Goal: Use online tool/utility: Utilize a website feature to perform a specific function

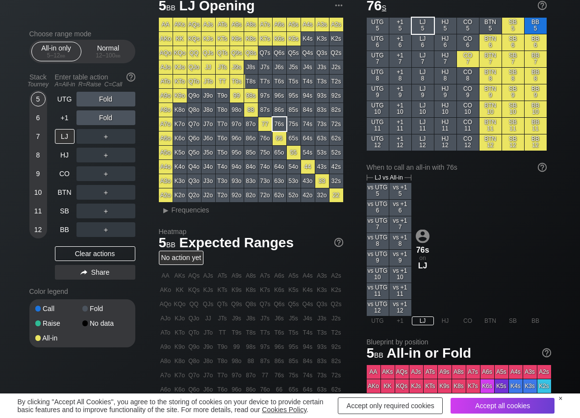
scroll to position [39, 0]
click at [190, 209] on span "Frequencies" at bounding box center [191, 210] width 38 height 8
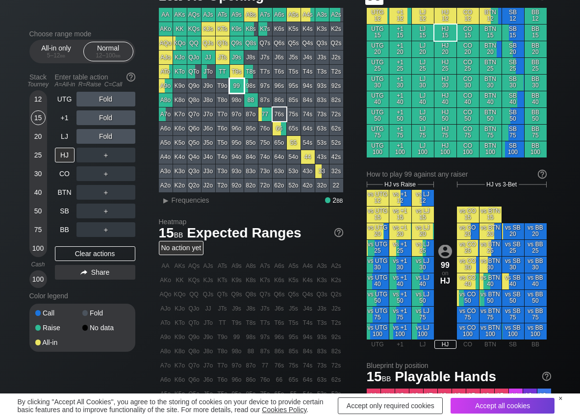
scroll to position [49, 0]
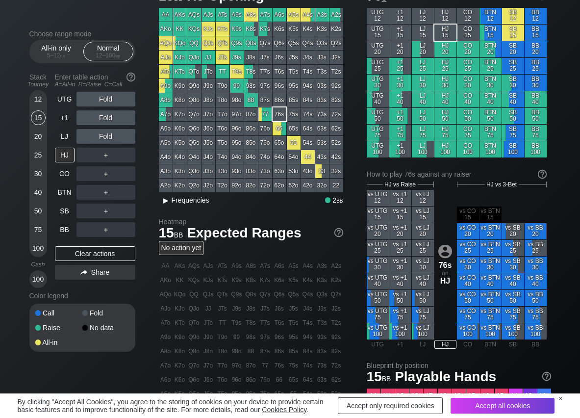
click at [179, 199] on span "Frequencies" at bounding box center [191, 200] width 38 height 8
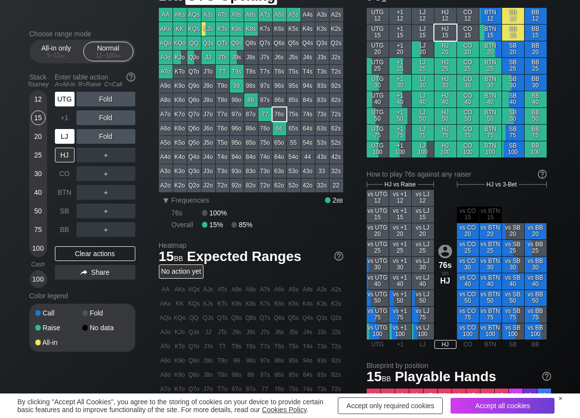
click at [61, 101] on div "UTG" at bounding box center [65, 99] width 20 height 15
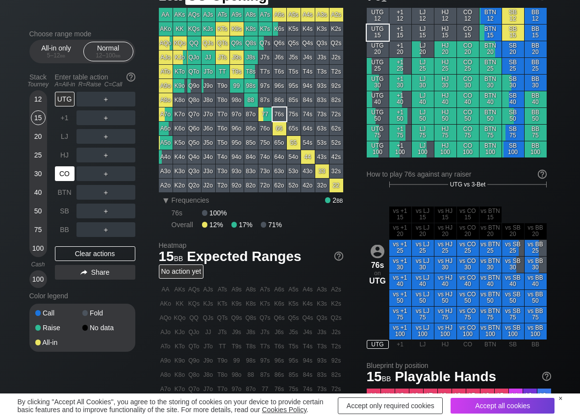
click at [62, 172] on div "CO" at bounding box center [65, 173] width 20 height 15
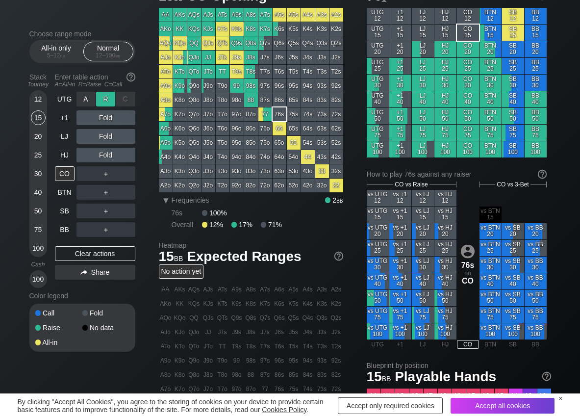
click at [104, 99] on div "R ✕" at bounding box center [105, 99] width 19 height 15
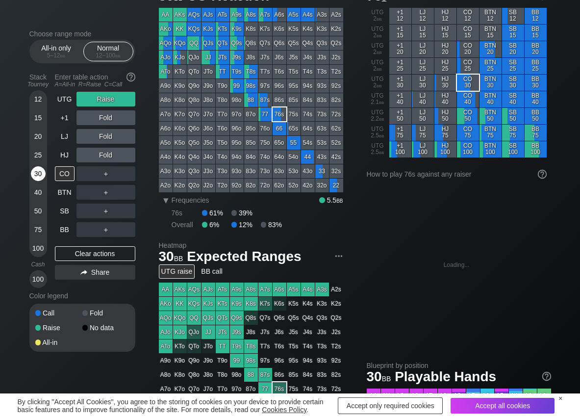
click at [34, 170] on div "30" at bounding box center [38, 173] width 15 height 15
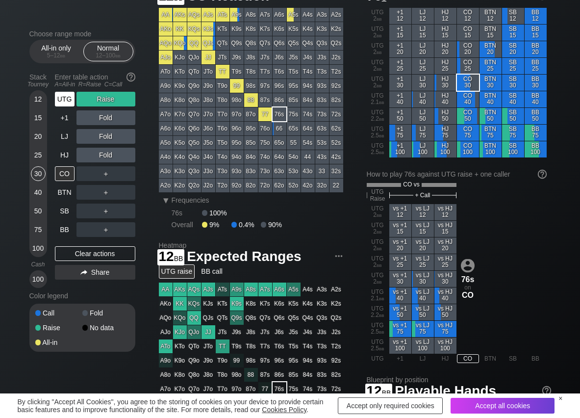
click at [55, 93] on div "UTG" at bounding box center [65, 99] width 20 height 15
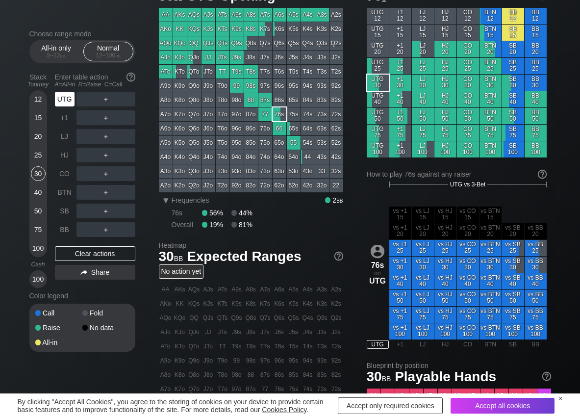
click at [58, 95] on div "UTG" at bounding box center [65, 99] width 20 height 15
click at [104, 138] on div "R ✕" at bounding box center [105, 136] width 19 height 15
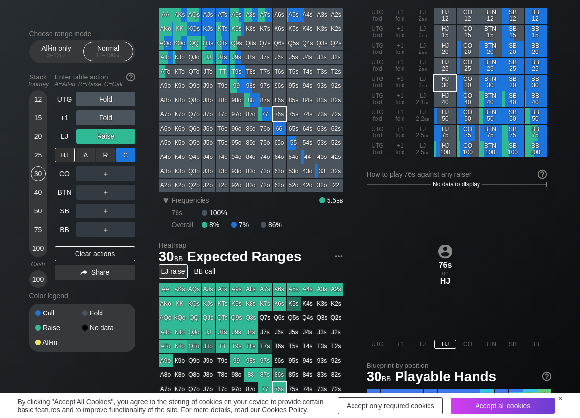
click at [123, 157] on div "C ✕" at bounding box center [125, 155] width 19 height 15
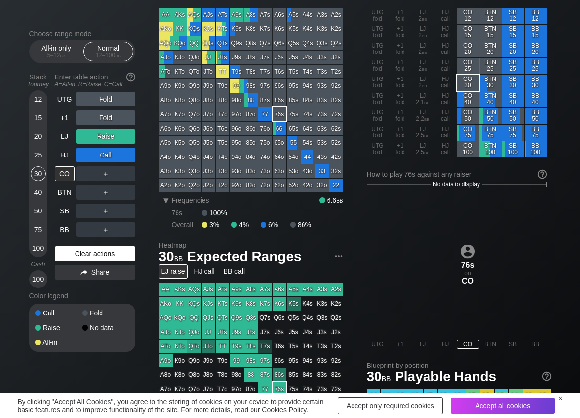
click at [65, 248] on div "Clear actions" at bounding box center [95, 253] width 80 height 15
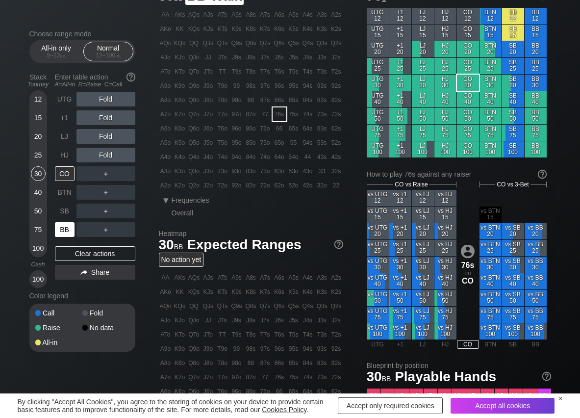
click at [66, 227] on div "BB" at bounding box center [65, 229] width 20 height 15
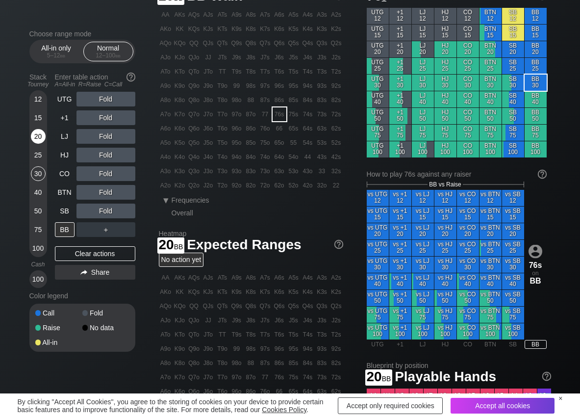
click at [39, 140] on div "20" at bounding box center [38, 136] width 15 height 15
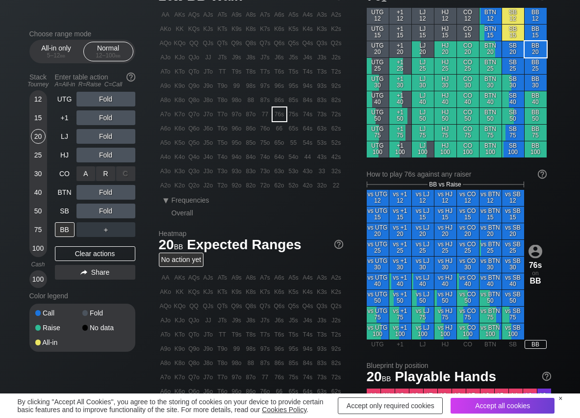
click at [105, 171] on div "R ✕" at bounding box center [105, 173] width 19 height 15
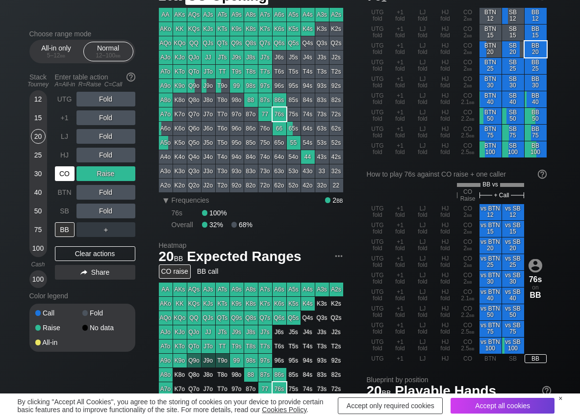
click at [67, 178] on div "CO" at bounding box center [65, 173] width 20 height 15
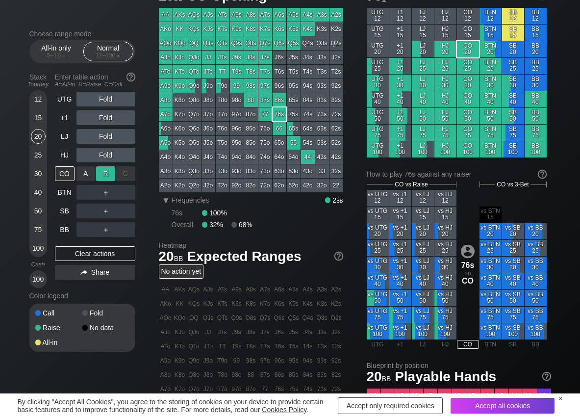
click at [108, 173] on div "R ✕" at bounding box center [105, 173] width 19 height 15
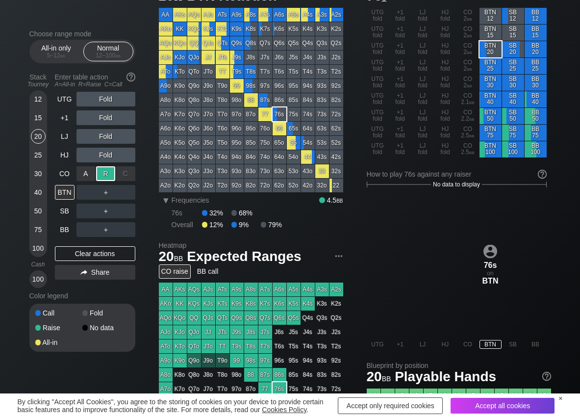
click at [96, 175] on div "A ✕ R ✕ C ✕" at bounding box center [105, 173] width 59 height 15
click at [109, 188] on div "R ✕" at bounding box center [105, 192] width 19 height 15
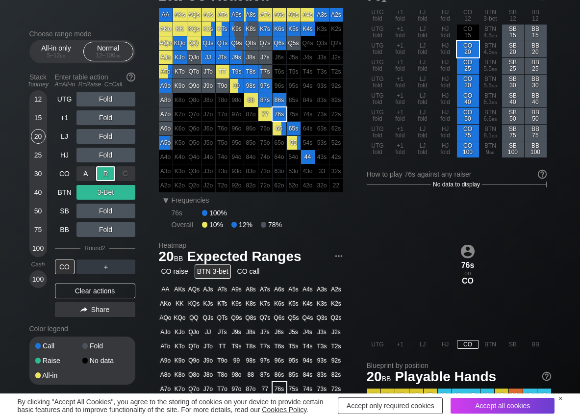
click at [103, 172] on div "R ✕" at bounding box center [105, 173] width 19 height 15
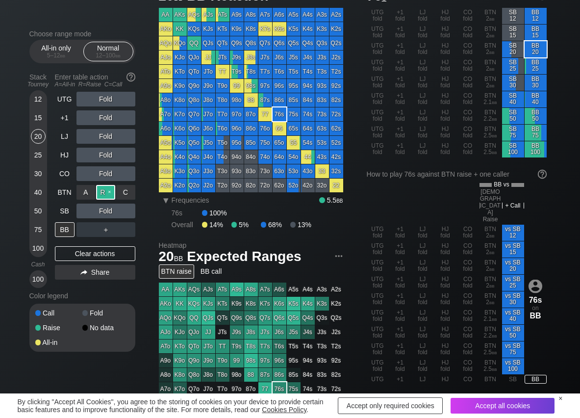
click at [105, 192] on div "R ✕" at bounding box center [105, 192] width 19 height 15
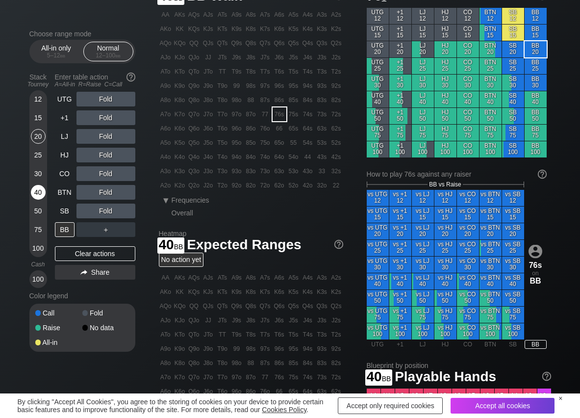
click at [41, 188] on div "40" at bounding box center [38, 192] width 15 height 15
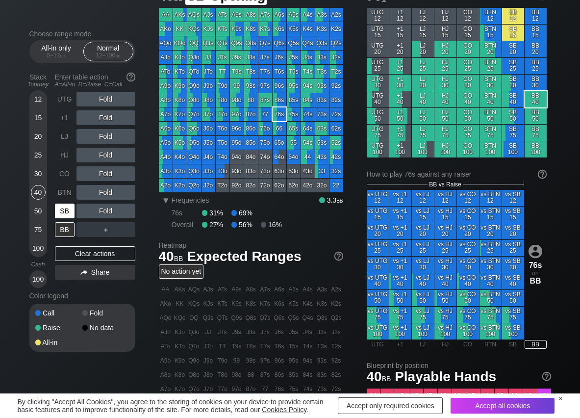
click at [66, 211] on div "SB" at bounding box center [65, 210] width 20 height 15
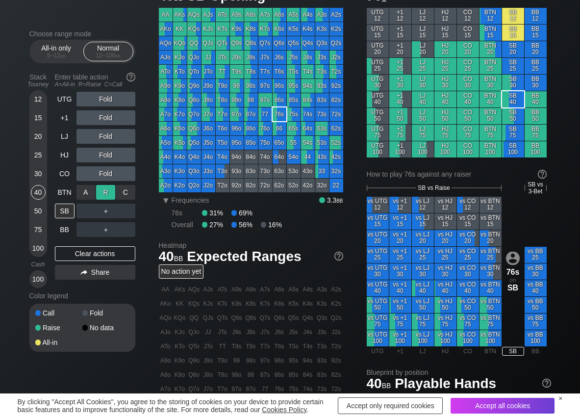
click at [110, 194] on div "R ✕" at bounding box center [105, 192] width 19 height 15
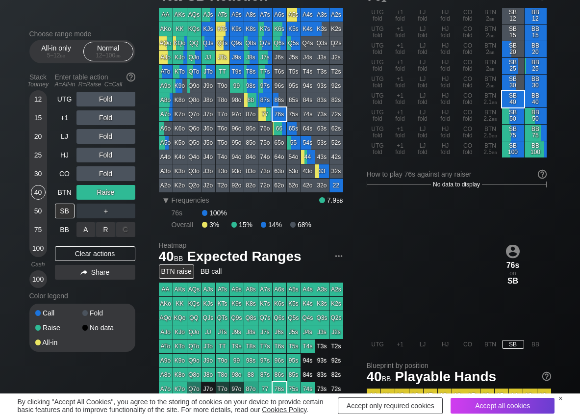
click at [109, 233] on div "R ✕" at bounding box center [105, 229] width 19 height 15
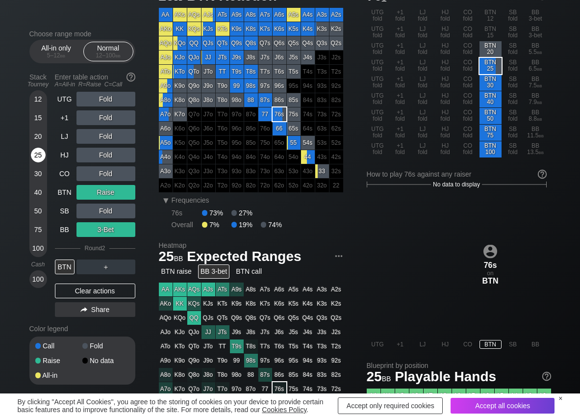
click at [40, 156] on div "25" at bounding box center [38, 155] width 15 height 15
click at [78, 285] on div "Clear actions" at bounding box center [95, 290] width 80 height 15
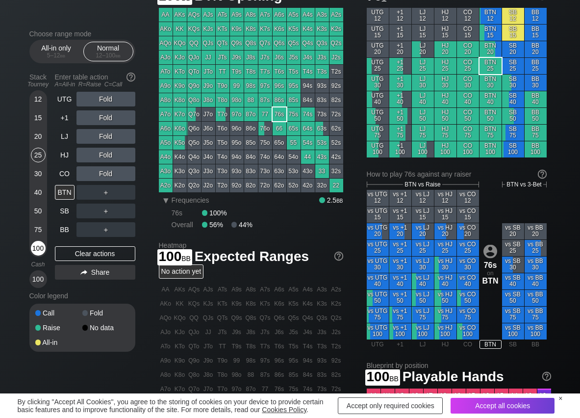
click at [39, 245] on div "100" at bounding box center [38, 248] width 15 height 15
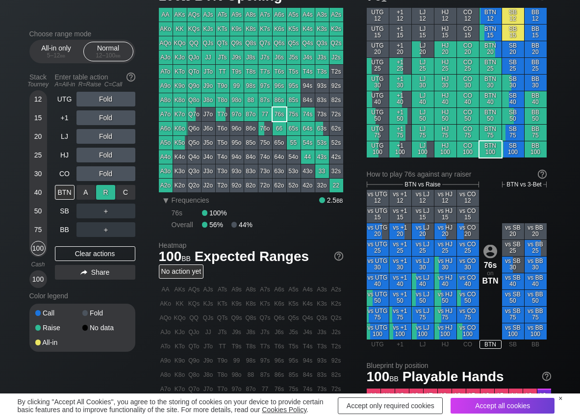
click at [104, 195] on div "R ✕" at bounding box center [105, 192] width 19 height 15
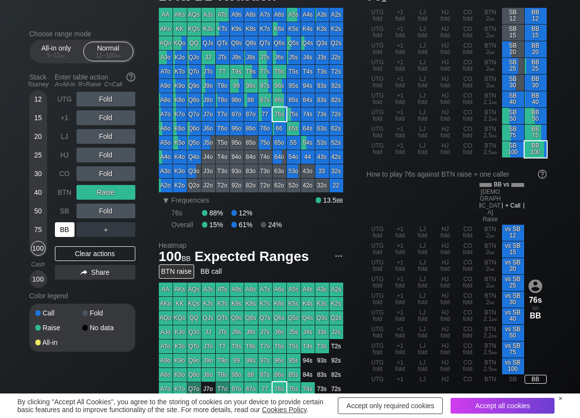
click at [64, 233] on div "BB" at bounding box center [65, 229] width 20 height 15
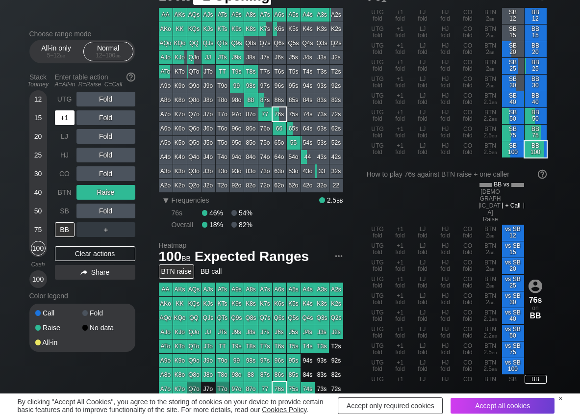
click at [65, 116] on div "+1" at bounding box center [65, 117] width 20 height 15
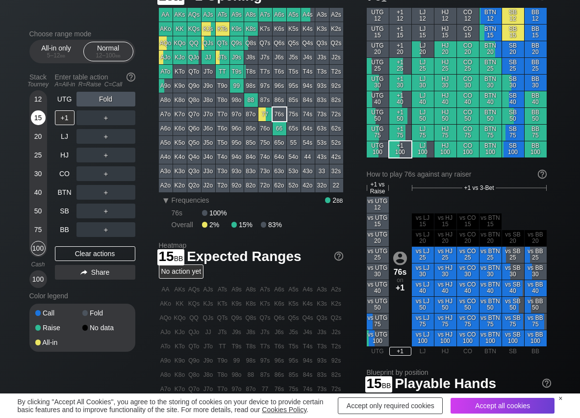
click at [41, 119] on div "15" at bounding box center [38, 117] width 15 height 15
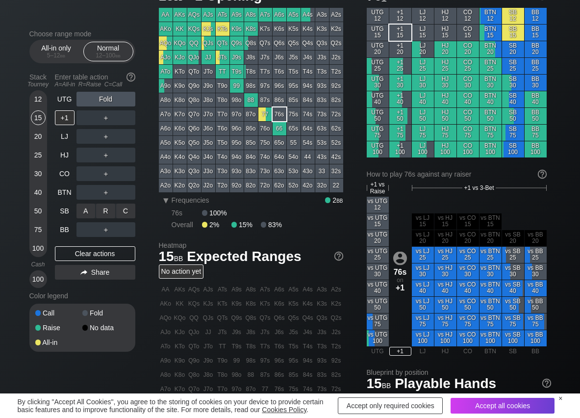
click at [128, 210] on div "C ✕" at bounding box center [125, 210] width 19 height 15
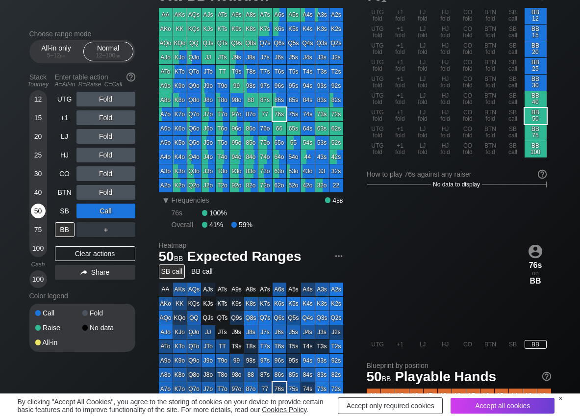
click at [38, 209] on div "50" at bounding box center [38, 210] width 15 height 15
click at [111, 251] on div "Clear actions" at bounding box center [95, 253] width 80 height 15
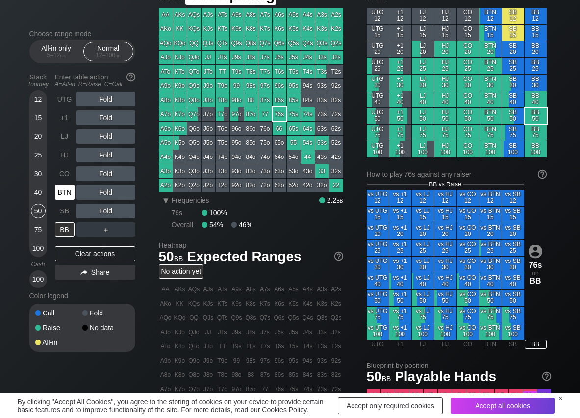
click at [71, 194] on div "BTN" at bounding box center [65, 192] width 20 height 15
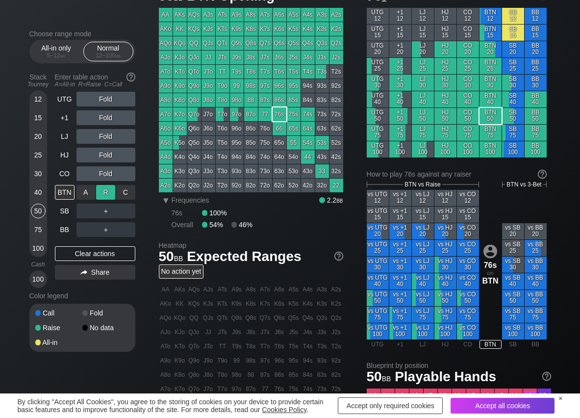
click at [109, 193] on div "R ✕" at bounding box center [105, 192] width 19 height 15
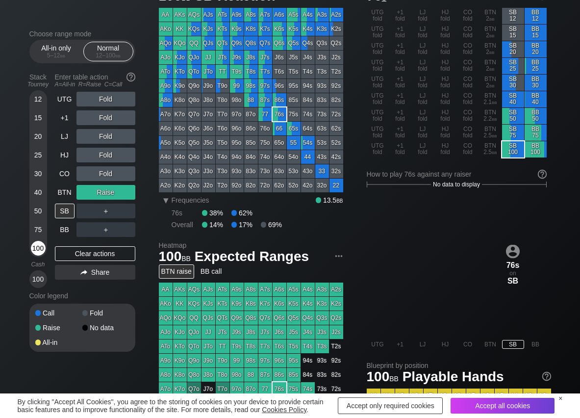
click at [40, 248] on div "100" at bounding box center [38, 248] width 15 height 15
click at [65, 228] on div "BB" at bounding box center [65, 229] width 20 height 15
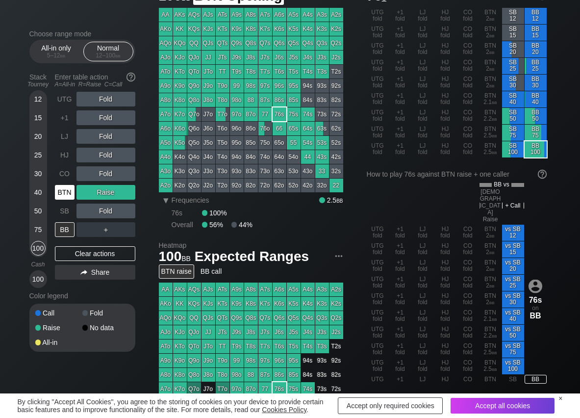
drag, startPoint x: 69, startPoint y: 194, endPoint x: 55, endPoint y: 108, distance: 86.3
click at [66, 191] on div "BTN" at bounding box center [65, 192] width 20 height 15
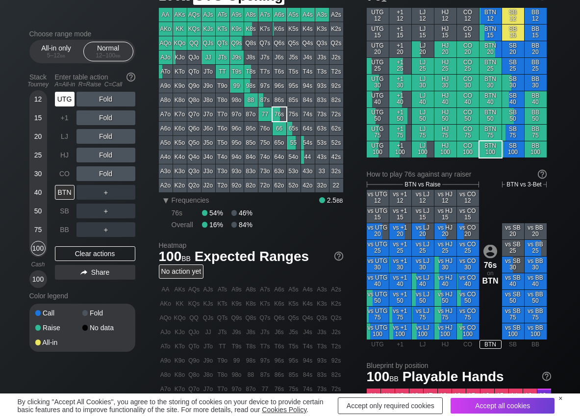
click at [66, 96] on div "UTG" at bounding box center [65, 99] width 20 height 15
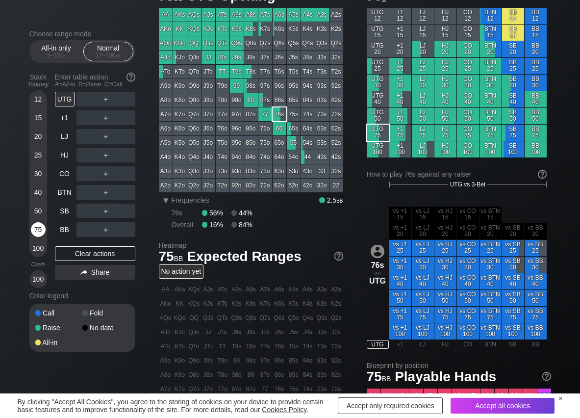
click at [35, 229] on div "75" at bounding box center [38, 229] width 15 height 15
drag, startPoint x: 104, startPoint y: 128, endPoint x: 115, endPoint y: 149, distance: 23.7
click at [106, 134] on div "R ✕" at bounding box center [105, 136] width 19 height 15
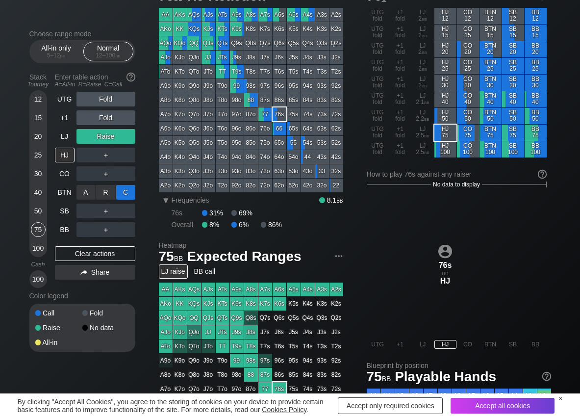
click at [126, 193] on div "C ✕" at bounding box center [125, 192] width 19 height 15
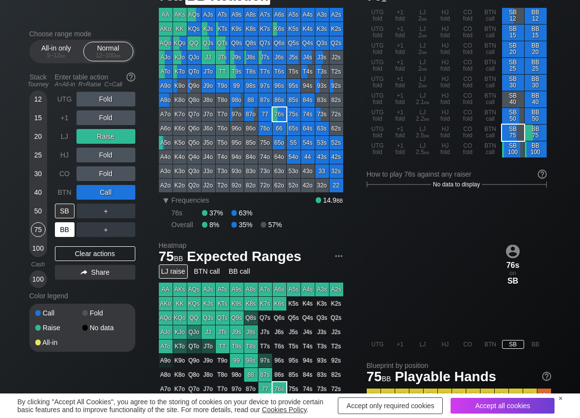
click at [58, 231] on div "BB" at bounding box center [65, 229] width 20 height 15
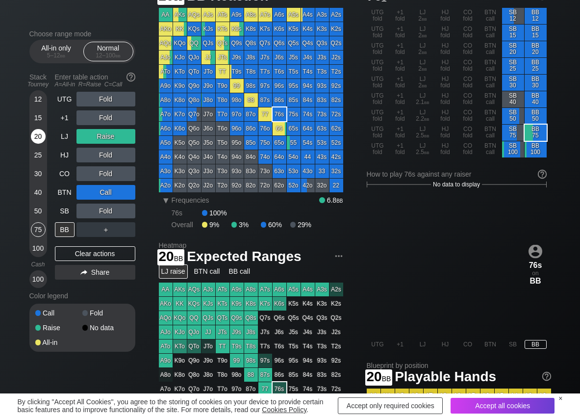
click at [37, 133] on div "20" at bounding box center [38, 136] width 15 height 15
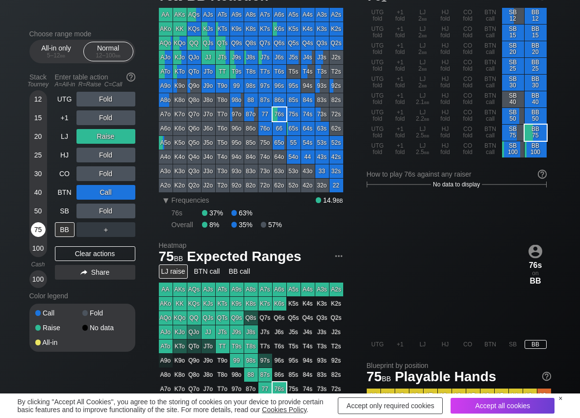
click at [39, 225] on div "75" at bounding box center [38, 229] width 15 height 15
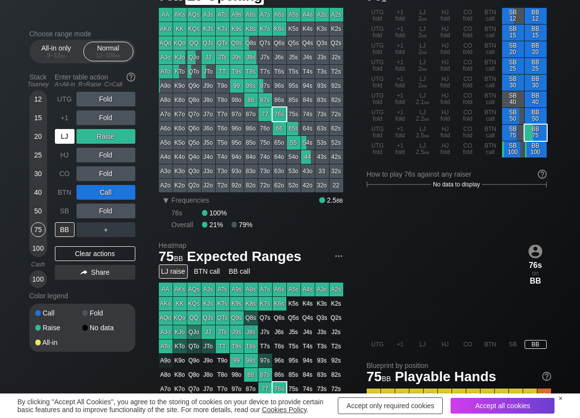
click at [66, 137] on div "LJ" at bounding box center [65, 136] width 20 height 15
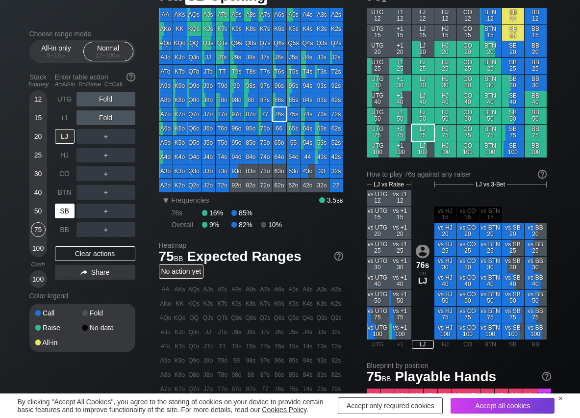
click at [57, 217] on div "SB" at bounding box center [65, 210] width 20 height 15
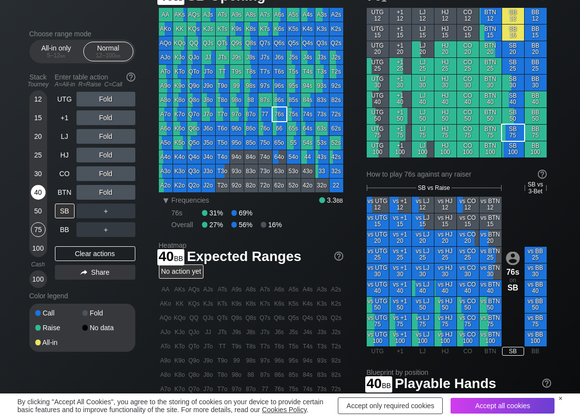
click at [38, 189] on div "40" at bounding box center [38, 192] width 15 height 15
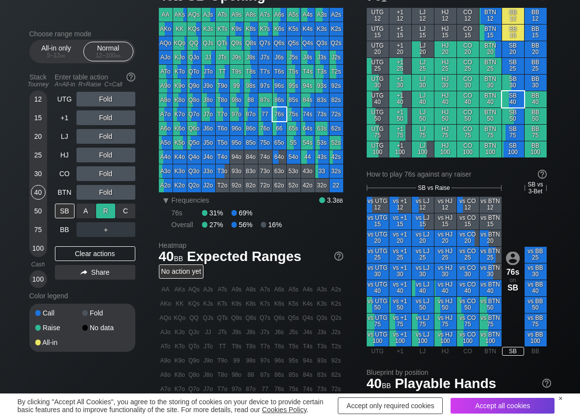
click at [113, 210] on div "R ✕" at bounding box center [105, 210] width 19 height 15
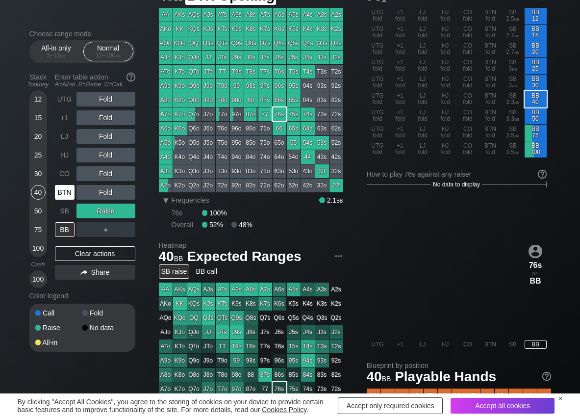
click at [64, 175] on div "CO" at bounding box center [65, 173] width 20 height 15
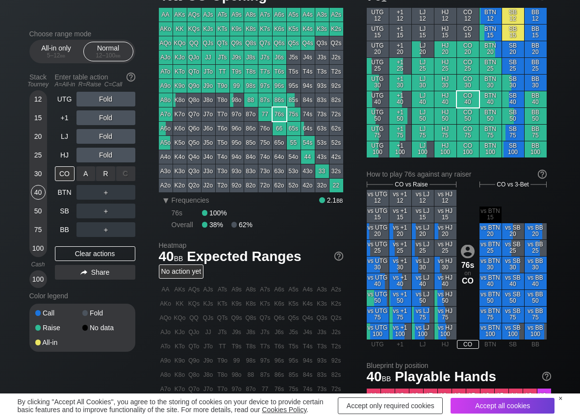
click at [103, 172] on div "R ✕" at bounding box center [105, 173] width 19 height 15
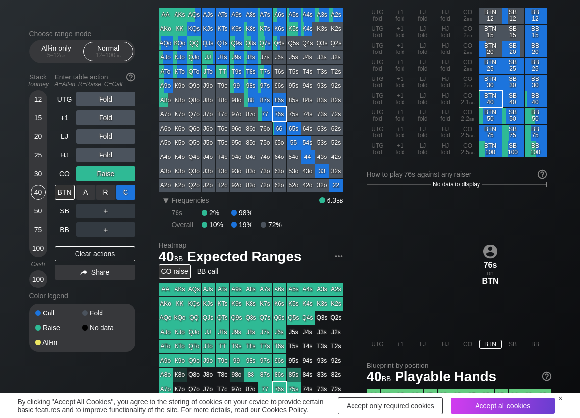
click at [124, 191] on div "C ✕" at bounding box center [125, 192] width 19 height 15
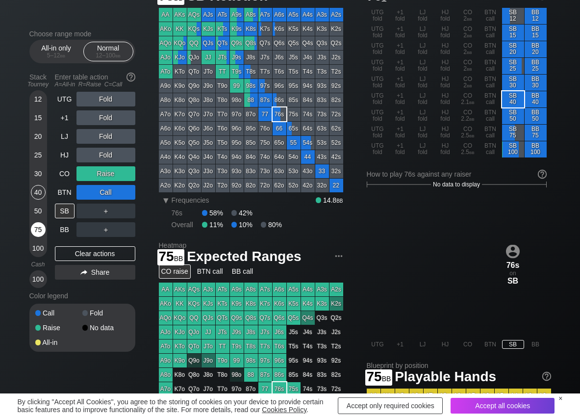
click at [40, 232] on div "75" at bounding box center [38, 229] width 15 height 15
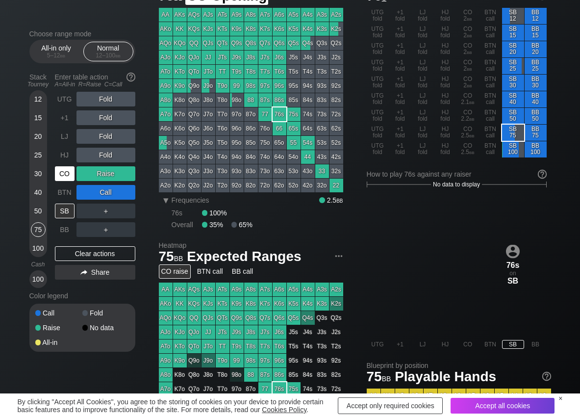
click at [70, 178] on div "CO" at bounding box center [65, 173] width 20 height 15
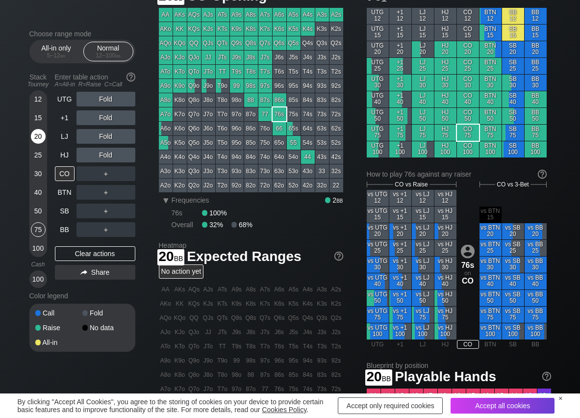
click at [43, 135] on div "20" at bounding box center [38, 136] width 15 height 15
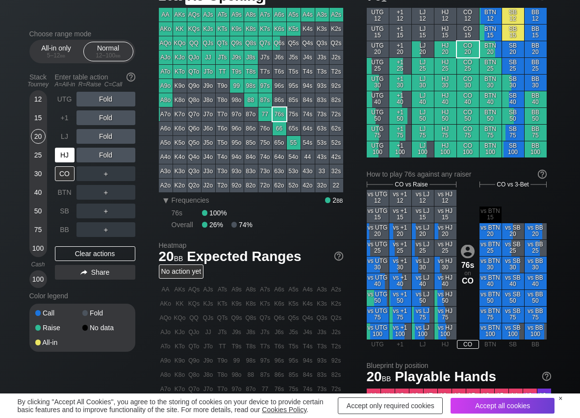
click at [72, 156] on div "HJ" at bounding box center [65, 155] width 20 height 15
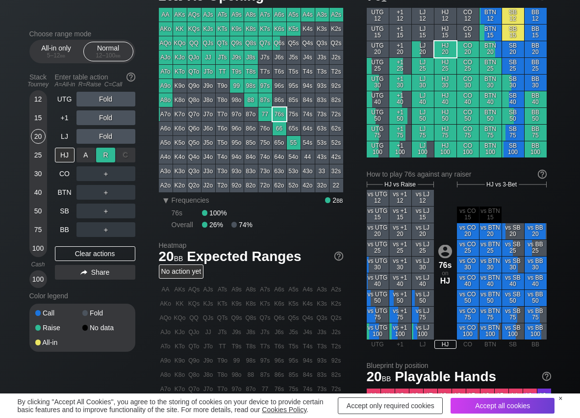
click at [108, 152] on div "R ✕" at bounding box center [105, 155] width 19 height 15
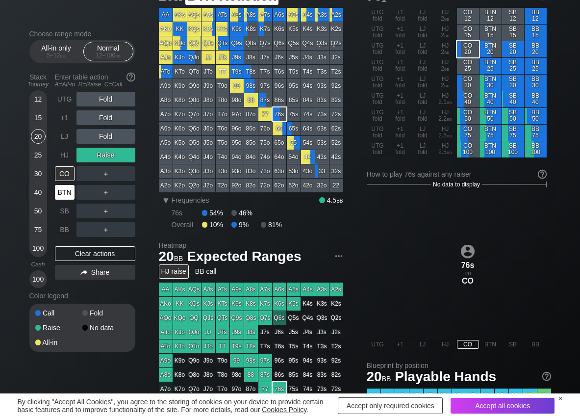
click at [65, 191] on div "BTN" at bounding box center [65, 192] width 20 height 15
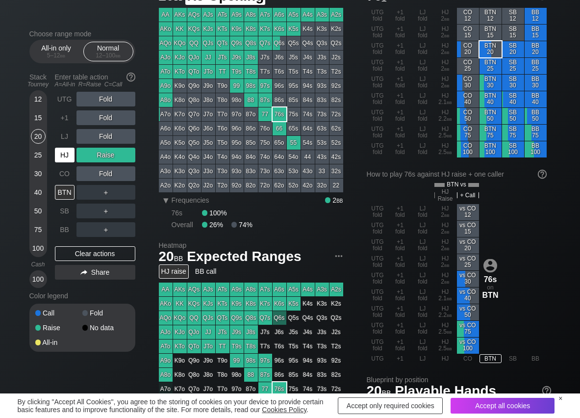
click at [67, 152] on div "HJ" at bounding box center [65, 155] width 20 height 15
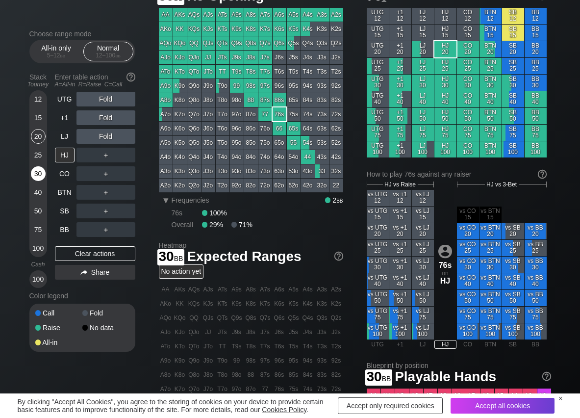
click at [44, 177] on div "30" at bounding box center [38, 173] width 15 height 15
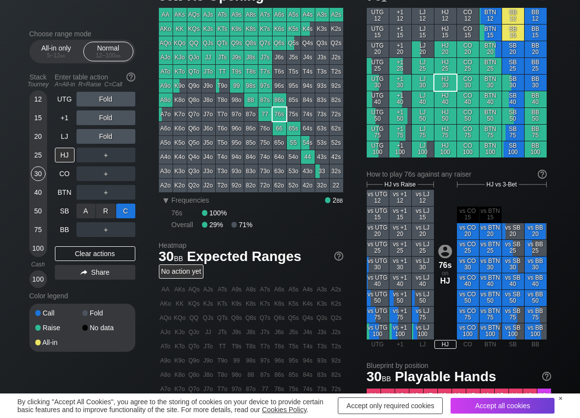
click at [124, 212] on div "C ✕" at bounding box center [125, 210] width 19 height 15
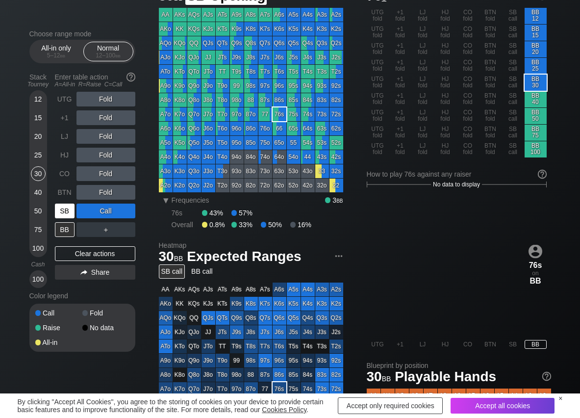
click at [69, 211] on div "SB" at bounding box center [65, 210] width 20 height 15
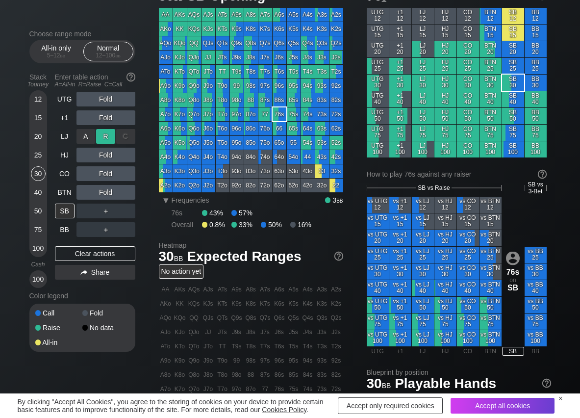
click at [104, 135] on div "R ✕" at bounding box center [105, 136] width 19 height 15
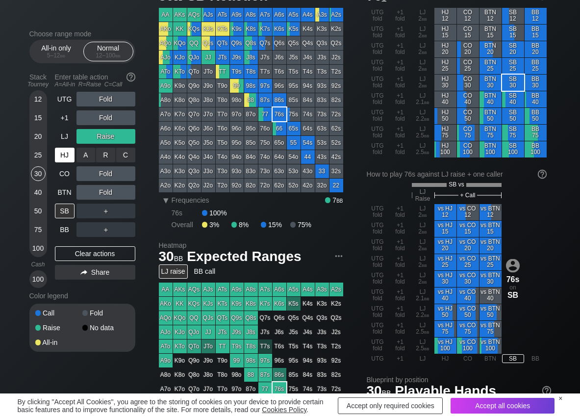
drag, startPoint x: 88, startPoint y: 154, endPoint x: 74, endPoint y: 153, distance: 14.7
click at [86, 154] on div "A ✕" at bounding box center [85, 155] width 19 height 15
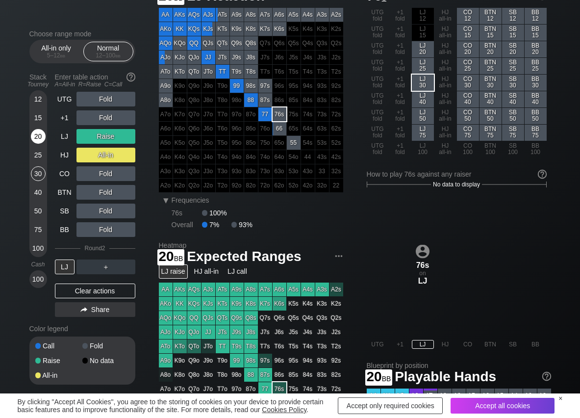
click at [38, 139] on div "20" at bounding box center [38, 136] width 15 height 15
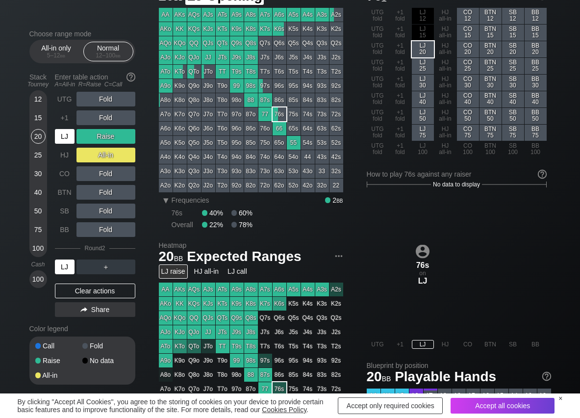
drag, startPoint x: 62, startPoint y: 140, endPoint x: 48, endPoint y: 102, distance: 40.6
click at [61, 140] on div "LJ" at bounding box center [65, 136] width 20 height 15
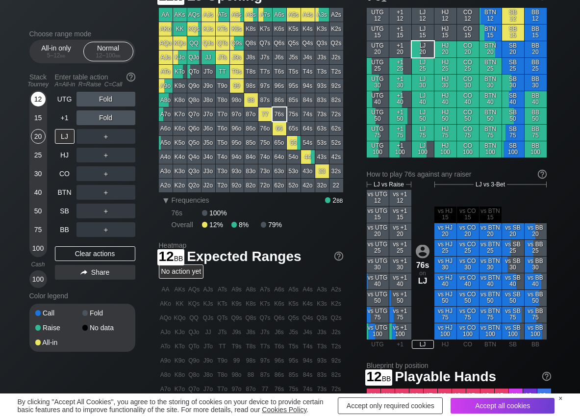
click at [35, 98] on div "12" at bounding box center [38, 99] width 15 height 15
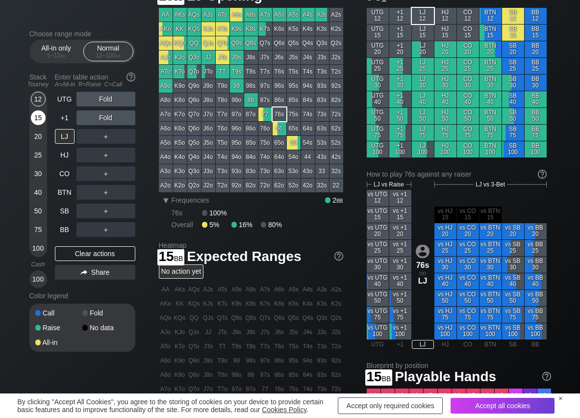
click at [34, 120] on div "15" at bounding box center [38, 117] width 15 height 15
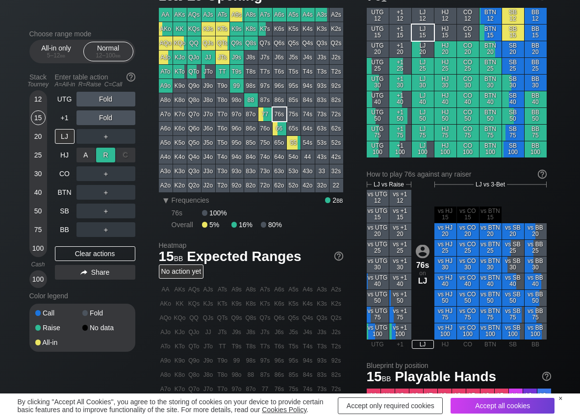
click at [97, 153] on div "R ✕" at bounding box center [105, 155] width 19 height 15
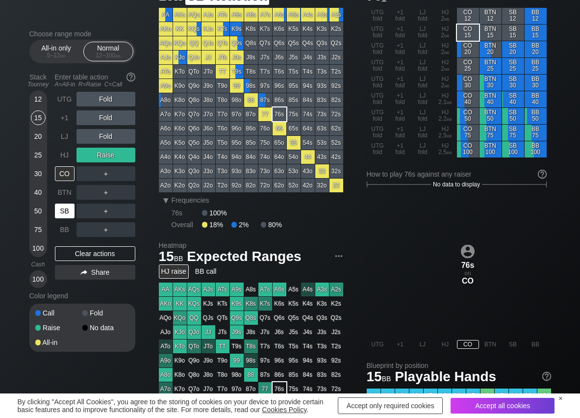
click at [66, 211] on div "SB" at bounding box center [65, 210] width 20 height 15
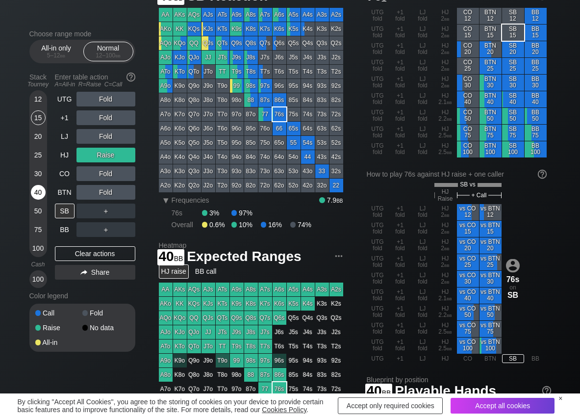
click at [36, 194] on div "40" at bounding box center [38, 192] width 15 height 15
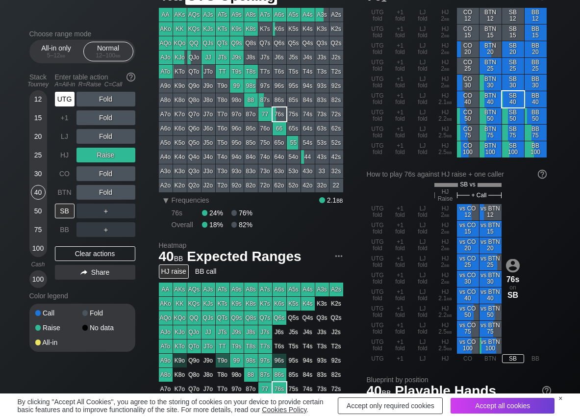
click at [74, 99] on div "UTG" at bounding box center [65, 99] width 20 height 15
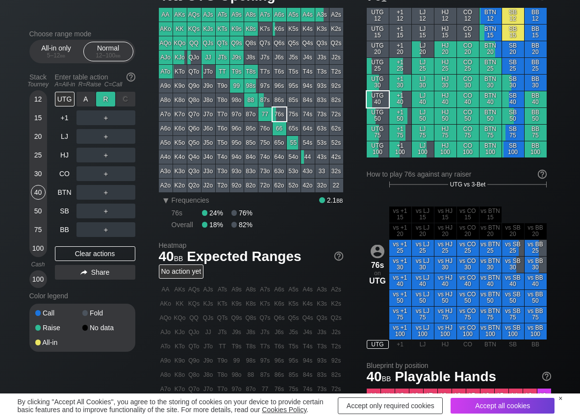
drag, startPoint x: 102, startPoint y: 99, endPoint x: 99, endPoint y: 108, distance: 9.2
click at [102, 99] on div "R ✕" at bounding box center [105, 99] width 19 height 15
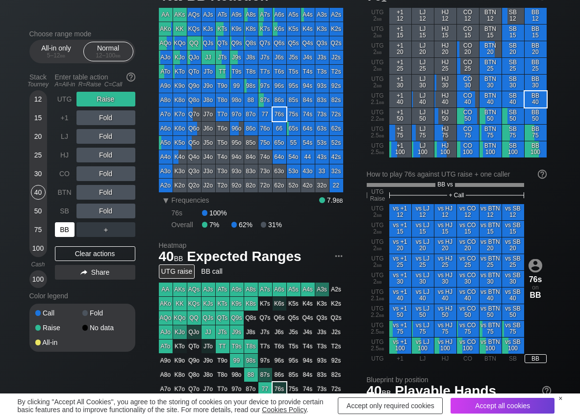
click at [66, 222] on div "BB" at bounding box center [65, 229] width 20 height 15
drag, startPoint x: 77, startPoint y: 250, endPoint x: 62, endPoint y: 203, distance: 49.6
click at [76, 250] on div "Clear actions" at bounding box center [95, 253] width 80 height 15
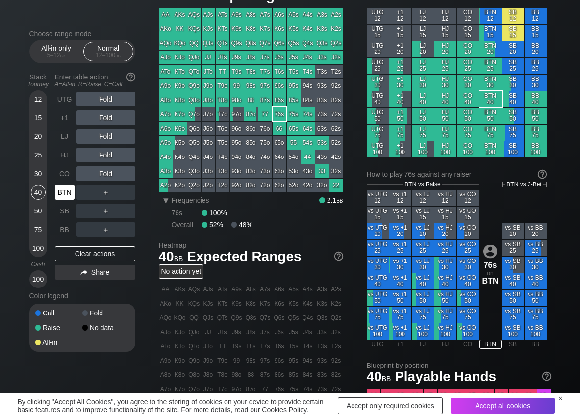
click at [64, 193] on div "BTN" at bounding box center [65, 192] width 20 height 15
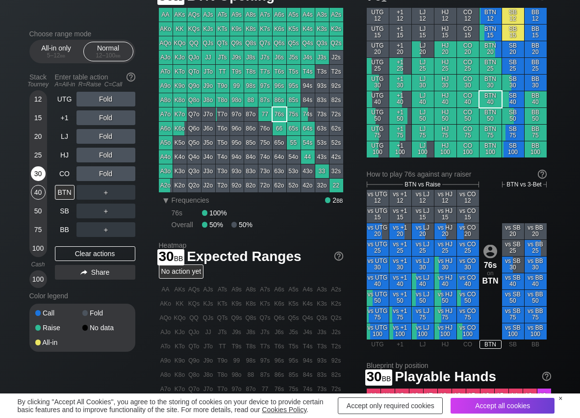
click at [37, 174] on div "30" at bounding box center [38, 173] width 15 height 15
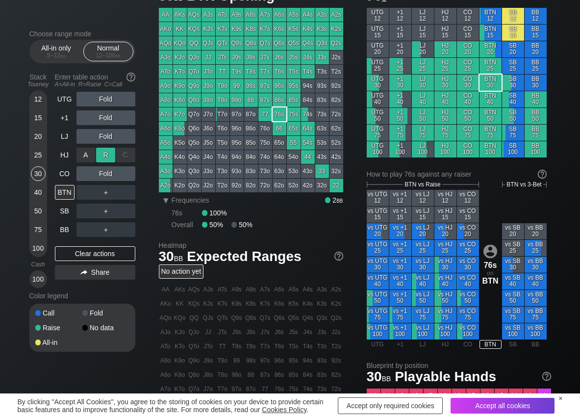
click at [100, 159] on div "R ✕" at bounding box center [105, 155] width 19 height 15
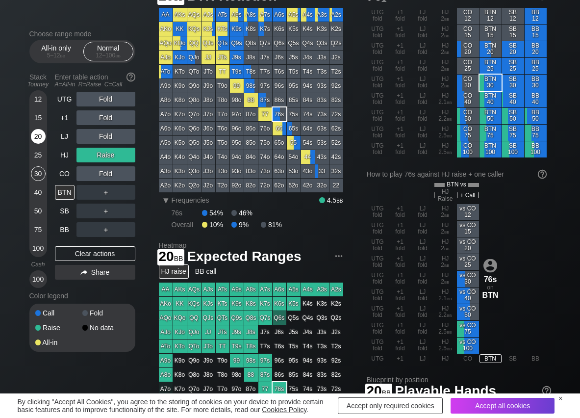
click at [37, 135] on div "20" at bounding box center [38, 136] width 15 height 15
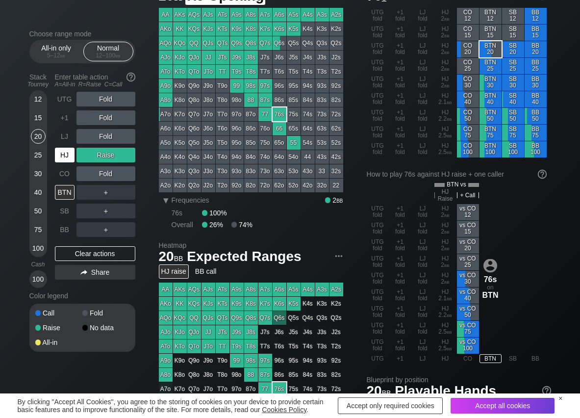
drag, startPoint x: 61, startPoint y: 152, endPoint x: 68, endPoint y: 151, distance: 7.4
click at [62, 153] on div "HJ" at bounding box center [65, 155] width 20 height 15
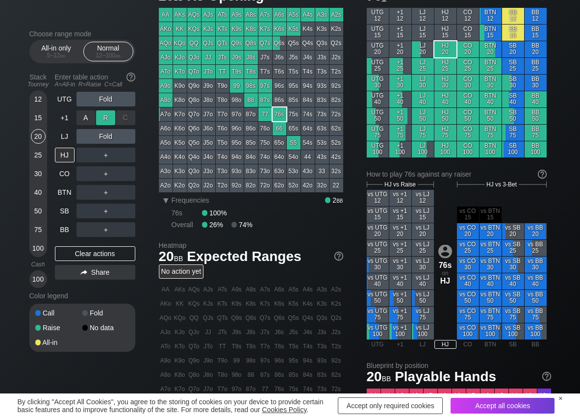
click at [101, 119] on div "R ✕" at bounding box center [105, 117] width 19 height 15
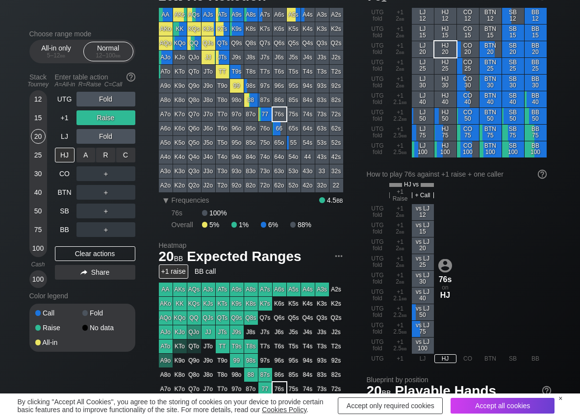
click at [108, 151] on div "R ✕" at bounding box center [105, 155] width 19 height 15
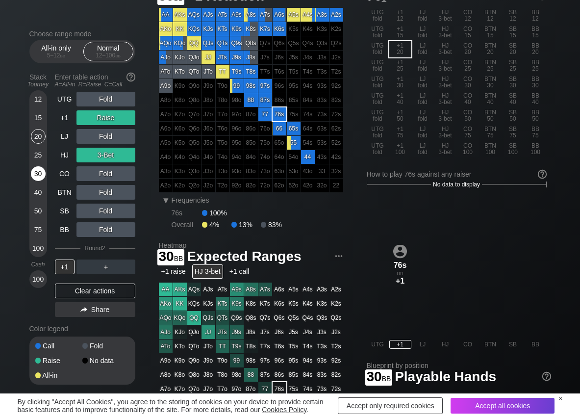
click at [39, 174] on div "30" at bounding box center [38, 173] width 15 height 15
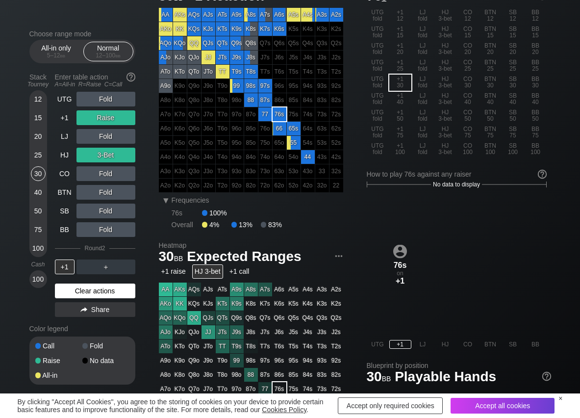
click at [71, 284] on div "Clear actions" at bounding box center [95, 290] width 80 height 15
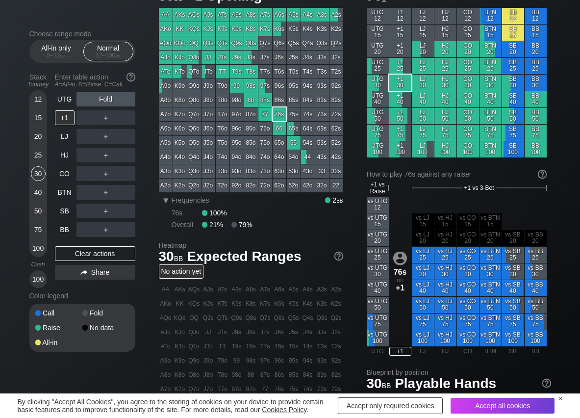
click at [71, 289] on div "Color legend" at bounding box center [82, 296] width 106 height 16
click at [100, 96] on div "R ✕" at bounding box center [105, 99] width 19 height 15
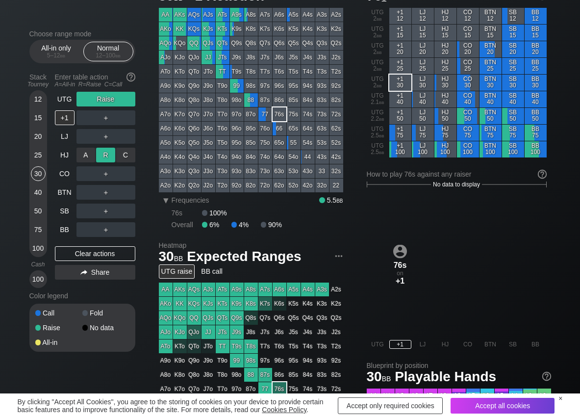
click at [104, 148] on div "R ✕" at bounding box center [105, 155] width 19 height 15
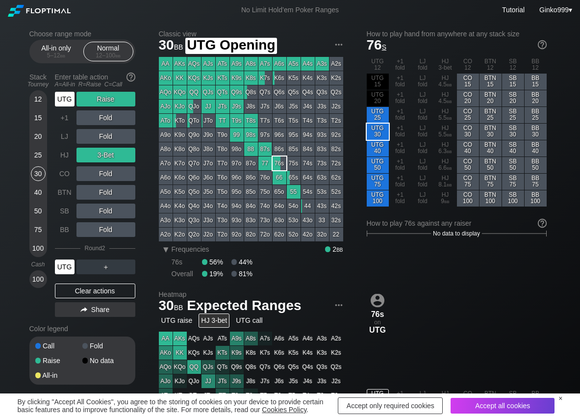
click at [64, 98] on div "UTG" at bounding box center [65, 99] width 20 height 15
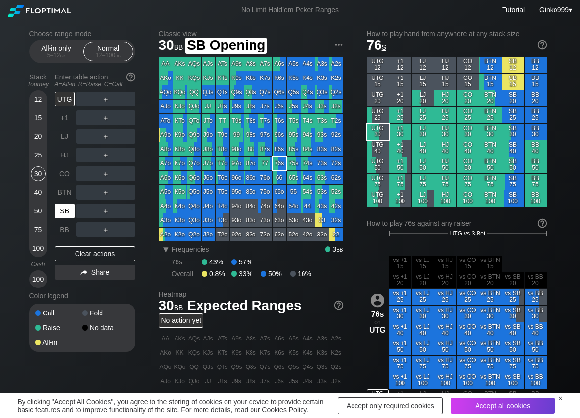
click at [68, 208] on div "SB" at bounding box center [65, 210] width 20 height 15
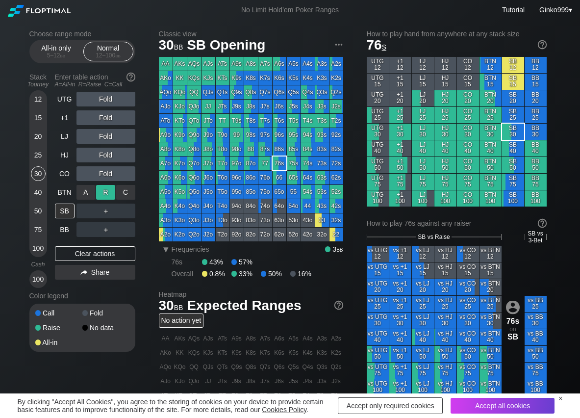
click at [111, 191] on div "R ✕" at bounding box center [105, 192] width 19 height 15
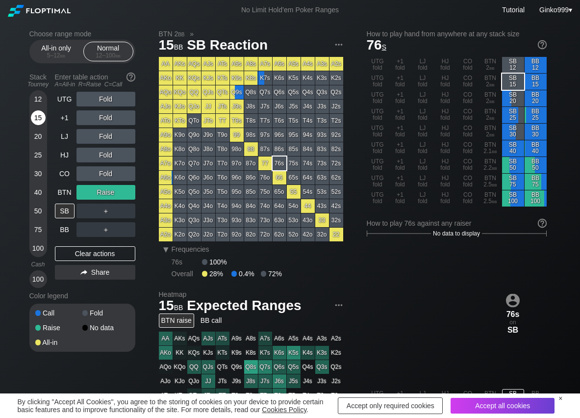
click at [43, 118] on div "15" at bounding box center [38, 117] width 15 height 15
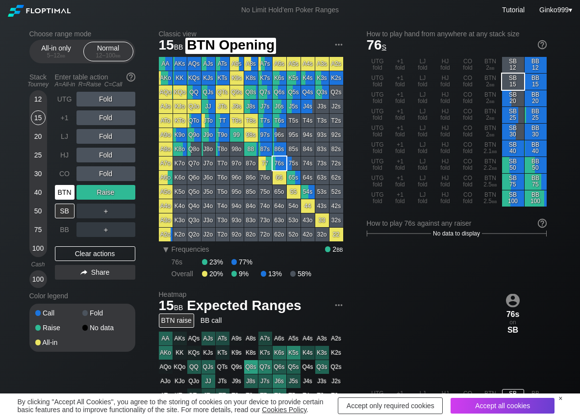
click at [63, 197] on div "BTN" at bounding box center [65, 192] width 20 height 15
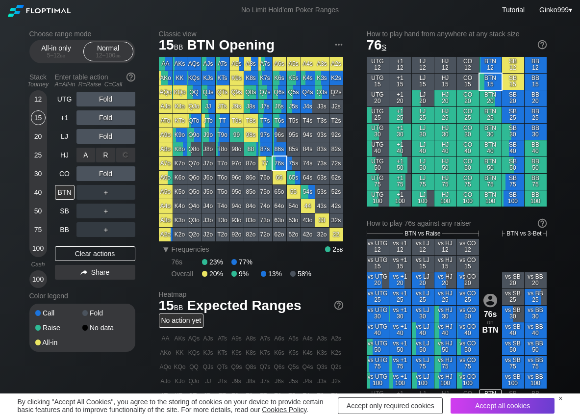
click at [100, 154] on div "R ✕" at bounding box center [105, 155] width 19 height 15
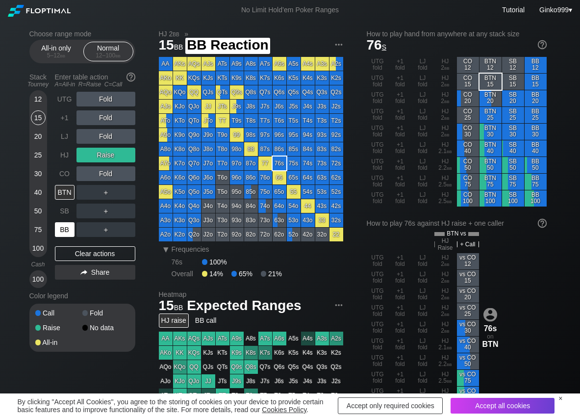
click at [65, 230] on div "BB" at bounding box center [65, 229] width 20 height 15
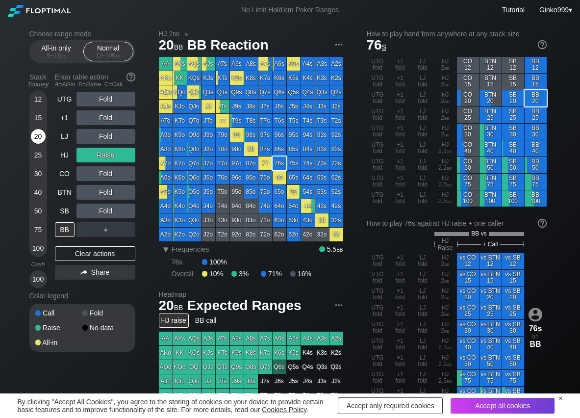
click at [36, 134] on div "20" at bounding box center [38, 136] width 15 height 15
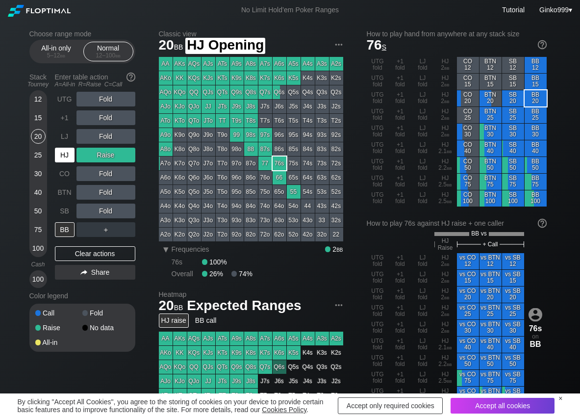
click at [69, 154] on div "HJ" at bounding box center [65, 155] width 20 height 15
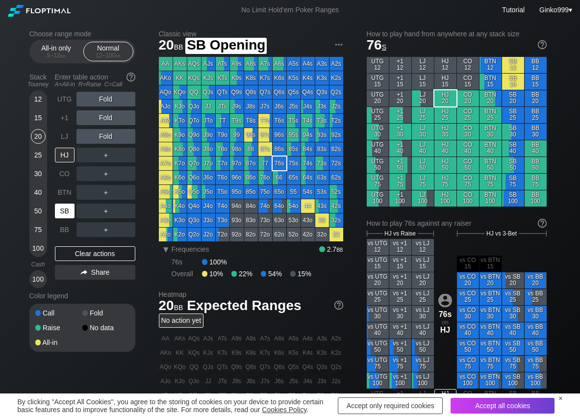
click at [71, 206] on div "SB" at bounding box center [65, 210] width 20 height 15
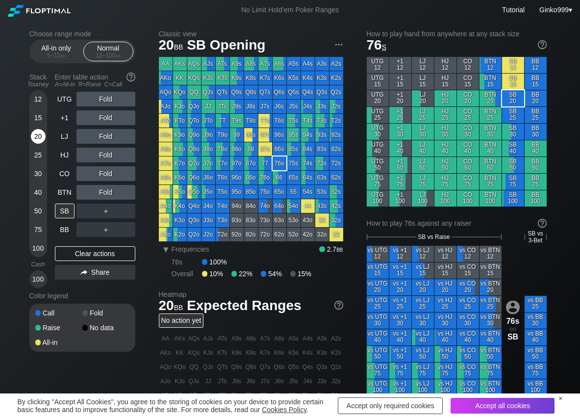
click at [36, 137] on div "20" at bounding box center [38, 136] width 15 height 15
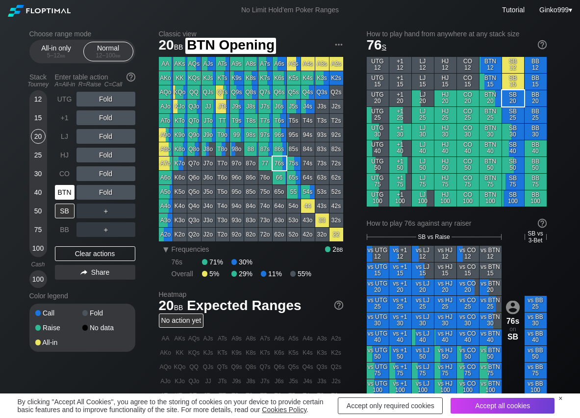
click at [65, 189] on div "BTN" at bounding box center [65, 192] width 20 height 15
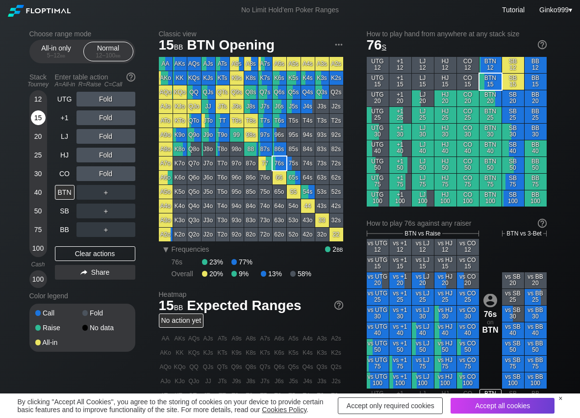
click at [34, 120] on div "15" at bounding box center [38, 117] width 15 height 15
click at [113, 171] on div "R ✕" at bounding box center [105, 173] width 19 height 15
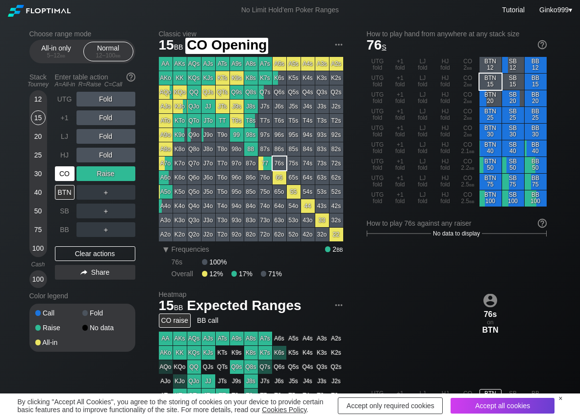
click at [68, 174] on div "CO" at bounding box center [65, 173] width 20 height 15
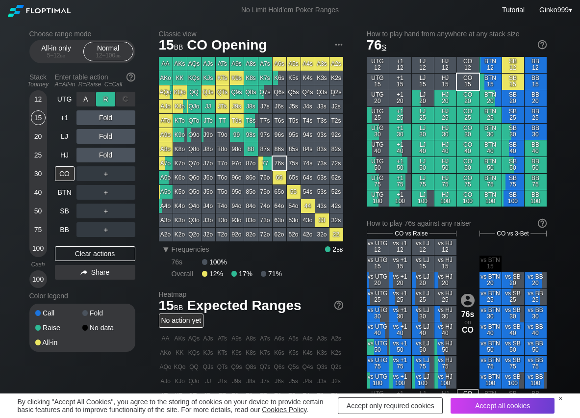
drag, startPoint x: 103, startPoint y: 98, endPoint x: 96, endPoint y: 102, distance: 8.3
click at [103, 99] on div "R ✕" at bounding box center [105, 99] width 19 height 15
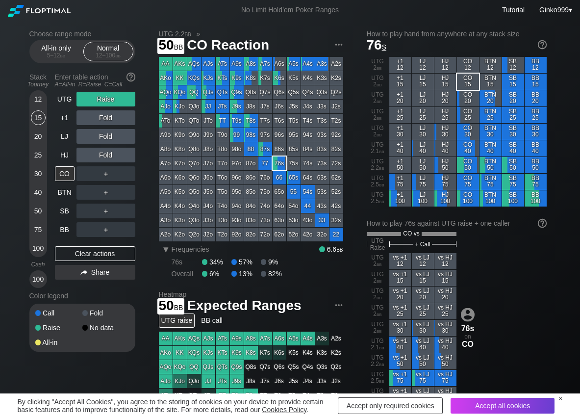
drag, startPoint x: 38, startPoint y: 205, endPoint x: 47, endPoint y: 214, distance: 12.5
click at [40, 208] on div "50" at bounding box center [38, 210] width 15 height 15
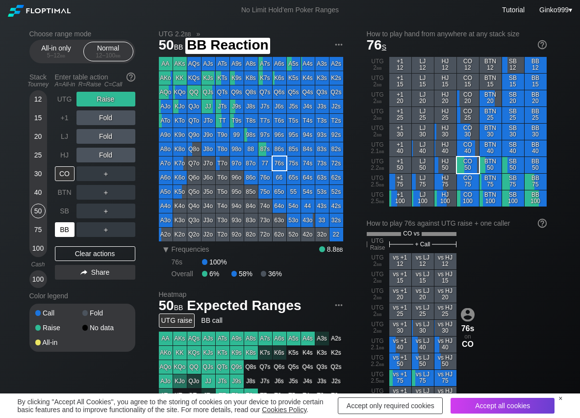
click at [64, 224] on div "BB" at bounding box center [65, 229] width 20 height 15
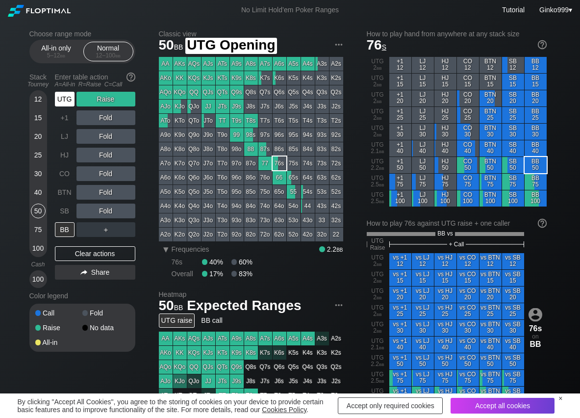
drag, startPoint x: 63, startPoint y: 100, endPoint x: 69, endPoint y: 108, distance: 10.1
click at [62, 100] on div "UTG" at bounding box center [65, 99] width 20 height 15
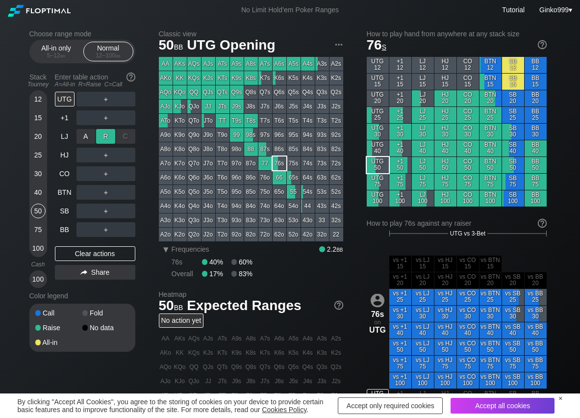
click at [111, 134] on div "R ✕" at bounding box center [105, 136] width 19 height 15
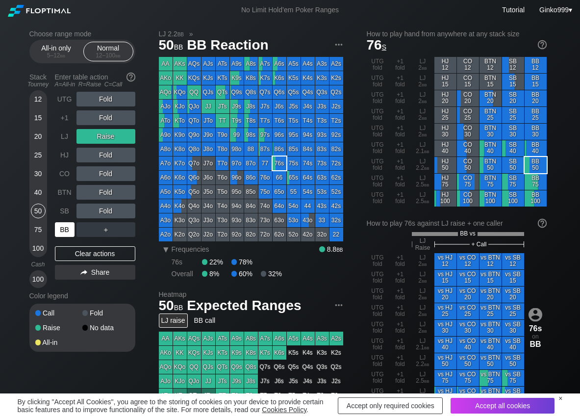
click at [65, 228] on div "BB" at bounding box center [65, 229] width 20 height 15
click at [74, 253] on div "Clear actions" at bounding box center [95, 253] width 80 height 15
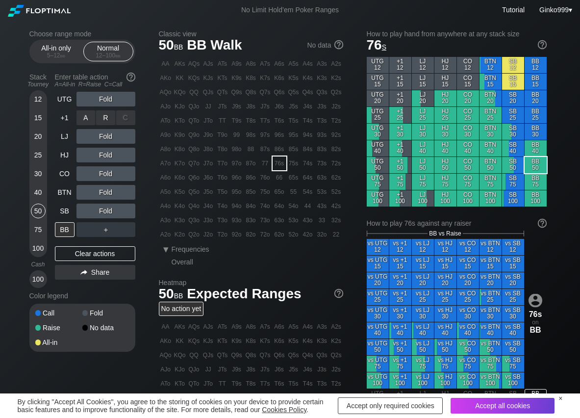
click at [106, 115] on div "R ✕" at bounding box center [105, 117] width 19 height 15
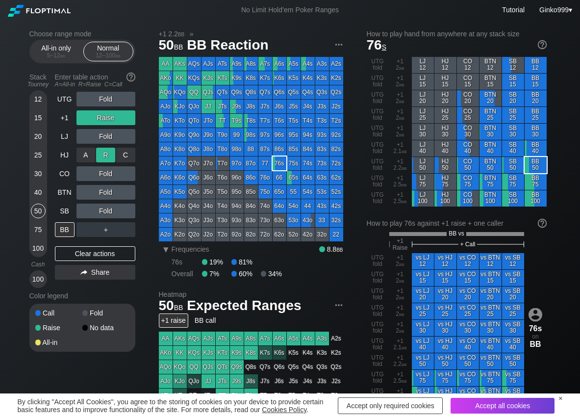
click at [112, 151] on div "R ✕" at bounding box center [105, 155] width 19 height 15
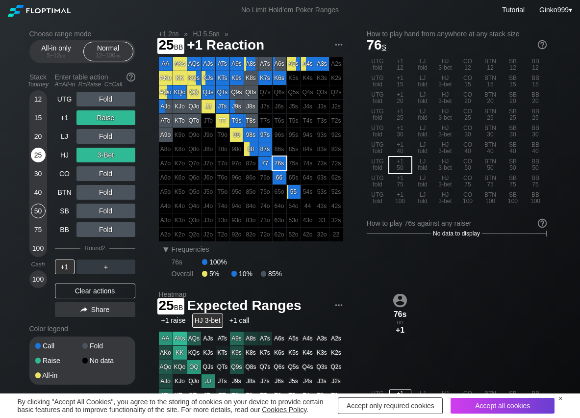
click at [39, 155] on div "25" at bounding box center [38, 155] width 15 height 15
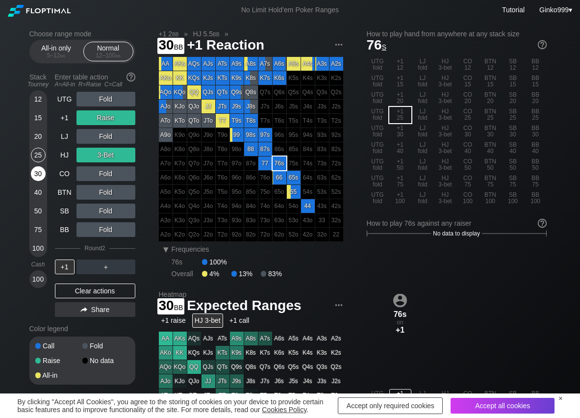
click at [38, 174] on div "30" at bounding box center [38, 173] width 15 height 15
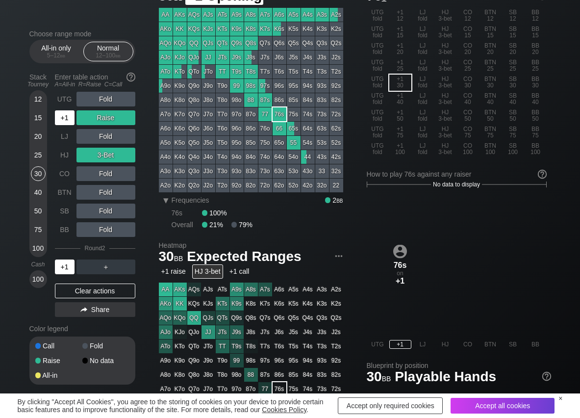
click at [66, 121] on div "+1" at bounding box center [65, 117] width 20 height 15
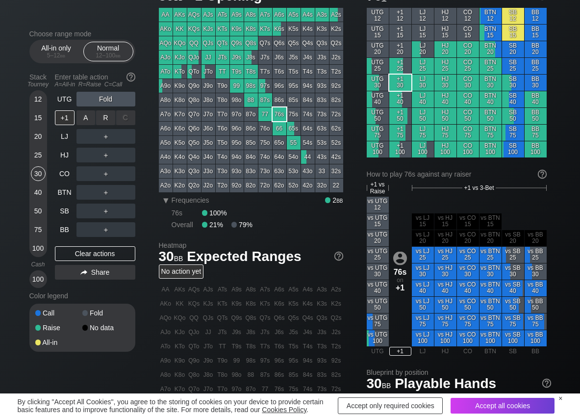
click at [113, 120] on div "R ✕" at bounding box center [105, 117] width 19 height 15
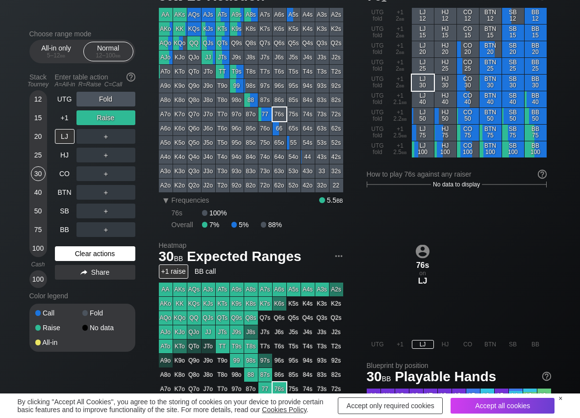
click at [75, 260] on div "Clear actions" at bounding box center [95, 253] width 80 height 15
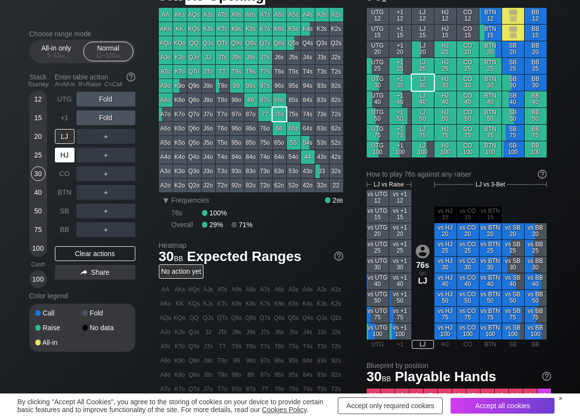
click at [67, 149] on div "HJ" at bounding box center [65, 155] width 20 height 15
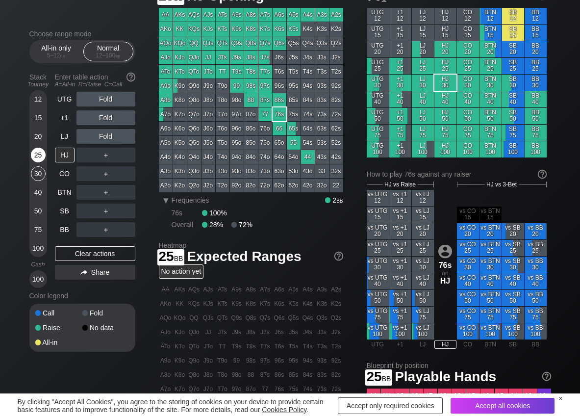
click at [36, 156] on div "25" at bounding box center [38, 155] width 15 height 15
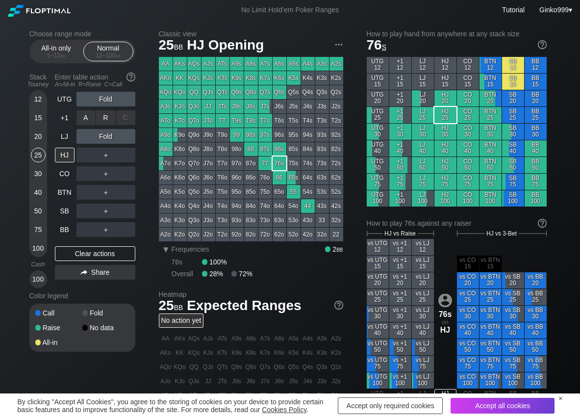
click at [107, 113] on div "R ✕" at bounding box center [105, 117] width 19 height 15
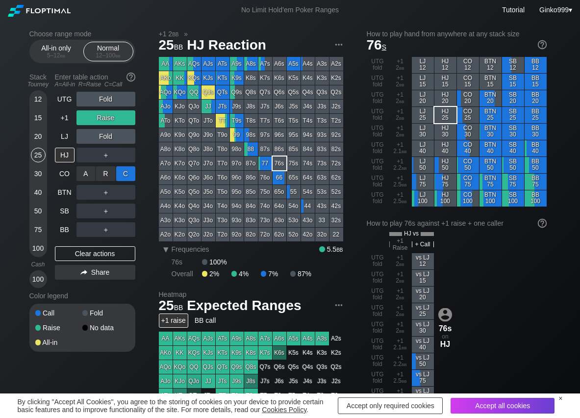
click at [125, 175] on div "C ✕" at bounding box center [125, 173] width 19 height 15
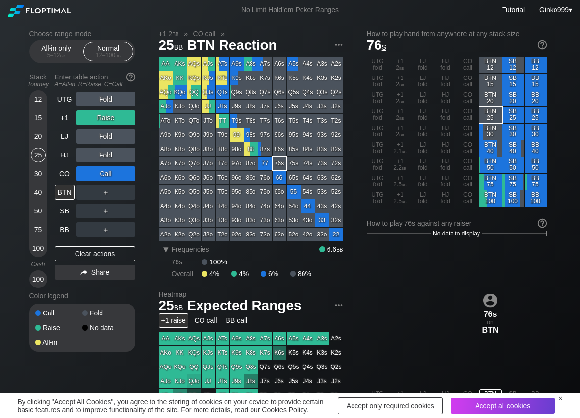
click at [60, 239] on div "UTG Fold +1 Raise LJ Fold HJ Fold CO Call BTN ＋ SB ＋ BB ＋ Clear actions Share" at bounding box center [95, 190] width 80 height 196
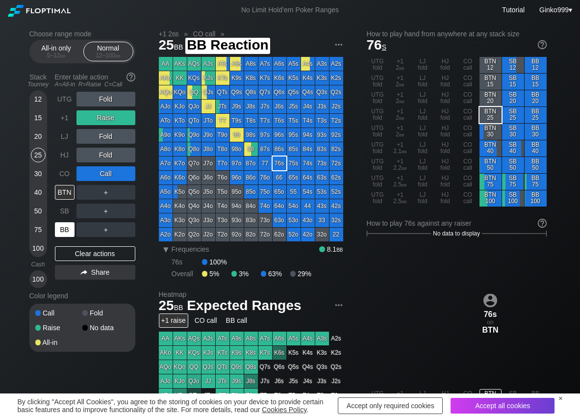
click at [61, 230] on div "BB" at bounding box center [65, 229] width 20 height 15
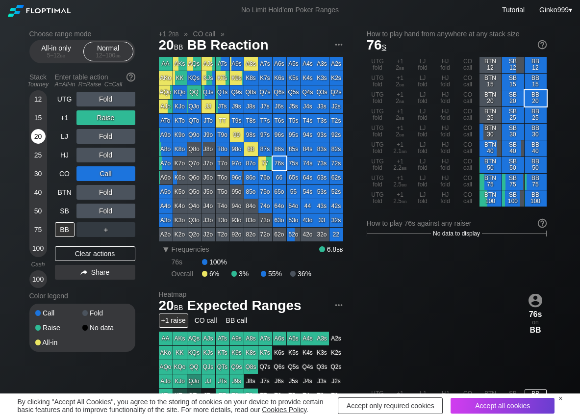
click at [34, 138] on div "20" at bounding box center [38, 136] width 15 height 15
click at [61, 248] on div "Clear actions" at bounding box center [95, 253] width 80 height 15
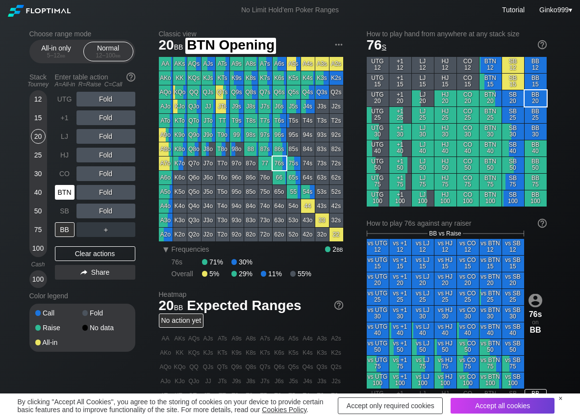
click at [67, 187] on div "BTN" at bounding box center [65, 192] width 20 height 15
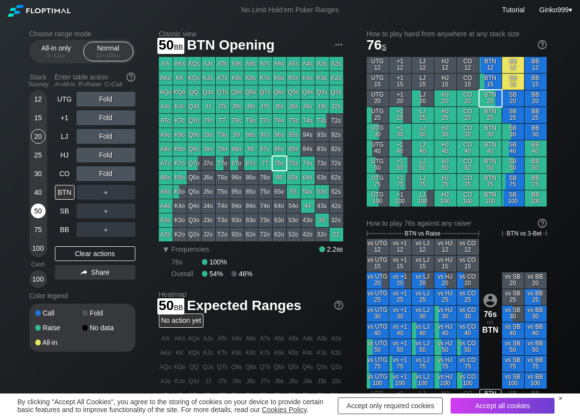
click at [37, 211] on div "50" at bounding box center [38, 210] width 15 height 15
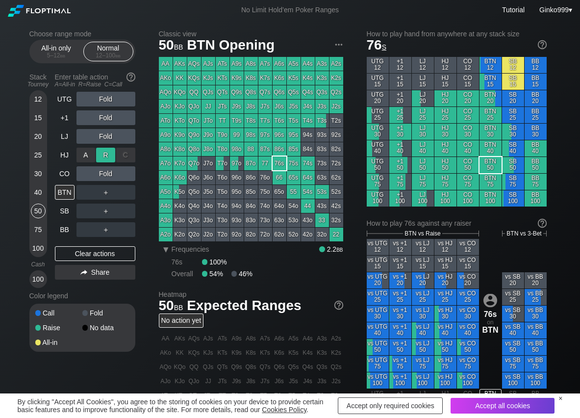
click at [100, 153] on div "R ✕" at bounding box center [105, 155] width 19 height 15
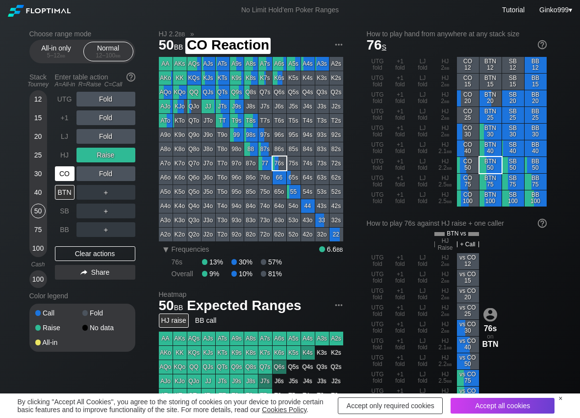
click at [67, 174] on div "CO" at bounding box center [65, 173] width 20 height 15
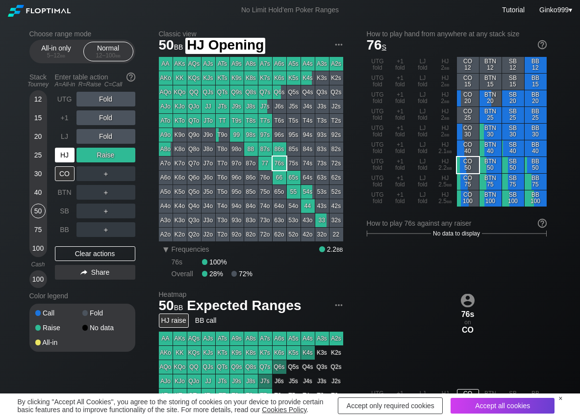
click at [68, 155] on div "HJ" at bounding box center [65, 155] width 20 height 15
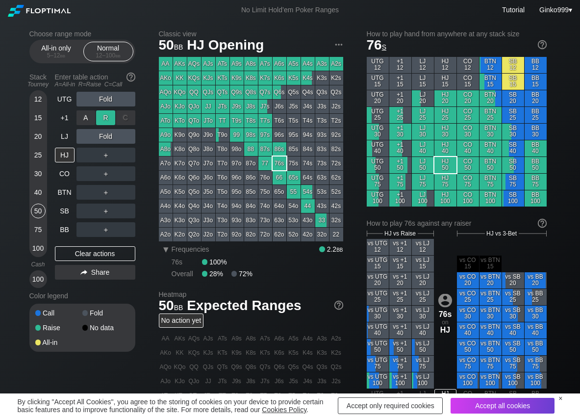
click at [110, 118] on div "R ✕" at bounding box center [105, 117] width 19 height 15
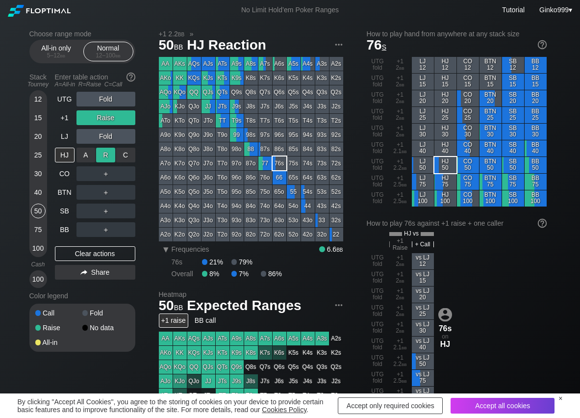
click at [105, 150] on div "R ✕" at bounding box center [105, 155] width 19 height 15
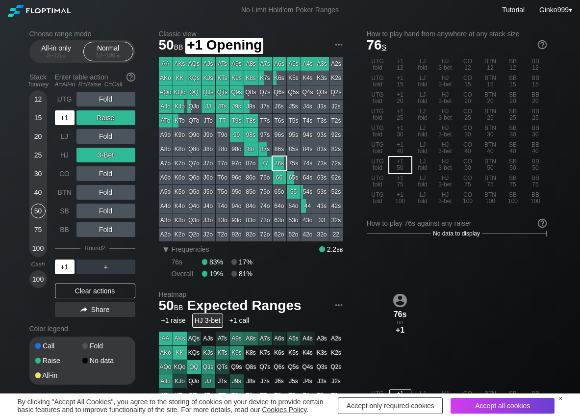
click at [63, 124] on div "+1" at bounding box center [65, 117] width 20 height 15
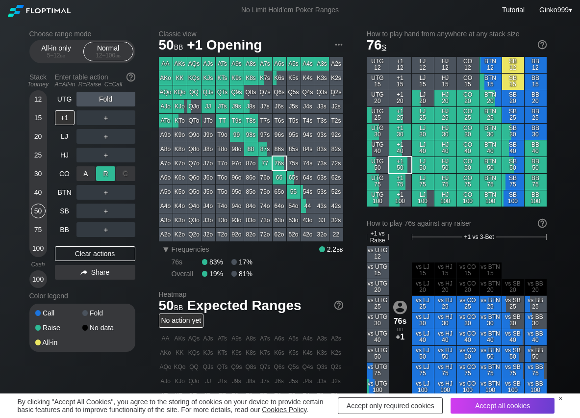
click at [111, 172] on div "R ✕" at bounding box center [105, 173] width 19 height 15
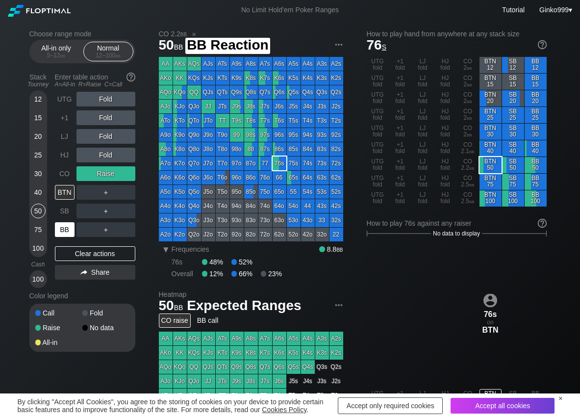
click at [72, 235] on div "BB" at bounding box center [65, 229] width 20 height 15
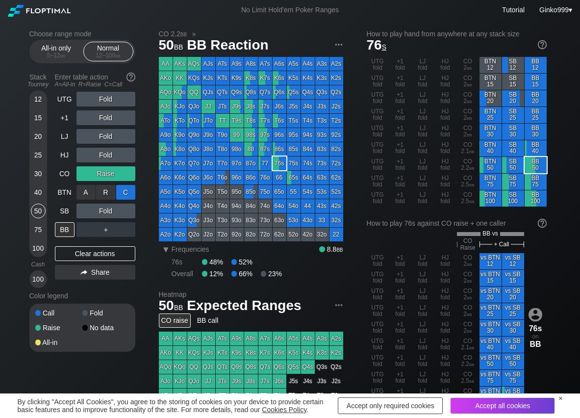
click at [124, 191] on div "C ✕" at bounding box center [125, 192] width 19 height 15
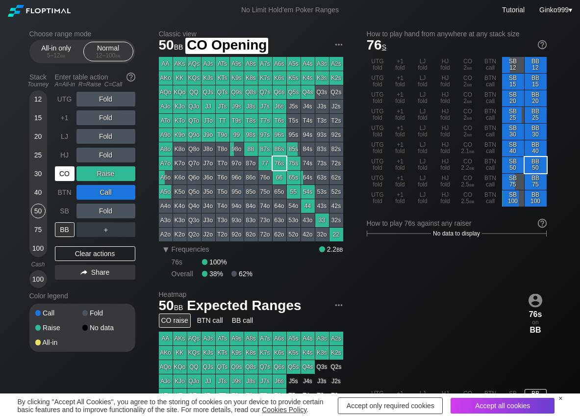
click at [69, 178] on div "CO" at bounding box center [65, 173] width 20 height 15
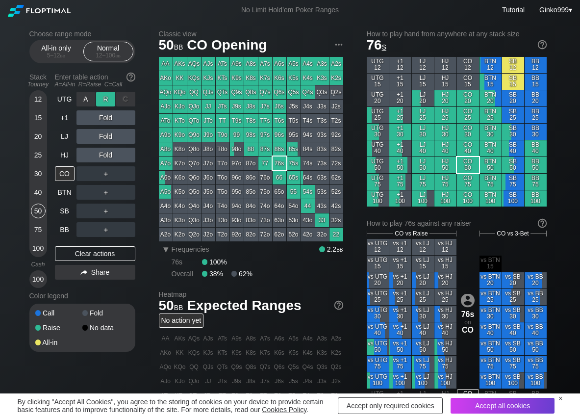
click at [99, 96] on div "R ✕" at bounding box center [105, 99] width 19 height 15
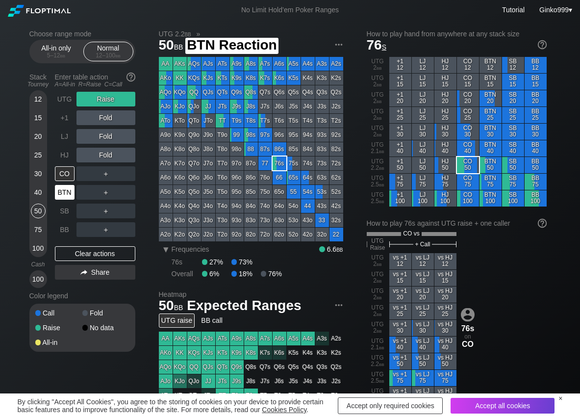
click at [67, 193] on div "BTN" at bounding box center [65, 192] width 20 height 15
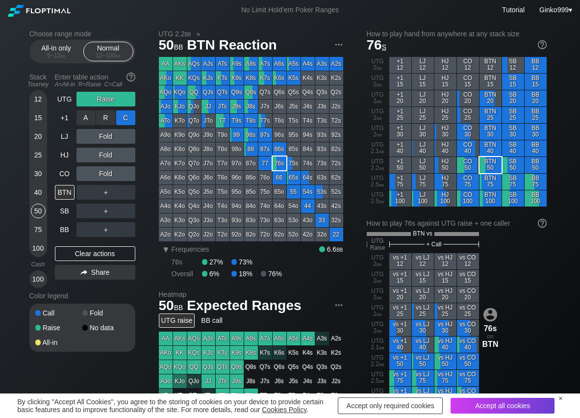
click at [122, 118] on div "C ✕" at bounding box center [125, 117] width 19 height 15
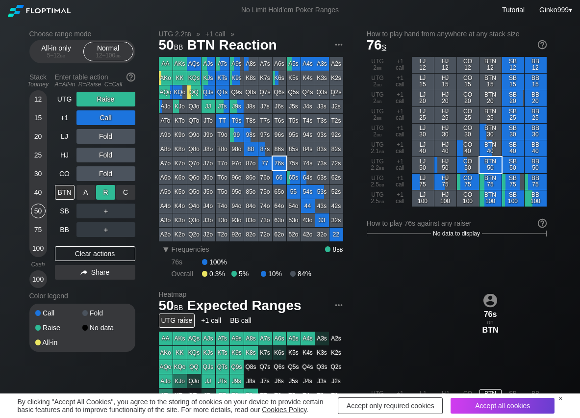
click at [109, 189] on div "R ✕" at bounding box center [105, 192] width 19 height 15
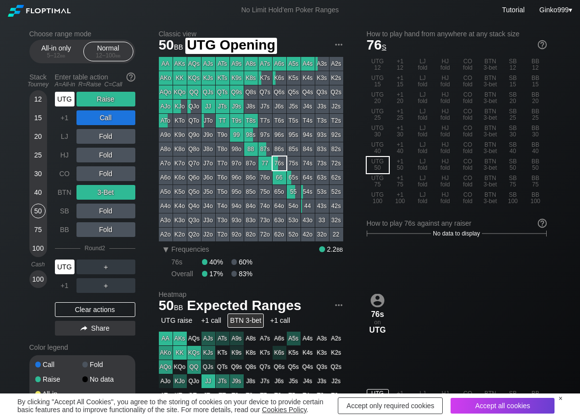
click at [64, 97] on div "UTG" at bounding box center [65, 99] width 20 height 15
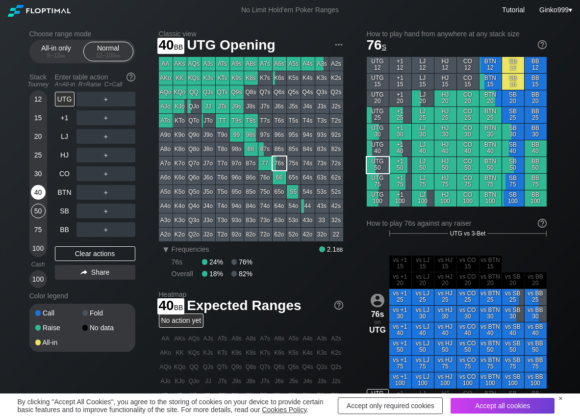
click at [38, 191] on div "40" at bounding box center [38, 192] width 15 height 15
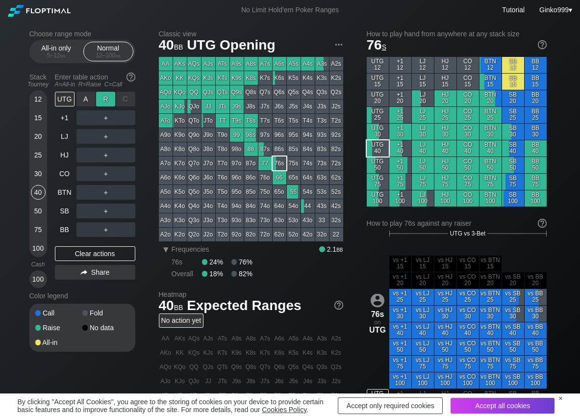
click at [108, 100] on div "R ✕" at bounding box center [105, 99] width 19 height 15
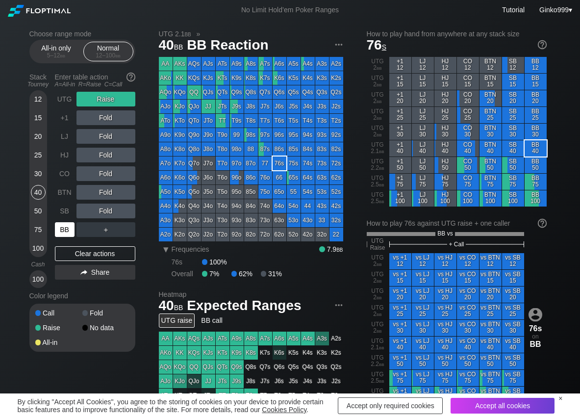
click at [64, 235] on div "BB" at bounding box center [65, 229] width 20 height 15
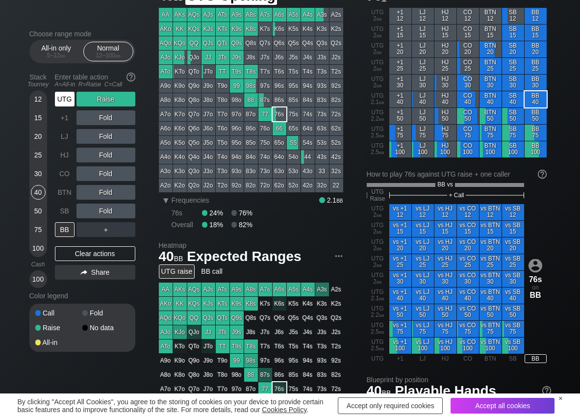
click at [70, 98] on div "UTG" at bounding box center [65, 99] width 20 height 15
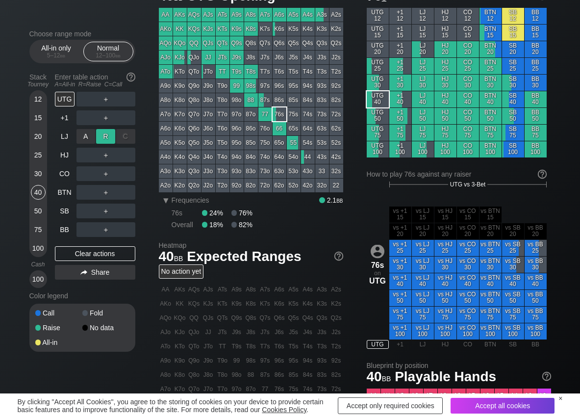
click at [107, 134] on div "R ✕" at bounding box center [105, 136] width 19 height 15
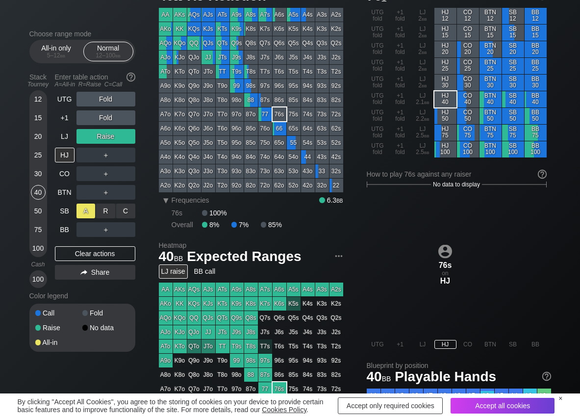
click at [82, 212] on div "A ✕" at bounding box center [85, 210] width 19 height 15
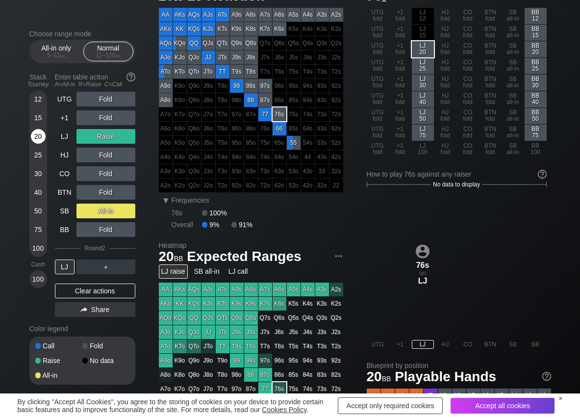
click at [37, 133] on div "20" at bounding box center [38, 136] width 15 height 15
click at [80, 289] on div "Clear actions" at bounding box center [95, 290] width 80 height 15
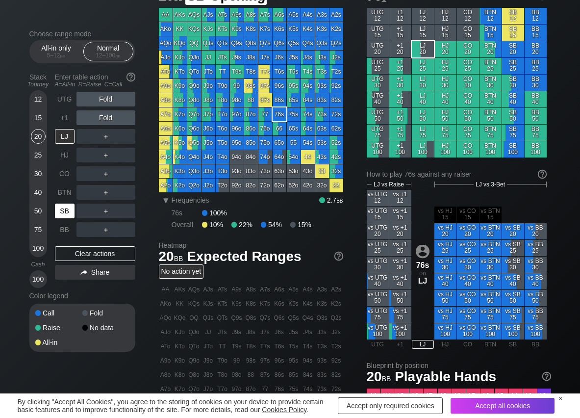
click at [72, 214] on div "SB" at bounding box center [65, 210] width 20 height 15
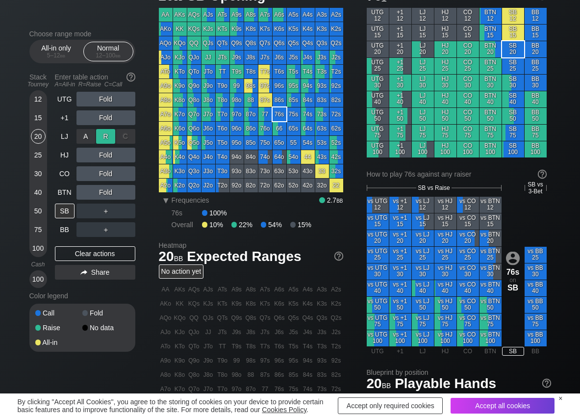
click at [103, 134] on div "R ✕" at bounding box center [105, 136] width 19 height 15
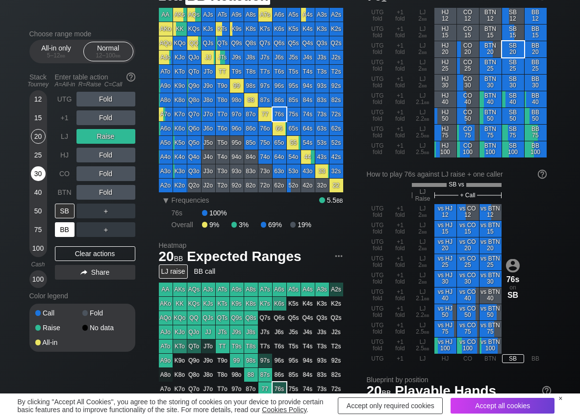
drag, startPoint x: 68, startPoint y: 228, endPoint x: 40, endPoint y: 169, distance: 65.8
click at [66, 228] on div "BB" at bounding box center [65, 229] width 20 height 15
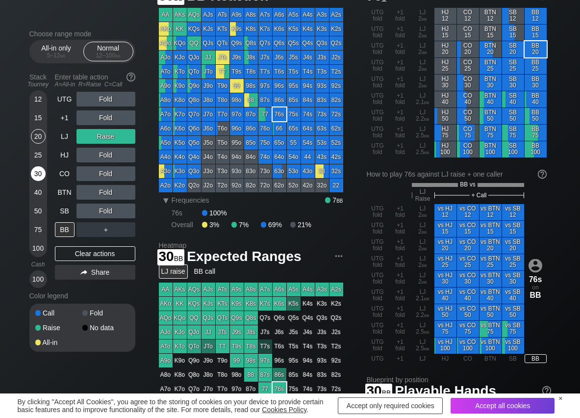
click at [34, 172] on div "30" at bounding box center [38, 173] width 15 height 15
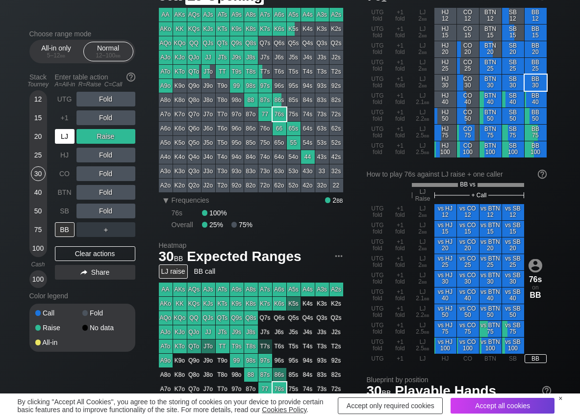
click at [62, 132] on div "LJ" at bounding box center [65, 136] width 20 height 15
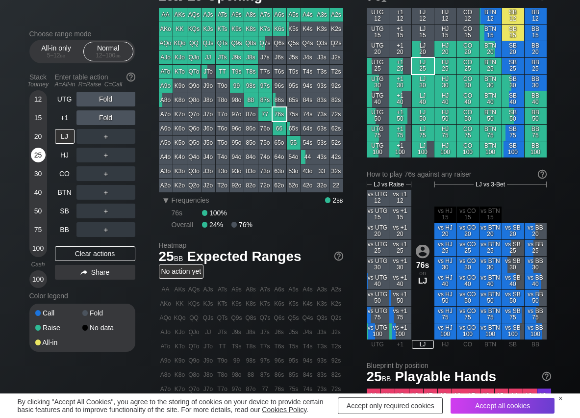
click at [41, 155] on div "25" at bounding box center [38, 155] width 15 height 15
click at [106, 169] on div "R ✕" at bounding box center [105, 173] width 19 height 15
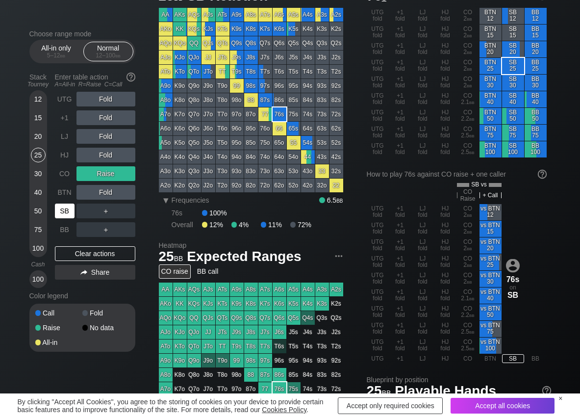
click at [67, 207] on div "SB" at bounding box center [65, 210] width 20 height 15
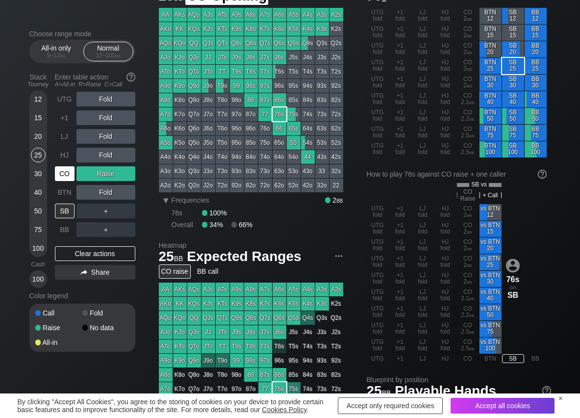
click at [68, 176] on div "CO" at bounding box center [65, 173] width 20 height 15
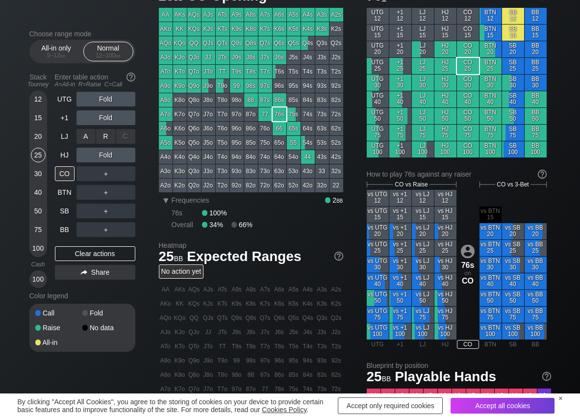
click at [105, 128] on div "A ✕ R ✕ C ✕ Fold" at bounding box center [105, 136] width 59 height 23
click at [107, 120] on div "R ✕" at bounding box center [105, 117] width 19 height 15
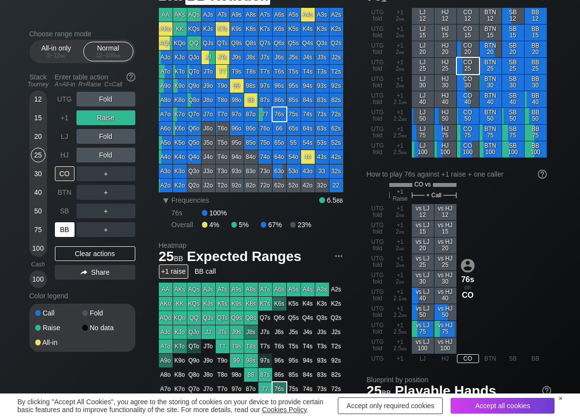
drag, startPoint x: 70, startPoint y: 229, endPoint x: 59, endPoint y: 220, distance: 14.2
click at [69, 229] on div "BB" at bounding box center [65, 229] width 20 height 15
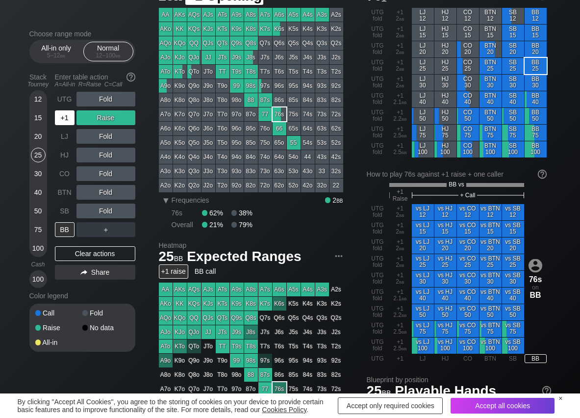
click at [64, 121] on div "+1" at bounding box center [65, 117] width 20 height 15
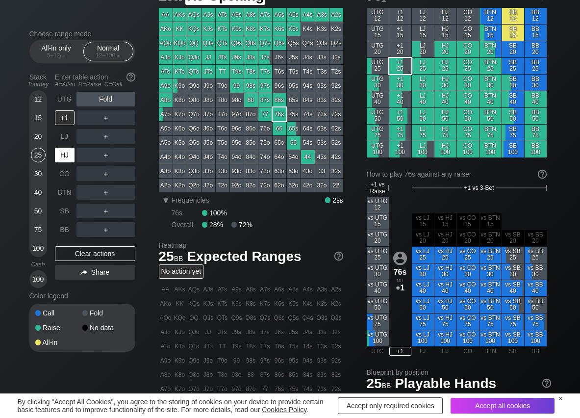
click at [68, 161] on div "HJ" at bounding box center [65, 155] width 20 height 15
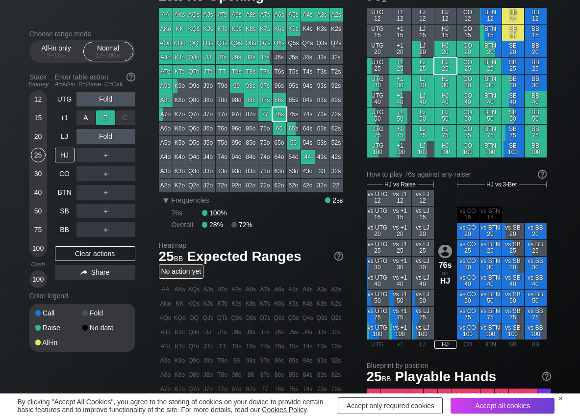
click at [104, 113] on div "R ✕" at bounding box center [105, 117] width 19 height 15
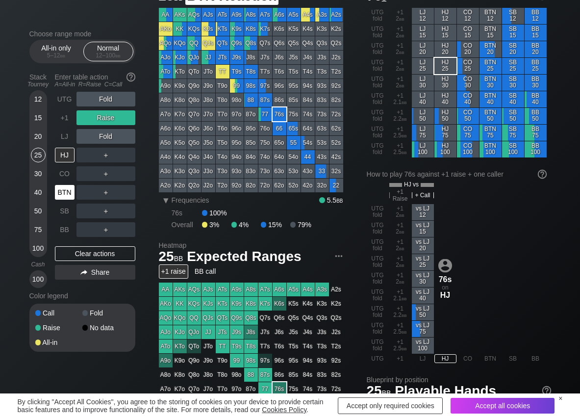
click at [68, 194] on div "BTN" at bounding box center [65, 192] width 20 height 15
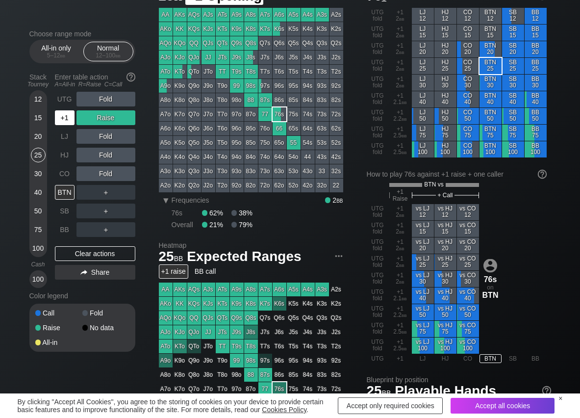
click at [73, 118] on div "+1" at bounding box center [65, 117] width 20 height 15
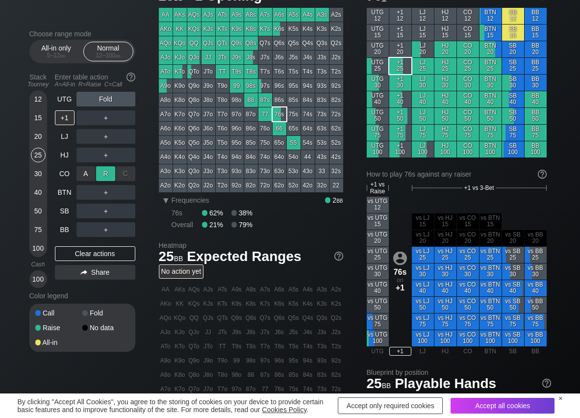
click at [111, 174] on div "R ✕" at bounding box center [105, 173] width 19 height 15
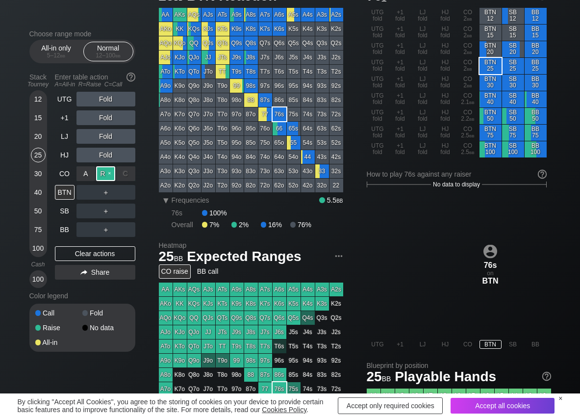
click at [108, 174] on div "R ✕" at bounding box center [105, 173] width 19 height 15
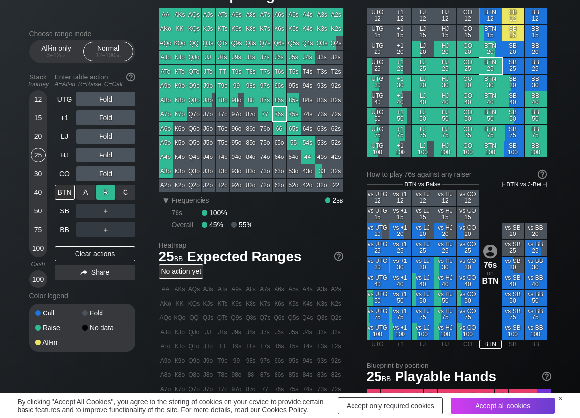
drag, startPoint x: 103, startPoint y: 184, endPoint x: 98, endPoint y: 191, distance: 8.7
click at [101, 188] on div "R ✕" at bounding box center [105, 192] width 19 height 15
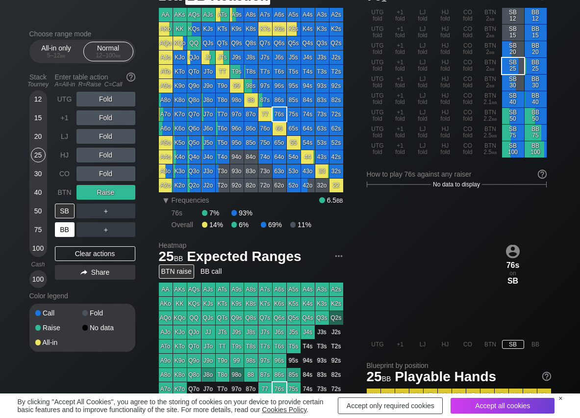
click at [67, 223] on div "BB" at bounding box center [65, 229] width 20 height 15
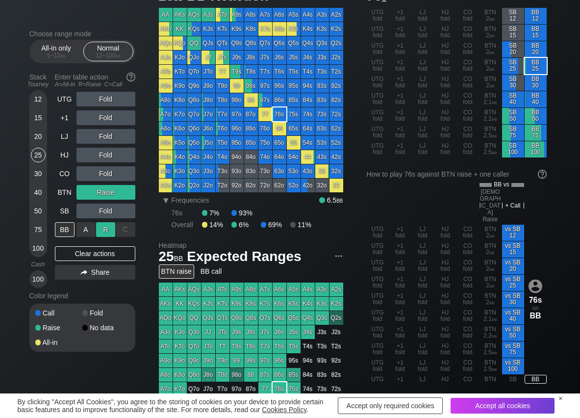
click at [110, 231] on div "R ✕" at bounding box center [105, 229] width 19 height 15
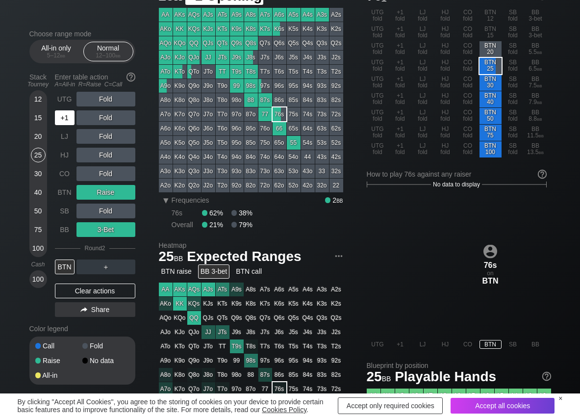
click at [67, 123] on div "+1" at bounding box center [65, 117] width 20 height 15
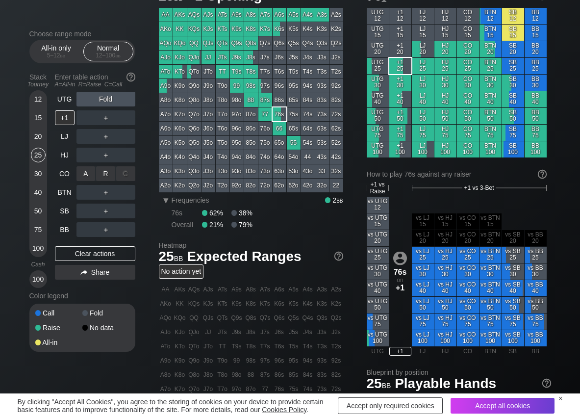
drag, startPoint x: 106, startPoint y: 179, endPoint x: 71, endPoint y: 207, distance: 45.3
click at [102, 176] on div "R ✕" at bounding box center [105, 173] width 19 height 15
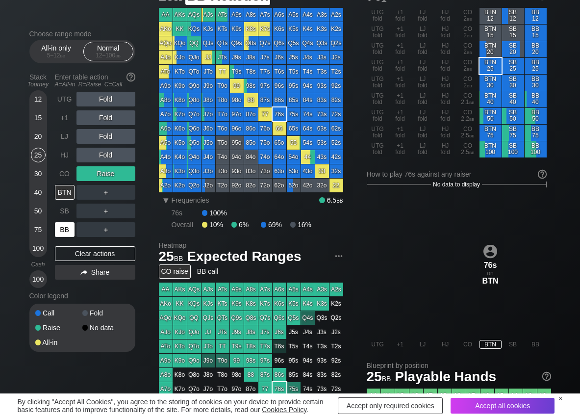
click at [62, 232] on div "BB" at bounding box center [65, 229] width 20 height 15
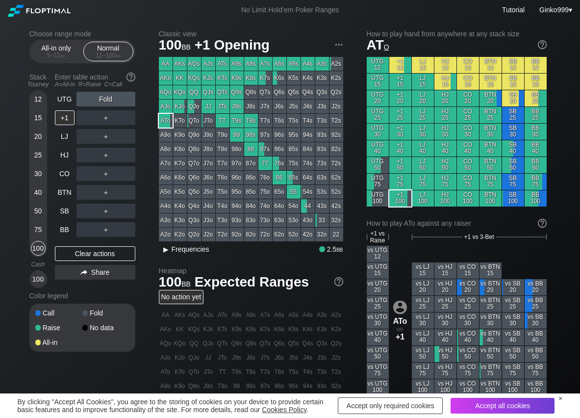
click at [195, 252] on span "Frequencies" at bounding box center [191, 249] width 38 height 8
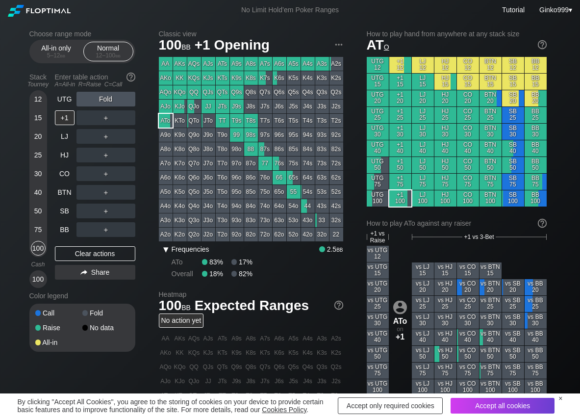
scroll to position [49, 0]
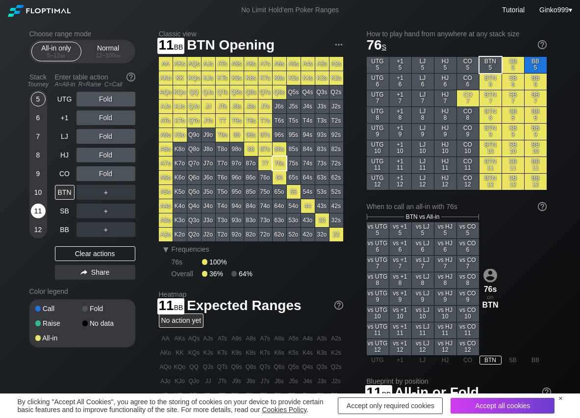
scroll to position [39, 0]
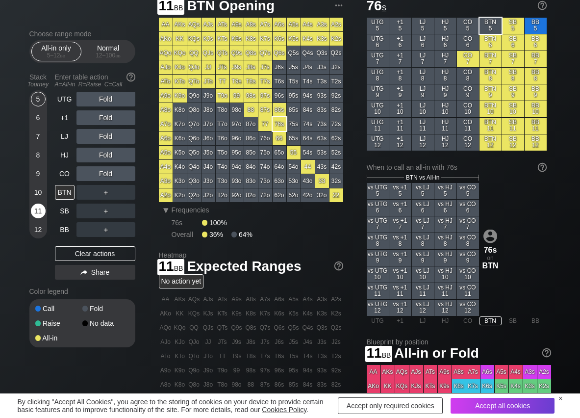
click at [38, 208] on div "11" at bounding box center [38, 210] width 15 height 15
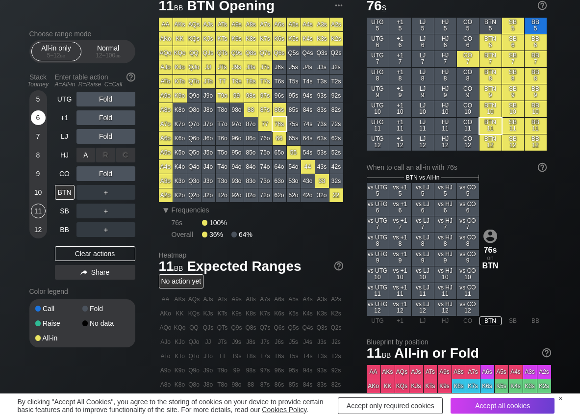
click at [83, 153] on div "A ✕" at bounding box center [85, 155] width 19 height 15
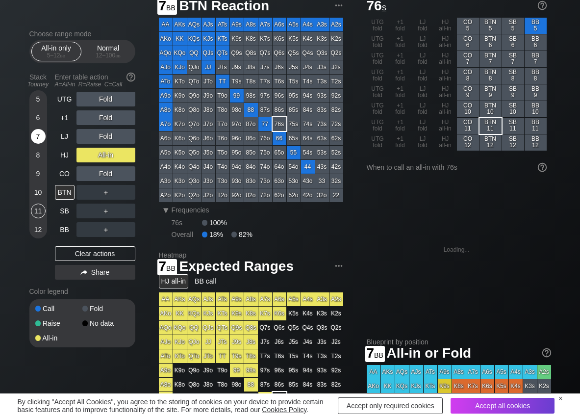
click at [37, 135] on div "7" at bounding box center [38, 136] width 15 height 15
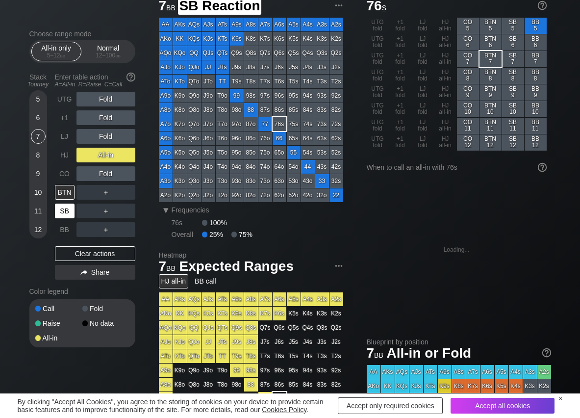
click at [64, 208] on div "SB" at bounding box center [65, 210] width 20 height 15
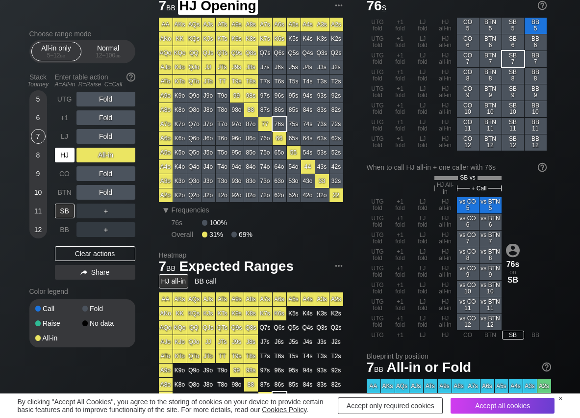
click at [62, 155] on div "HJ" at bounding box center [65, 155] width 20 height 15
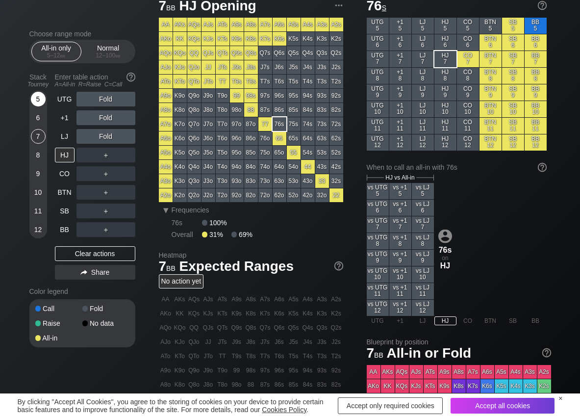
click at [42, 101] on div "5" at bounding box center [38, 99] width 15 height 15
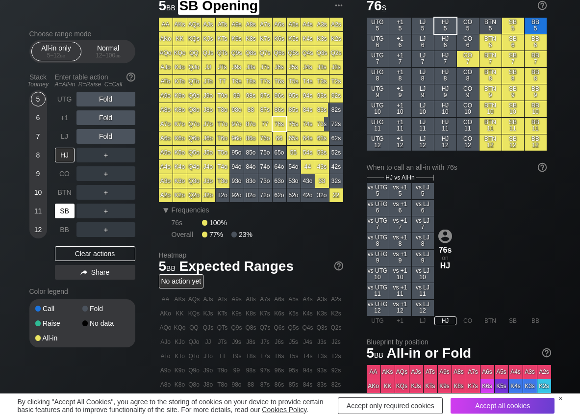
click at [67, 216] on div "SB" at bounding box center [65, 210] width 20 height 15
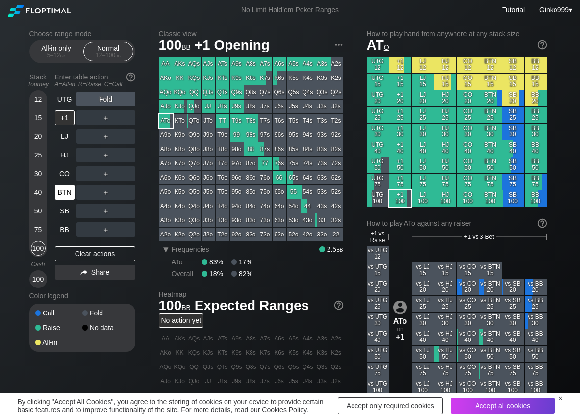
click at [40, 100] on div "12" at bounding box center [38, 99] width 15 height 15
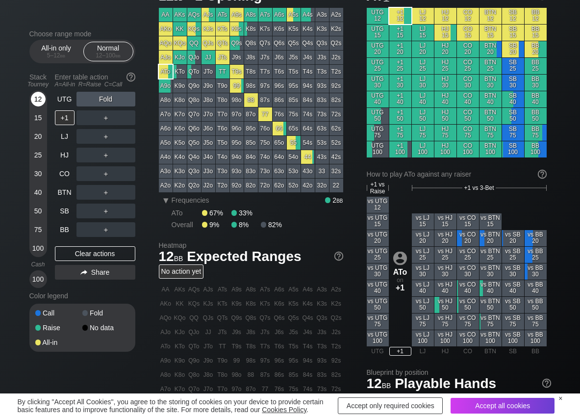
scroll to position [49, 0]
click at [40, 102] on div "12" at bounding box center [38, 99] width 15 height 15
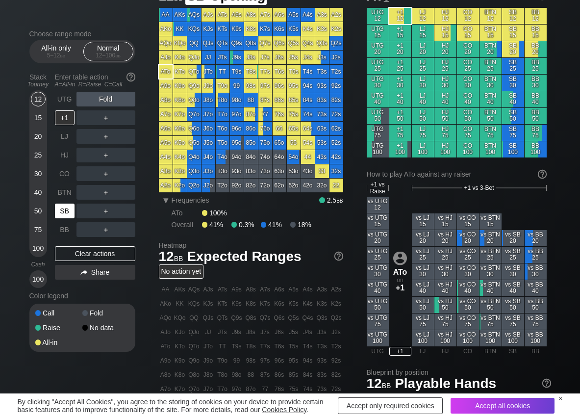
click at [60, 211] on div "SB" at bounding box center [65, 210] width 20 height 15
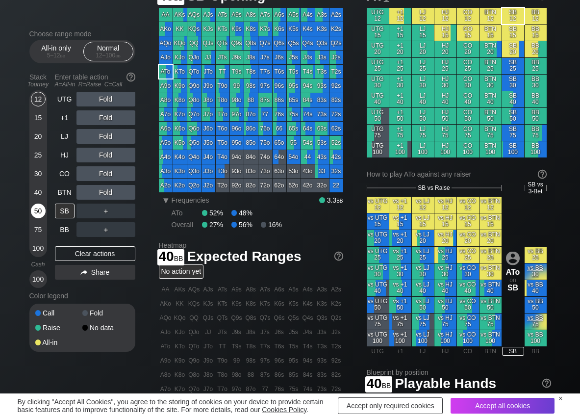
click at [37, 208] on div "50" at bounding box center [38, 210] width 15 height 15
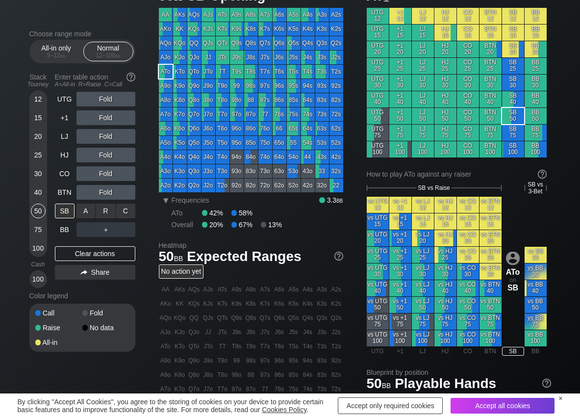
click at [126, 211] on div "C ✕" at bounding box center [125, 210] width 19 height 15
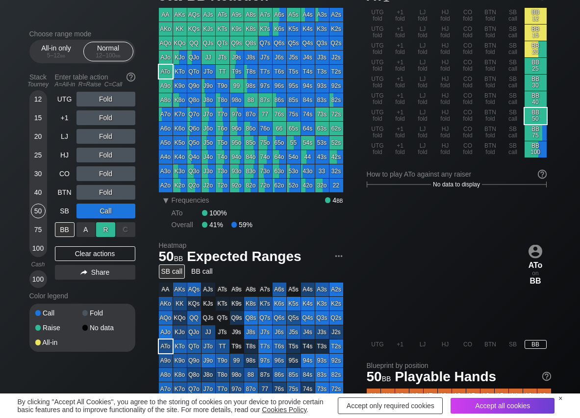
click at [109, 228] on div "R ✕" at bounding box center [105, 229] width 19 height 15
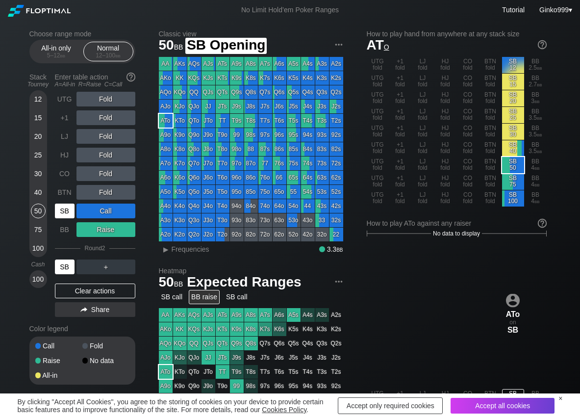
click at [69, 206] on div "SB" at bounding box center [65, 210] width 20 height 15
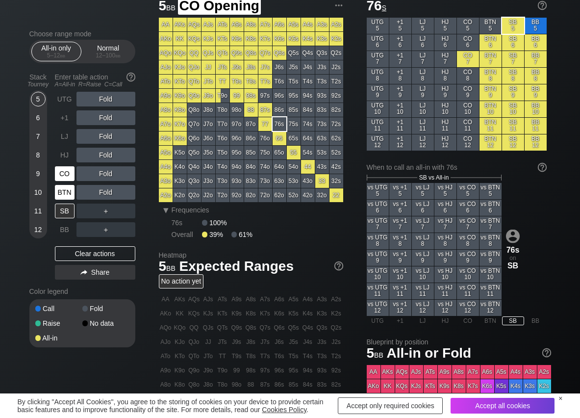
click at [59, 192] on div "BTN" at bounding box center [65, 192] width 20 height 15
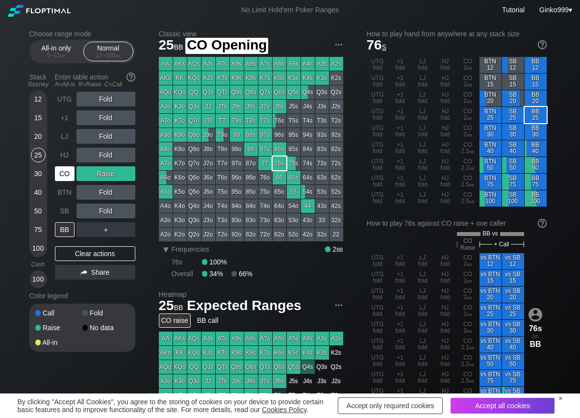
click at [67, 170] on div "CO" at bounding box center [65, 173] width 20 height 15
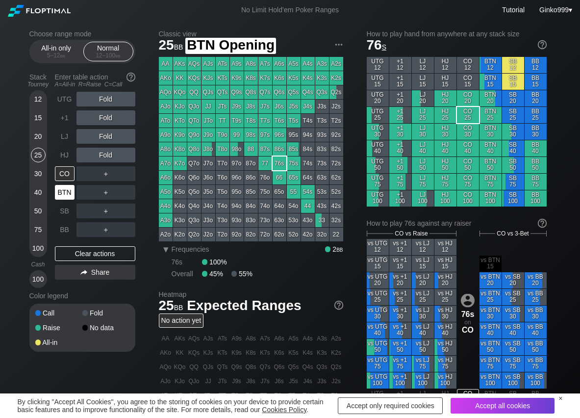
click at [62, 191] on div "BTN" at bounding box center [65, 192] width 20 height 15
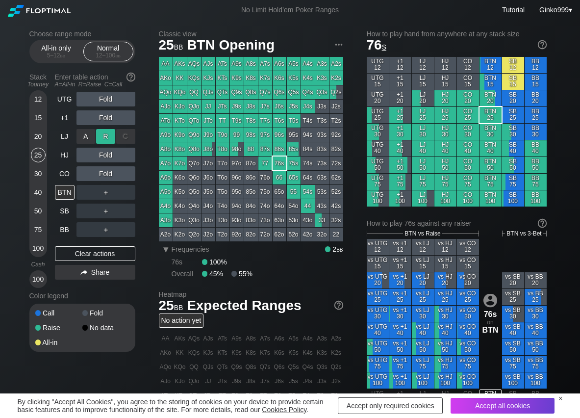
click at [104, 139] on div "R ✕" at bounding box center [105, 136] width 19 height 15
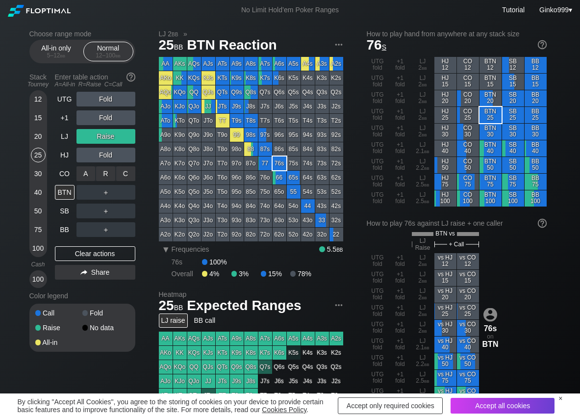
click at [126, 176] on div "C ✕" at bounding box center [125, 173] width 19 height 15
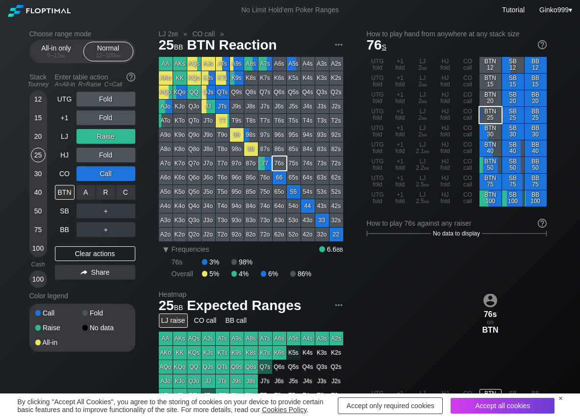
drag, startPoint x: 129, startPoint y: 190, endPoint x: 98, endPoint y: 212, distance: 39.0
click at [129, 190] on div "C ✕" at bounding box center [125, 192] width 19 height 15
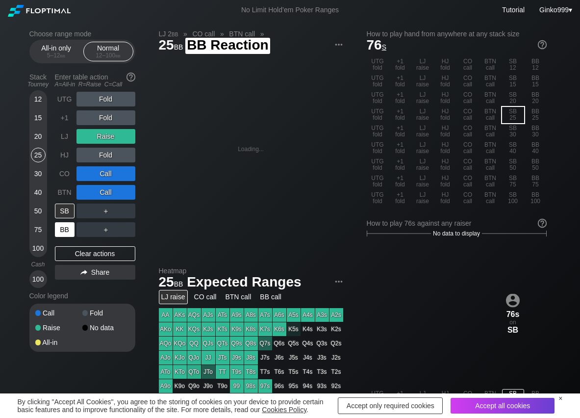
click at [67, 235] on div "BB" at bounding box center [65, 229] width 20 height 15
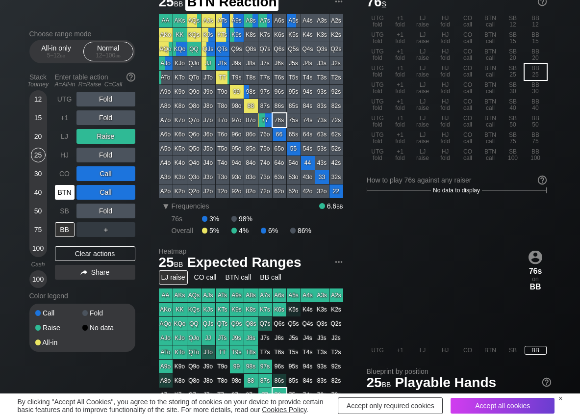
scroll to position [49, 0]
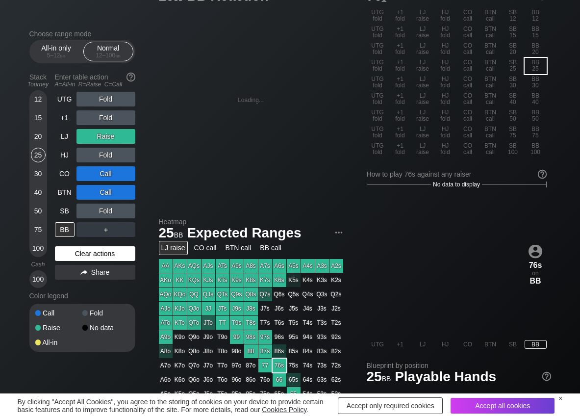
click at [65, 253] on div "Clear actions" at bounding box center [95, 253] width 80 height 15
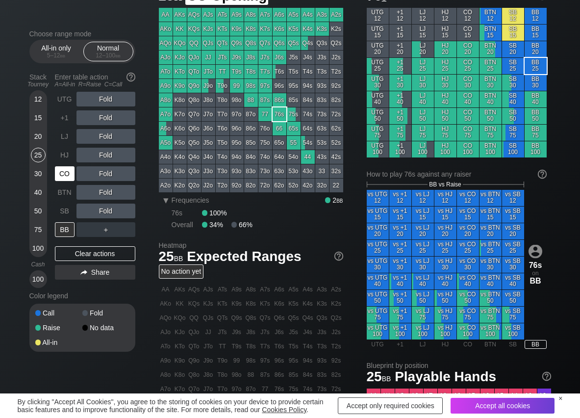
click at [70, 178] on div "CO" at bounding box center [65, 173] width 20 height 15
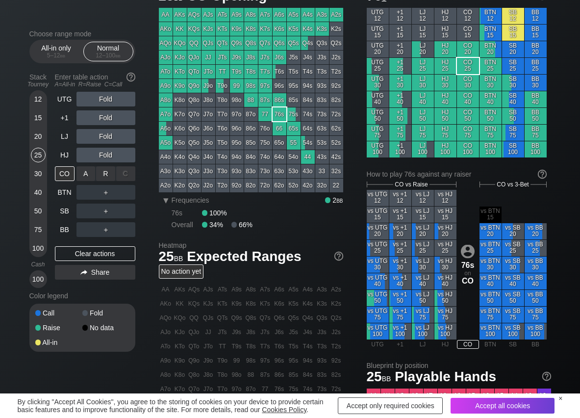
click at [97, 179] on div "R ✕" at bounding box center [105, 173] width 19 height 15
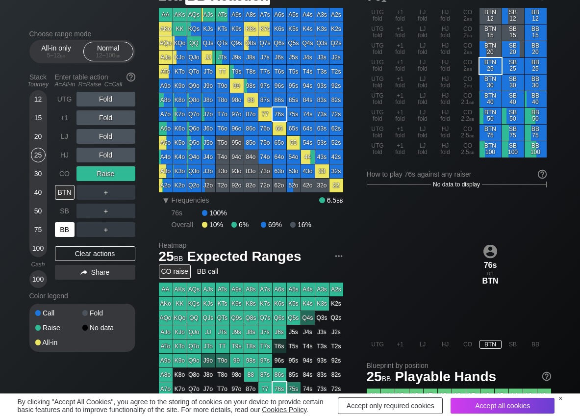
click at [62, 231] on div "BB" at bounding box center [65, 229] width 20 height 15
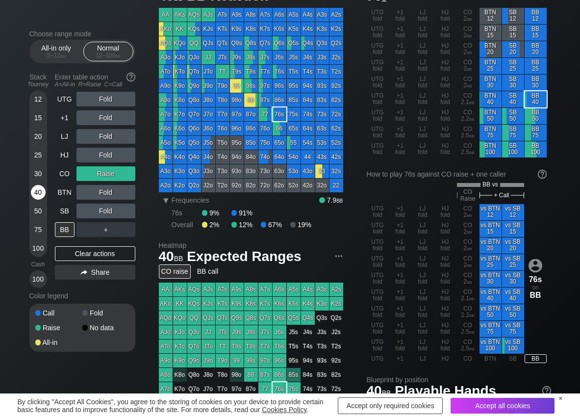
click at [39, 192] on div "40" at bounding box center [38, 192] width 15 height 15
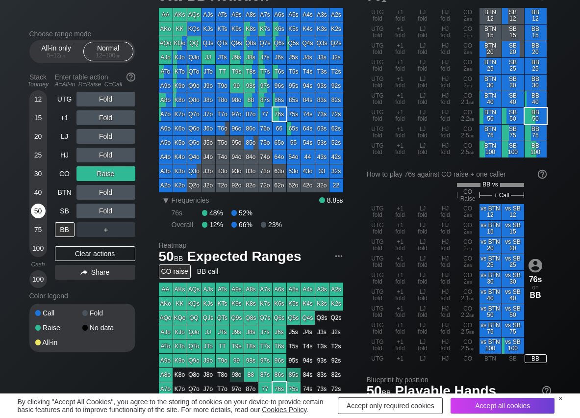
click at [36, 207] on div "50" at bounding box center [38, 210] width 15 height 15
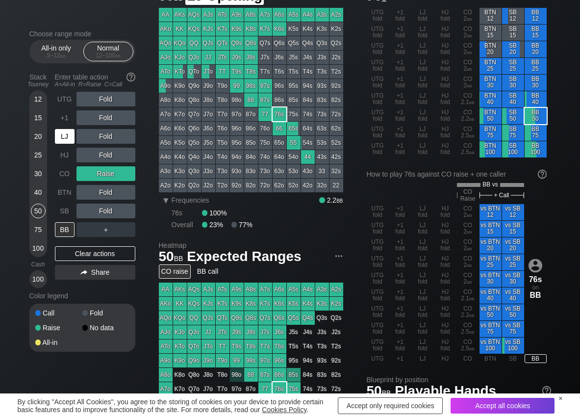
click at [59, 135] on div "LJ" at bounding box center [65, 136] width 20 height 15
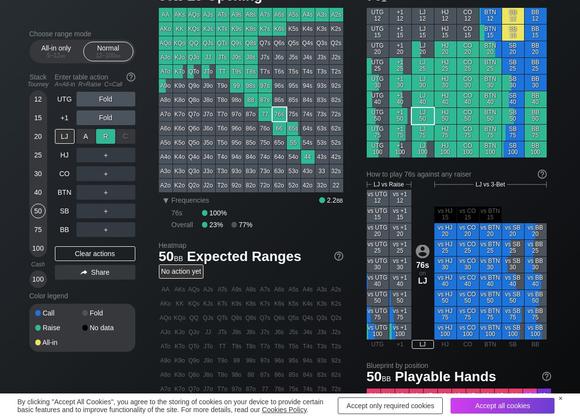
click at [99, 138] on div "R ✕" at bounding box center [105, 136] width 19 height 15
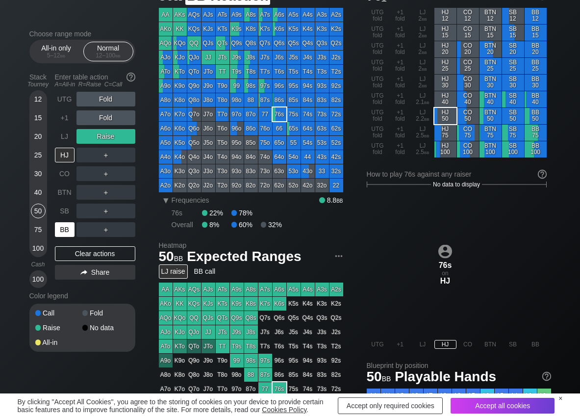
click at [66, 234] on div "BB" at bounding box center [65, 229] width 20 height 15
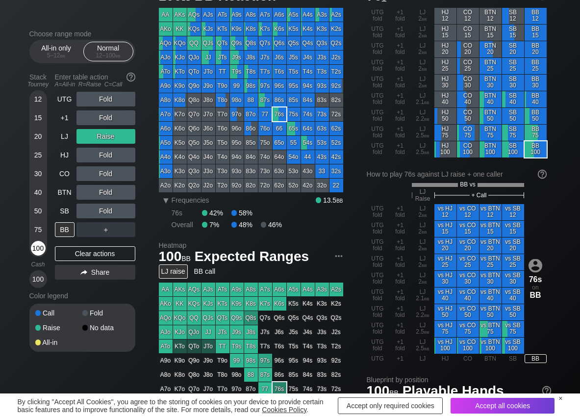
click at [37, 241] on div "100" at bounding box center [38, 248] width 15 height 15
click at [55, 138] on div "LJ" at bounding box center [65, 136] width 20 height 15
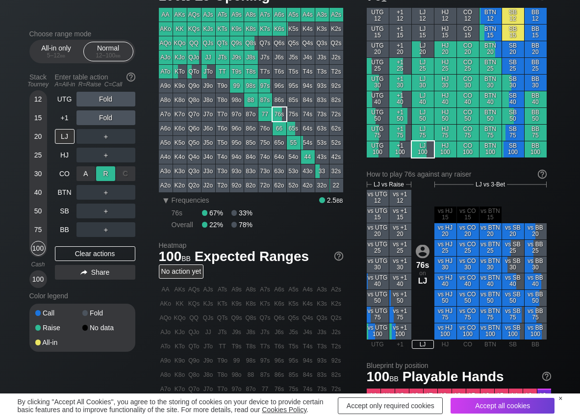
click at [101, 172] on div "R ✕" at bounding box center [105, 173] width 19 height 15
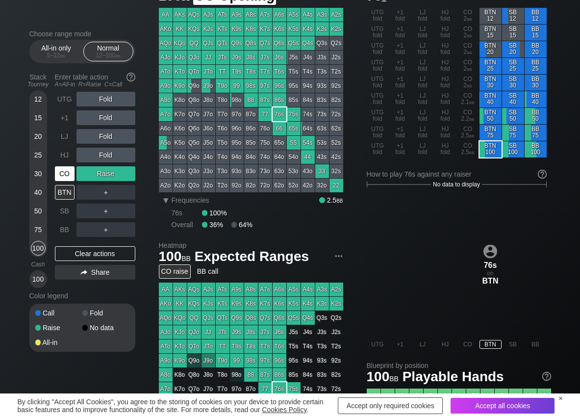
click at [65, 174] on div "CO" at bounding box center [65, 173] width 20 height 15
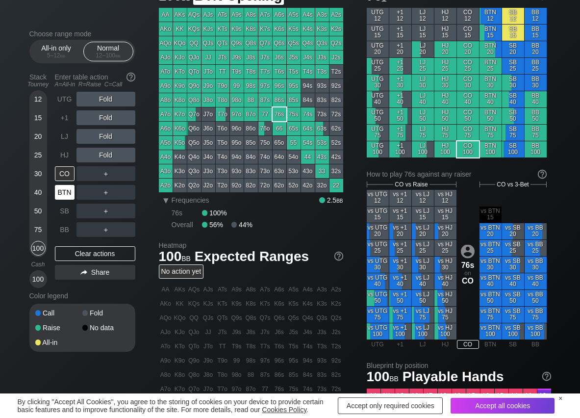
click at [70, 195] on div "BTN" at bounding box center [65, 192] width 20 height 15
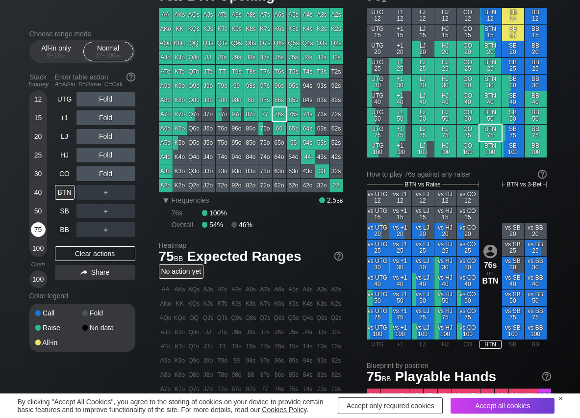
click at [35, 236] on div "75" at bounding box center [38, 229] width 15 height 15
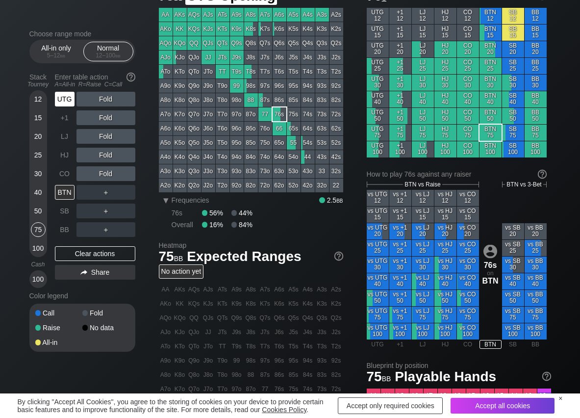
click at [60, 100] on div "UTG" at bounding box center [65, 99] width 20 height 15
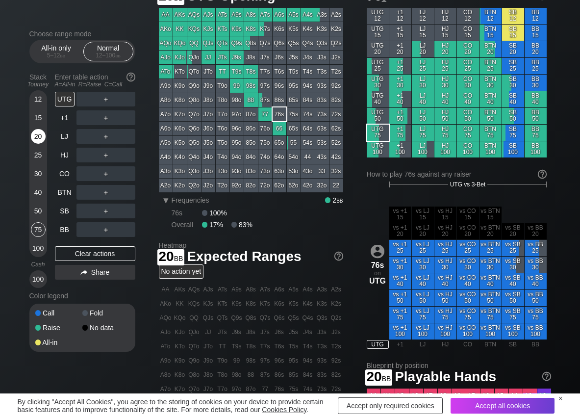
click at [38, 132] on div "20" at bounding box center [38, 136] width 15 height 15
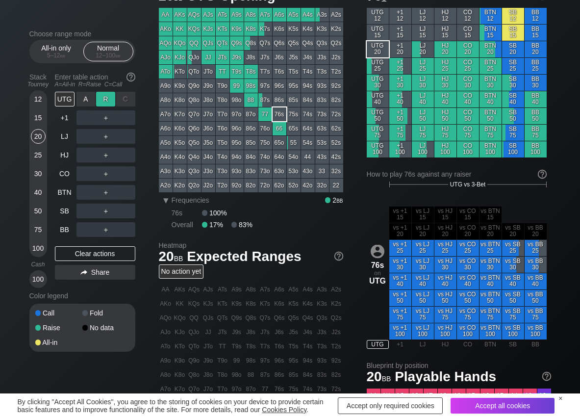
click at [100, 99] on div "R ✕" at bounding box center [105, 99] width 19 height 15
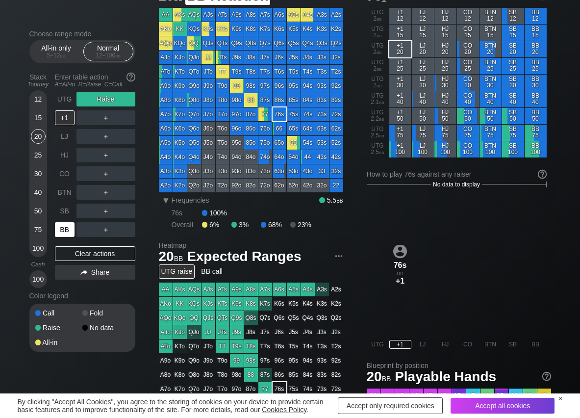
click at [71, 235] on div "BB" at bounding box center [65, 229] width 20 height 15
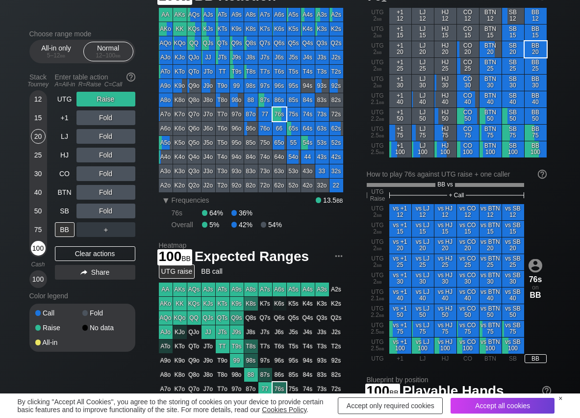
click at [41, 254] on div "100" at bounding box center [38, 248] width 15 height 15
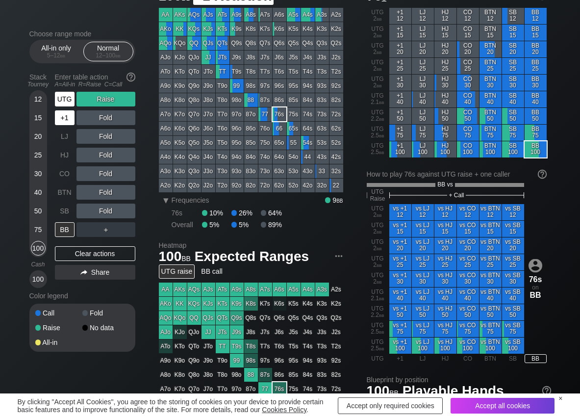
click at [63, 102] on div "UTG" at bounding box center [65, 99] width 20 height 15
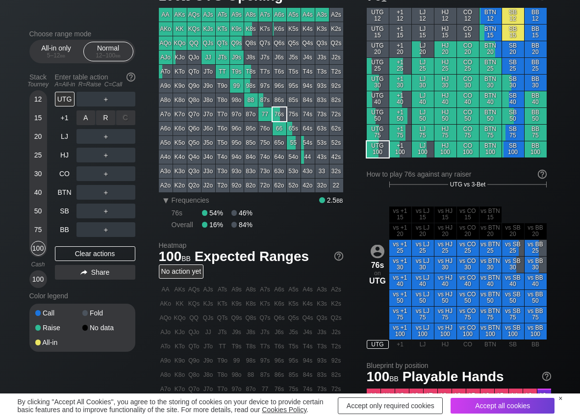
click at [100, 118] on div "R ✕" at bounding box center [105, 117] width 19 height 15
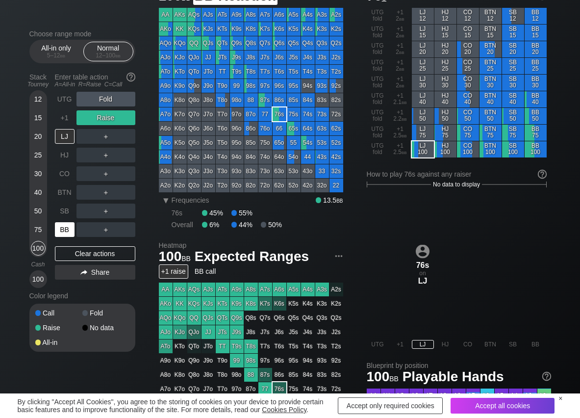
click at [68, 227] on div "BB" at bounding box center [65, 229] width 20 height 15
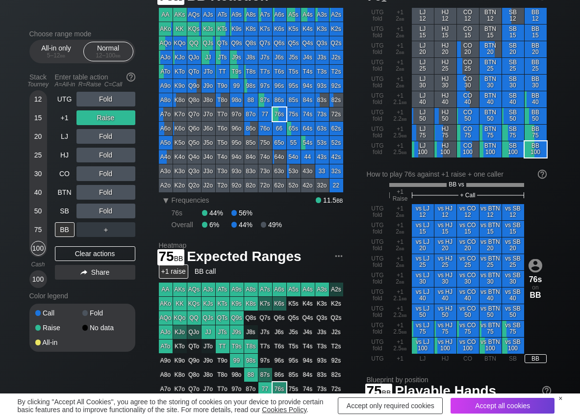
drag, startPoint x: 38, startPoint y: 228, endPoint x: 29, endPoint y: 229, distance: 9.4
click at [38, 228] on div "75" at bounding box center [38, 229] width 15 height 15
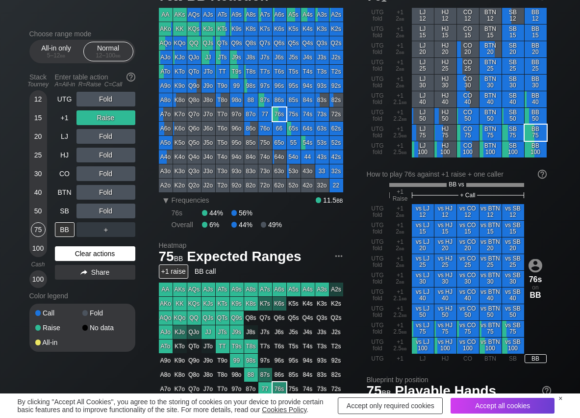
click at [68, 254] on div "Clear actions" at bounding box center [95, 253] width 80 height 15
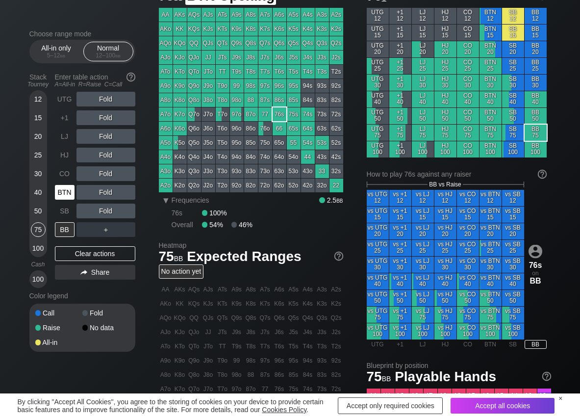
click at [65, 190] on div "BTN" at bounding box center [65, 192] width 20 height 15
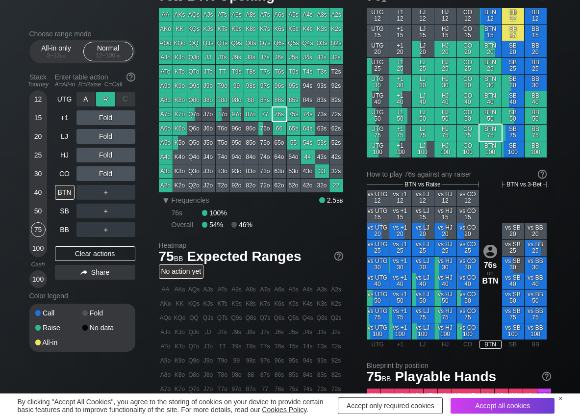
click at [102, 103] on div "R ✕" at bounding box center [105, 99] width 19 height 15
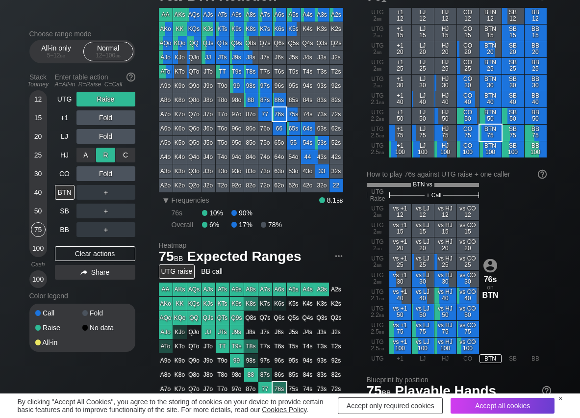
click at [103, 160] on div "R ✕" at bounding box center [105, 155] width 19 height 15
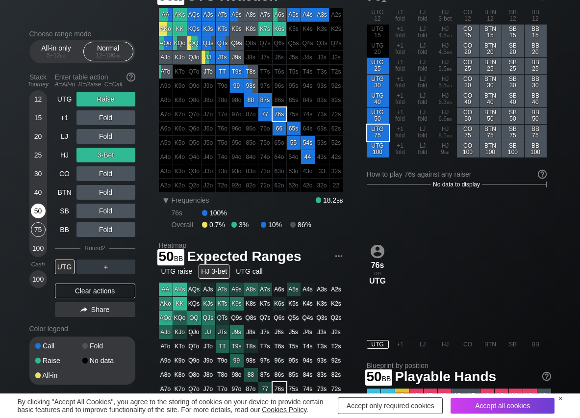
click at [36, 209] on div "50" at bounding box center [38, 210] width 15 height 15
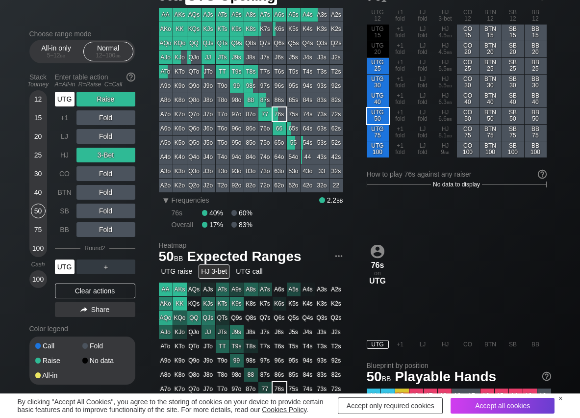
click at [66, 99] on div "UTG" at bounding box center [65, 99] width 20 height 15
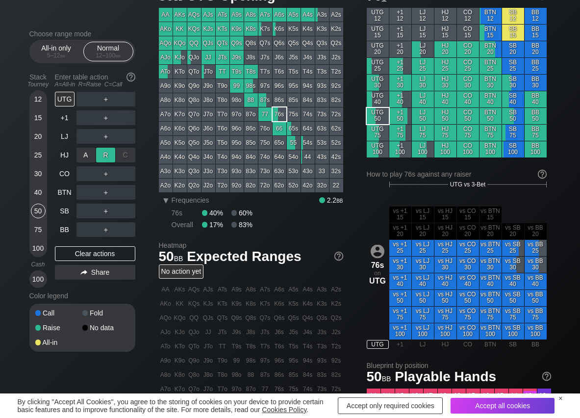
click at [106, 153] on div "R ✕" at bounding box center [105, 155] width 19 height 15
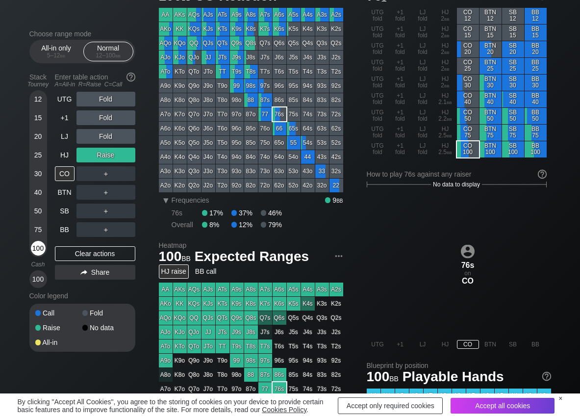
click at [37, 249] on div "100" at bounding box center [38, 248] width 15 height 15
click at [122, 168] on div "C ✕" at bounding box center [125, 173] width 19 height 15
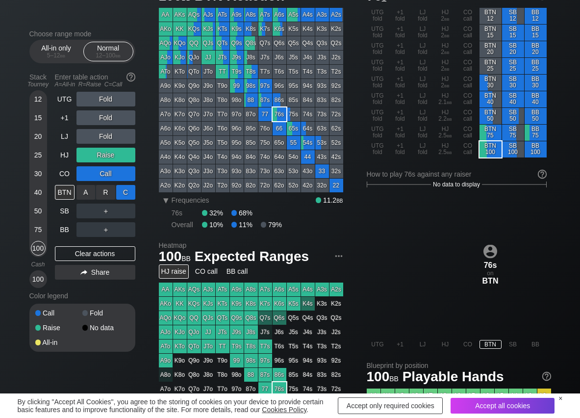
click at [126, 185] on div "C ✕" at bounding box center [125, 192] width 19 height 15
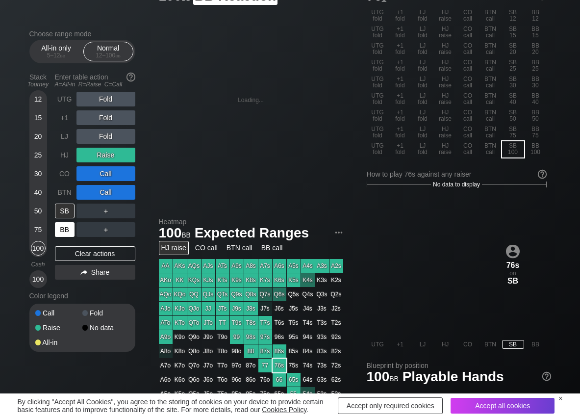
click at [71, 231] on div "BB" at bounding box center [65, 229] width 20 height 15
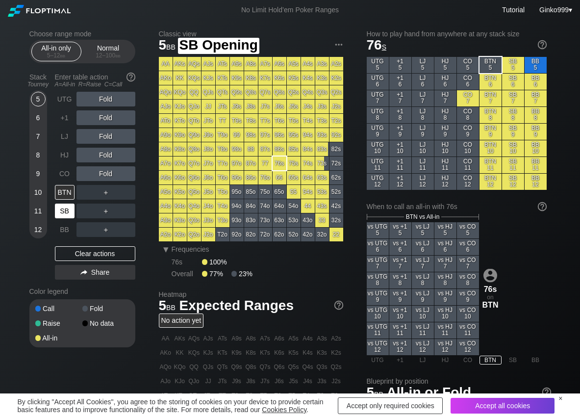
scroll to position [39, 0]
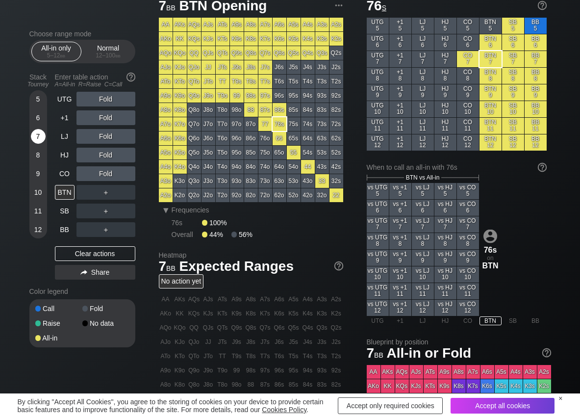
click at [43, 139] on div "7" at bounding box center [38, 136] width 15 height 15
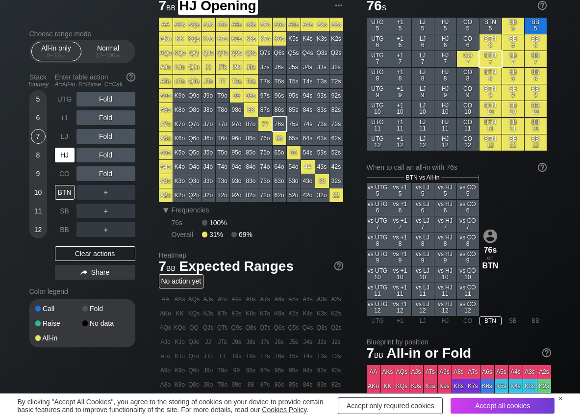
click at [64, 150] on div "HJ" at bounding box center [65, 155] width 20 height 15
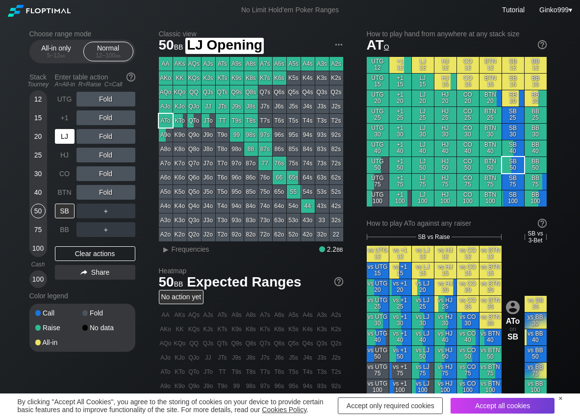
click at [64, 138] on div "LJ" at bounding box center [65, 136] width 20 height 15
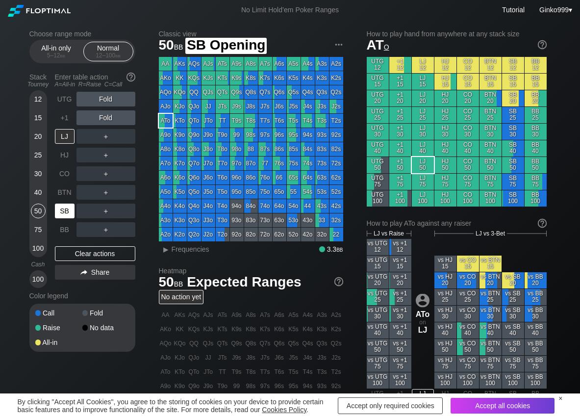
click at [67, 205] on div "SB" at bounding box center [65, 210] width 20 height 15
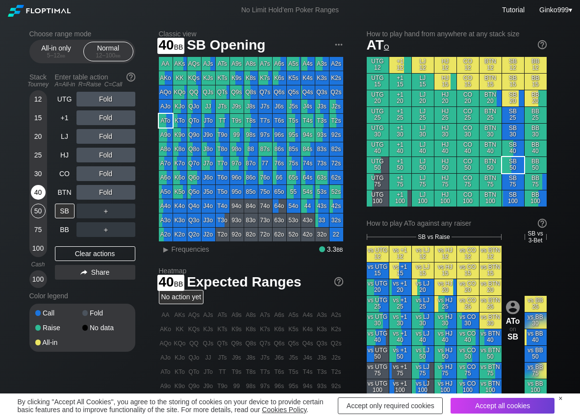
click at [43, 193] on div "40" at bounding box center [38, 192] width 15 height 15
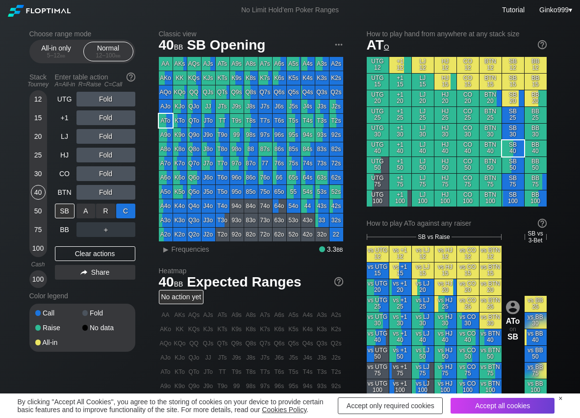
click at [126, 211] on div "C ✕" at bounding box center [125, 210] width 19 height 15
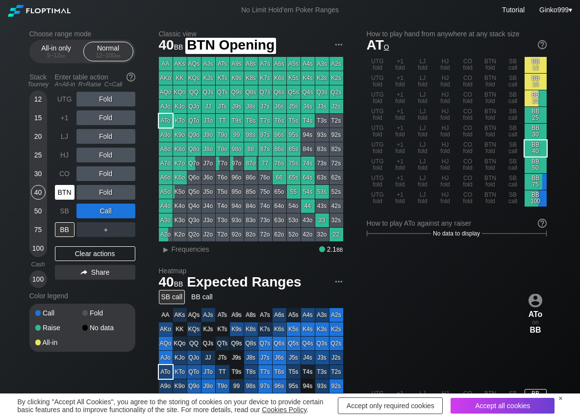
click at [69, 196] on div "BTN" at bounding box center [65, 192] width 20 height 15
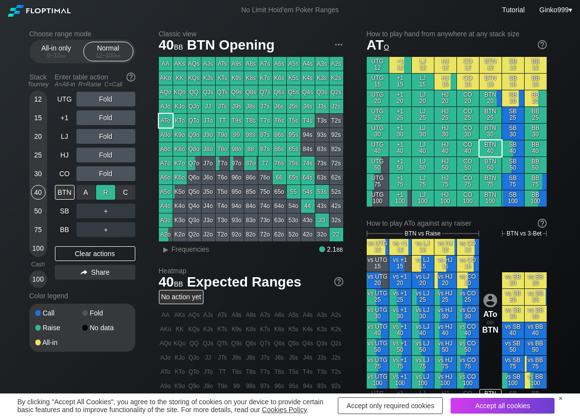
click at [113, 195] on div "R ✕" at bounding box center [105, 192] width 19 height 15
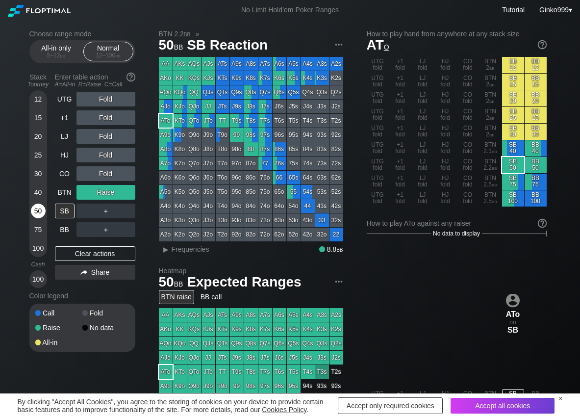
click at [43, 214] on div "50" at bounding box center [38, 210] width 15 height 15
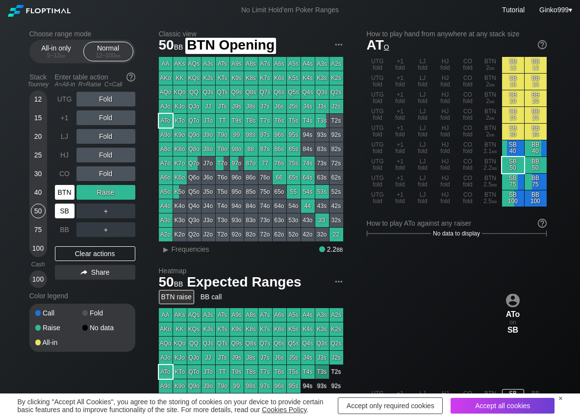
drag, startPoint x: 66, startPoint y: 193, endPoint x: 62, endPoint y: 213, distance: 20.0
click at [62, 196] on div "BTN" at bounding box center [65, 192] width 20 height 15
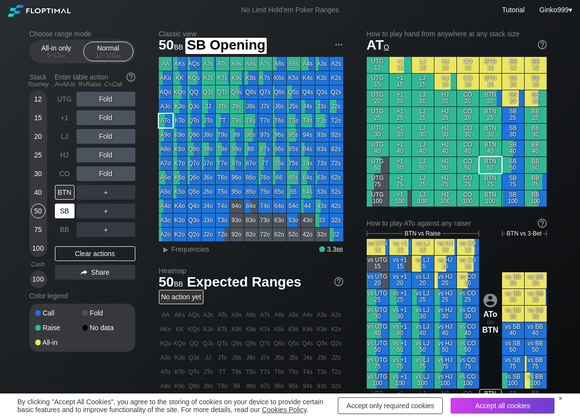
drag, startPoint x: 62, startPoint y: 213, endPoint x: 52, endPoint y: 213, distance: 9.8
click at [61, 213] on div "SB" at bounding box center [65, 210] width 20 height 15
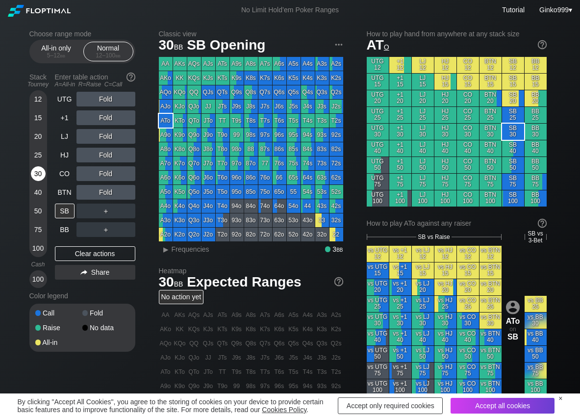
click at [38, 177] on div "30" at bounding box center [38, 173] width 15 height 15
click at [99, 152] on div "R ✕" at bounding box center [105, 155] width 19 height 15
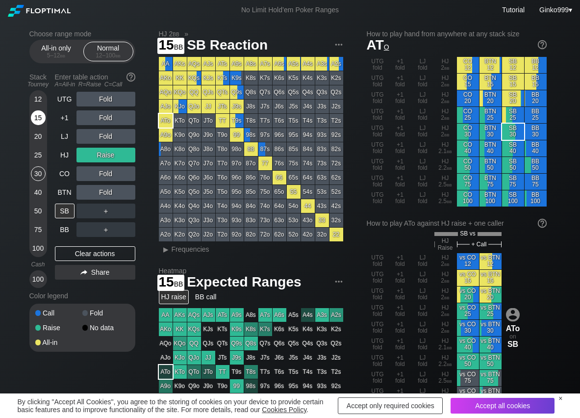
click at [37, 117] on div "15" at bounding box center [38, 117] width 15 height 15
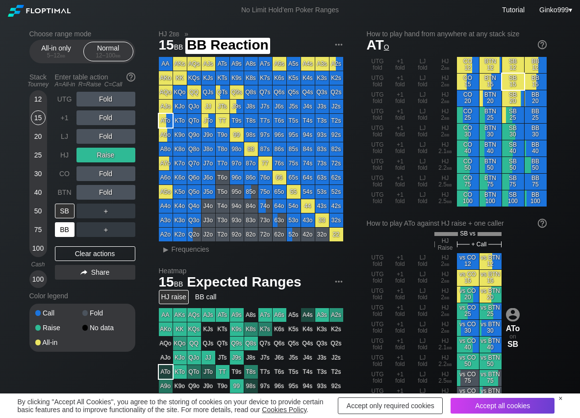
click at [62, 223] on div "BB" at bounding box center [65, 229] width 20 height 15
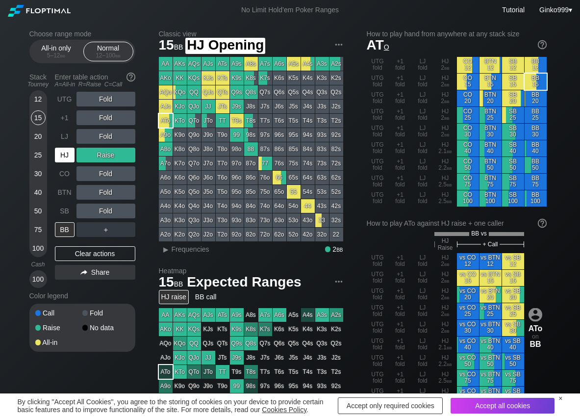
click at [73, 159] on div "HJ" at bounding box center [65, 155] width 20 height 15
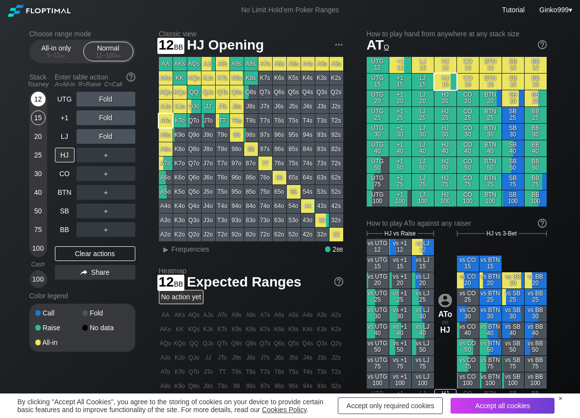
click at [36, 99] on div "12" at bounding box center [38, 99] width 15 height 15
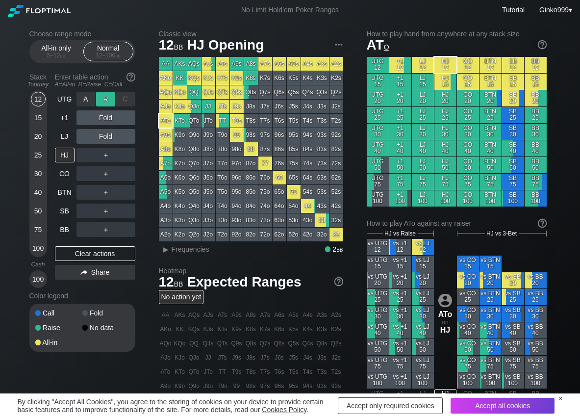
click at [113, 101] on div "R ✕" at bounding box center [105, 99] width 19 height 15
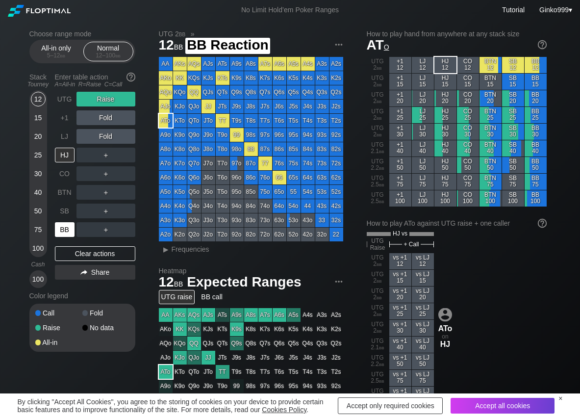
click at [67, 234] on div "BB" at bounding box center [65, 229] width 20 height 15
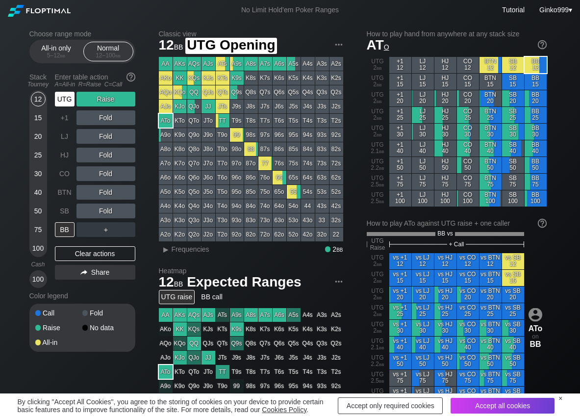
drag, startPoint x: 67, startPoint y: 101, endPoint x: 67, endPoint y: 113, distance: 12.3
click at [67, 101] on div "UTG" at bounding box center [65, 99] width 20 height 15
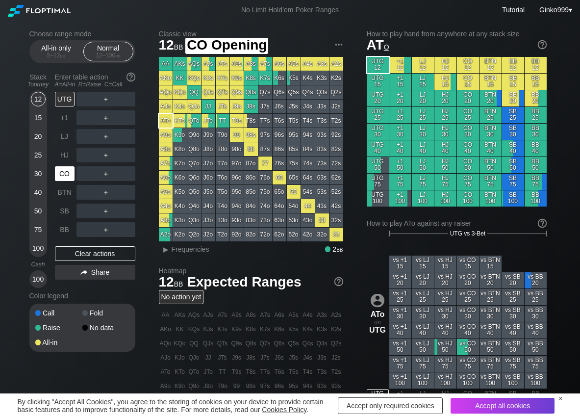
click at [65, 170] on div "CO" at bounding box center [65, 173] width 20 height 15
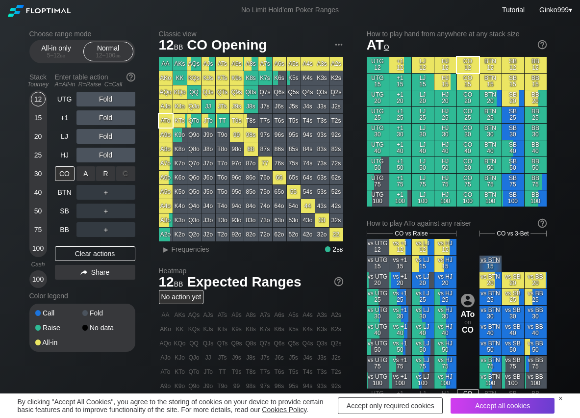
click at [101, 165] on div "A ✕ R ✕ C ✕ ＋" at bounding box center [105, 173] width 59 height 23
click at [103, 171] on div "R ✕" at bounding box center [105, 173] width 19 height 15
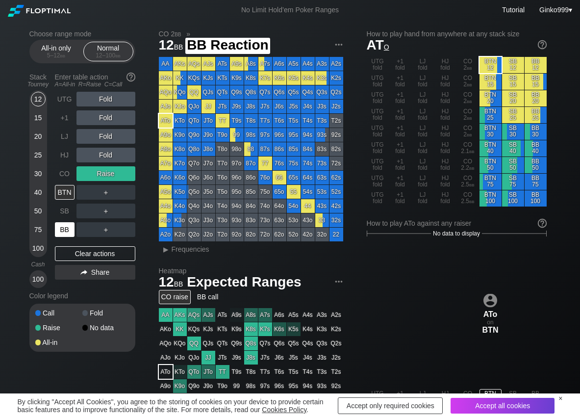
click at [70, 233] on div "BB" at bounding box center [65, 229] width 20 height 15
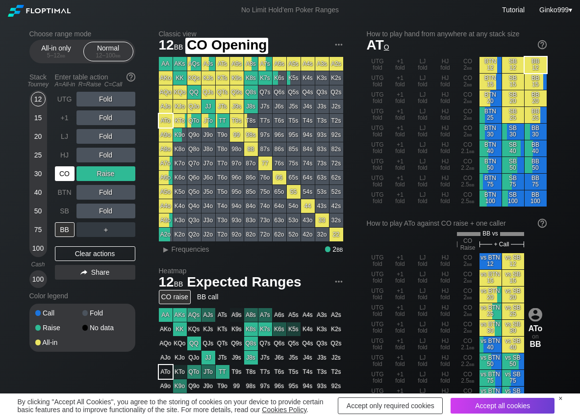
click at [70, 172] on div "CO" at bounding box center [65, 173] width 20 height 15
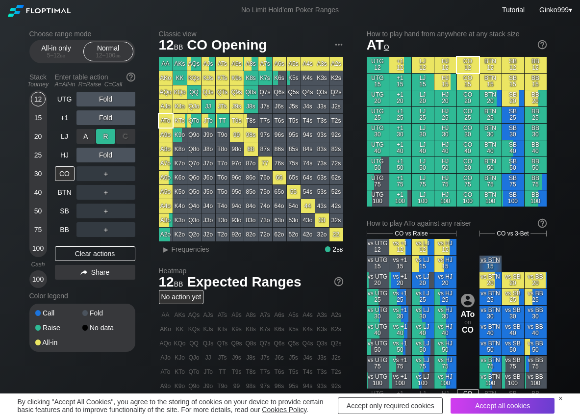
click at [103, 141] on div "R ✕" at bounding box center [105, 136] width 19 height 15
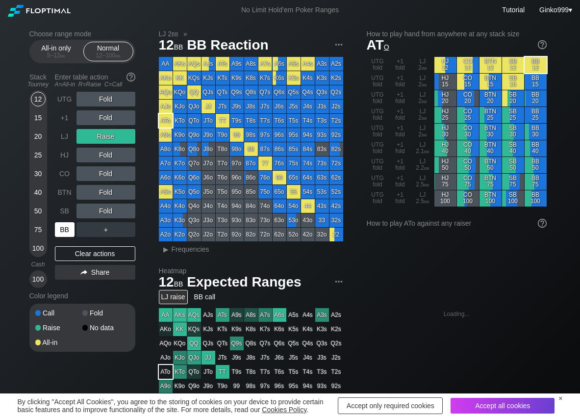
click at [64, 225] on div "BB" at bounding box center [65, 229] width 20 height 15
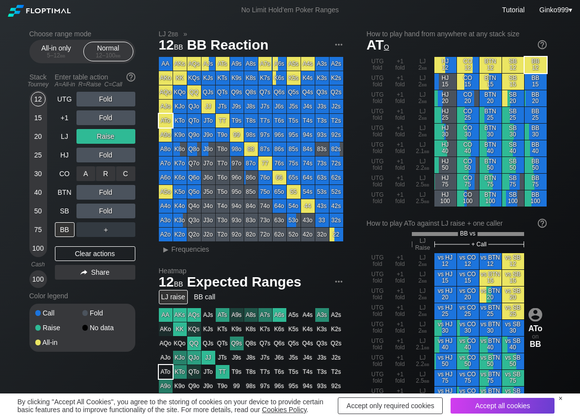
click at [125, 177] on div "C ✕" at bounding box center [125, 173] width 19 height 15
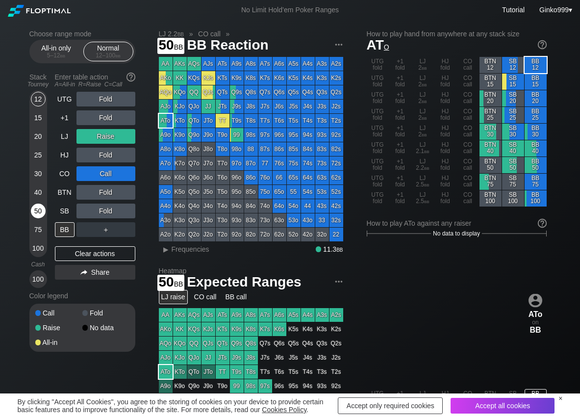
click at [37, 212] on div "50" at bounding box center [38, 210] width 15 height 15
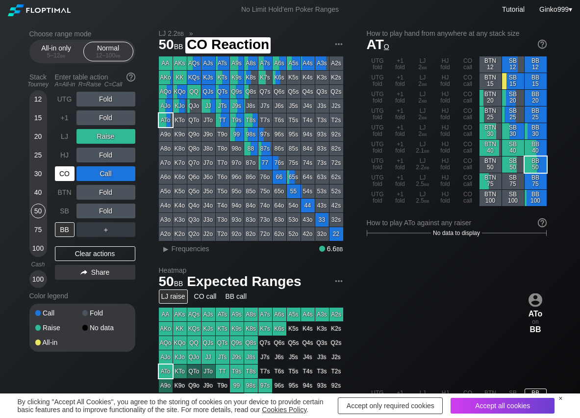
scroll to position [49, 0]
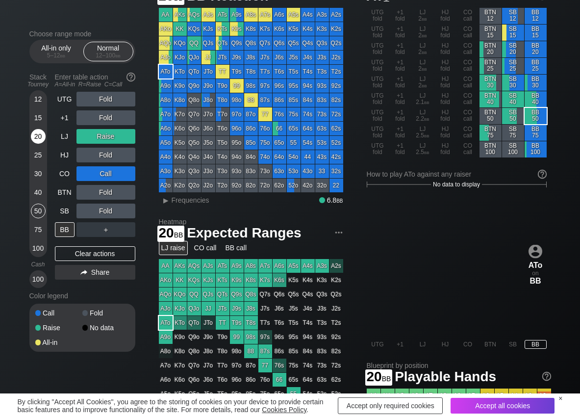
click at [32, 140] on div "20" at bounding box center [38, 136] width 15 height 15
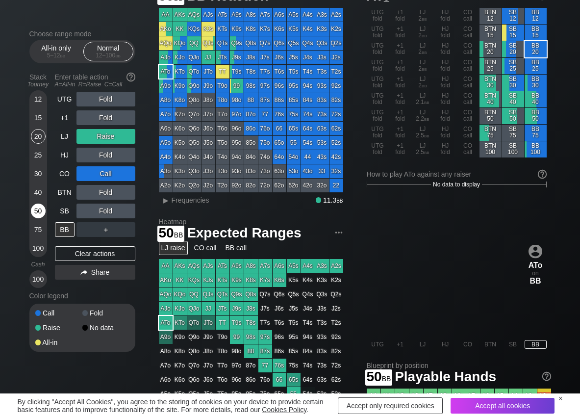
click at [37, 205] on div "50" at bounding box center [38, 210] width 15 height 15
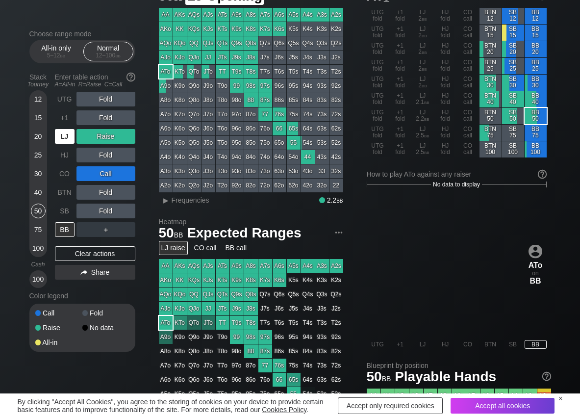
click at [55, 141] on div "LJ" at bounding box center [65, 136] width 20 height 15
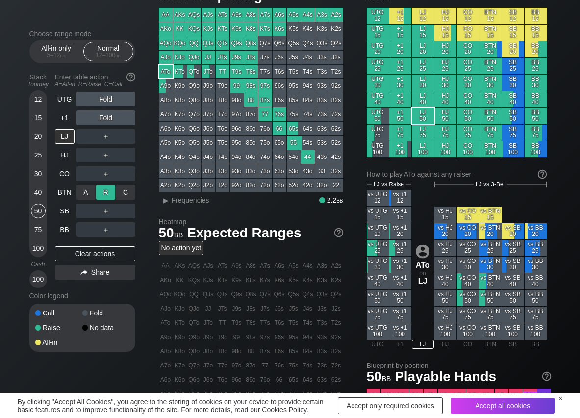
click at [102, 191] on div "R ✕" at bounding box center [105, 192] width 19 height 15
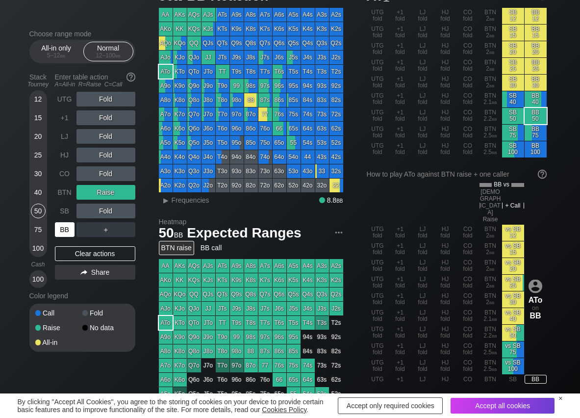
click at [63, 231] on div "BB" at bounding box center [65, 229] width 20 height 15
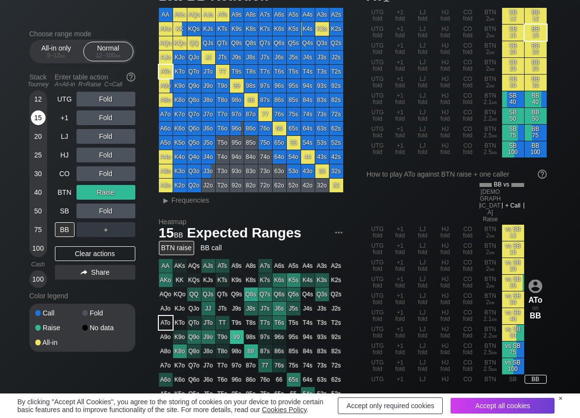
click at [33, 120] on div "15" at bounding box center [38, 117] width 15 height 15
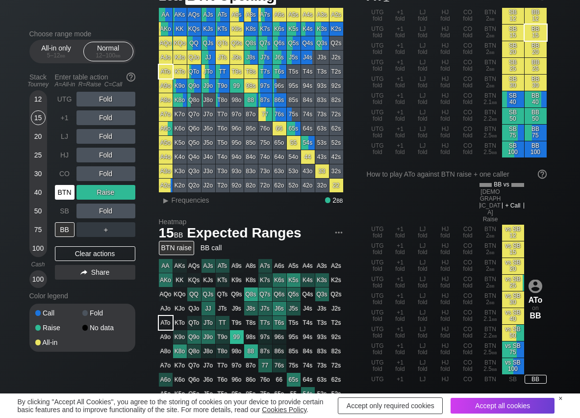
click at [59, 186] on div "BTN" at bounding box center [65, 192] width 20 height 15
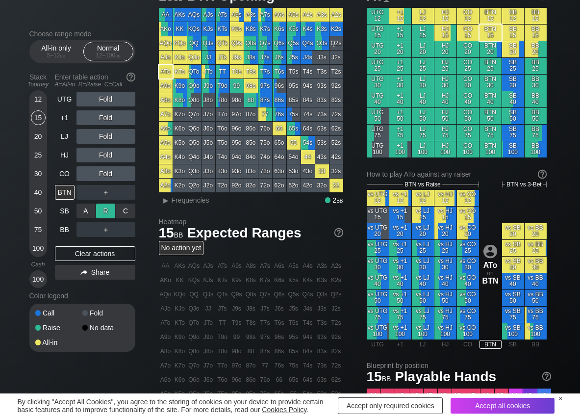
click at [110, 207] on div "R ✕" at bounding box center [105, 210] width 19 height 15
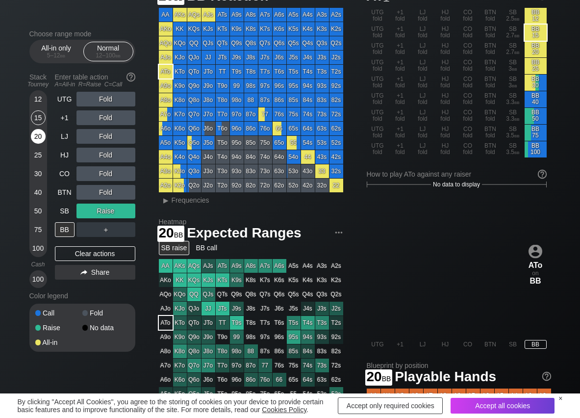
click at [38, 134] on div "20" at bounding box center [38, 136] width 15 height 15
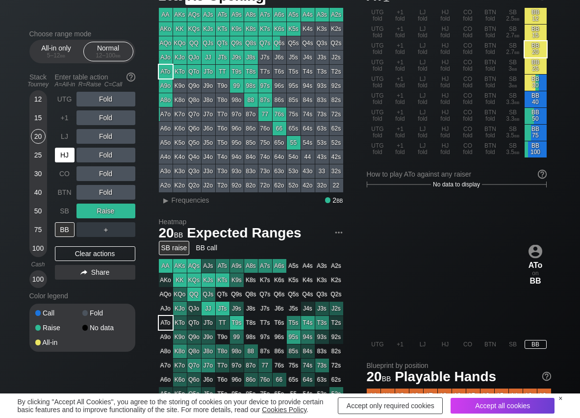
drag, startPoint x: 55, startPoint y: 157, endPoint x: 69, endPoint y: 156, distance: 14.3
click at [59, 157] on div "HJ" at bounding box center [65, 155] width 20 height 15
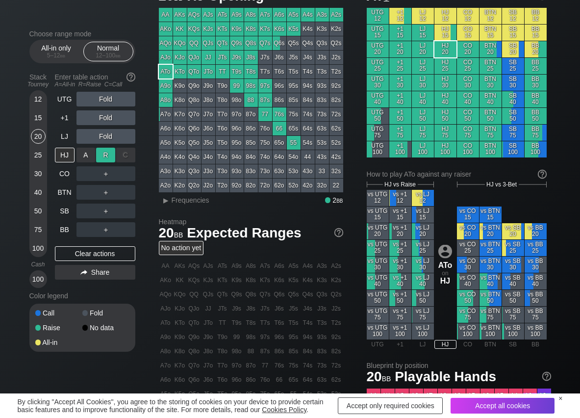
click at [102, 153] on div "R ✕" at bounding box center [105, 155] width 19 height 15
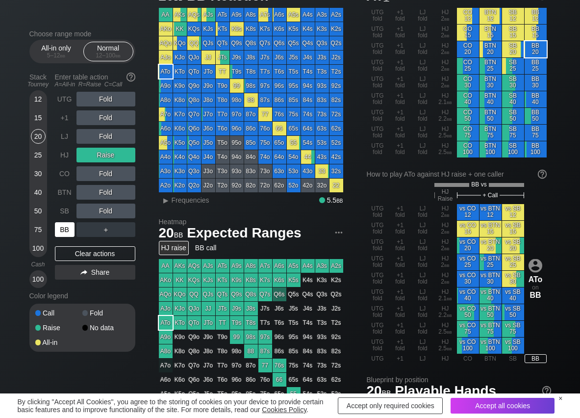
click at [62, 229] on div "BB" at bounding box center [65, 229] width 20 height 15
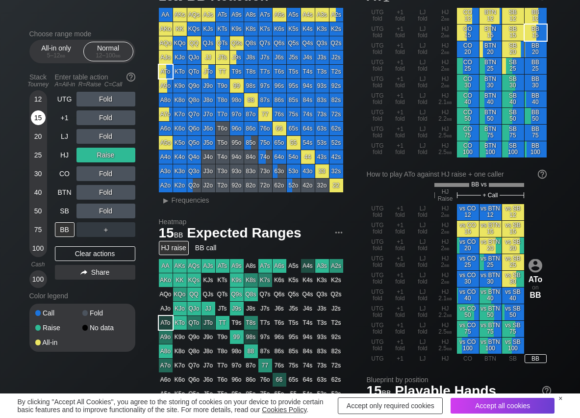
click at [40, 118] on div "15" at bounding box center [38, 117] width 15 height 15
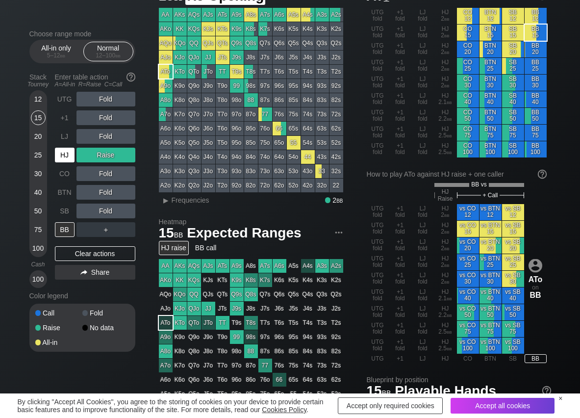
click at [74, 155] on div "HJ" at bounding box center [66, 155] width 22 height 19
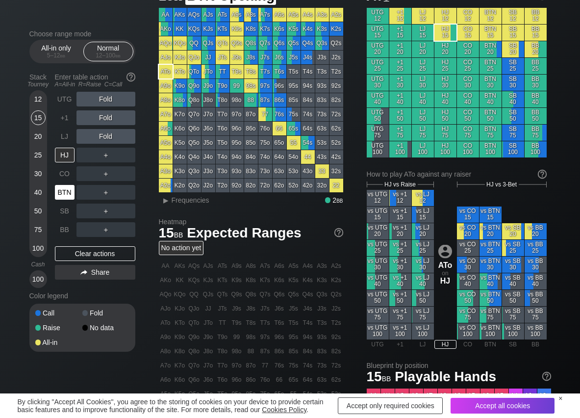
click at [63, 193] on div "BTN" at bounding box center [65, 192] width 20 height 15
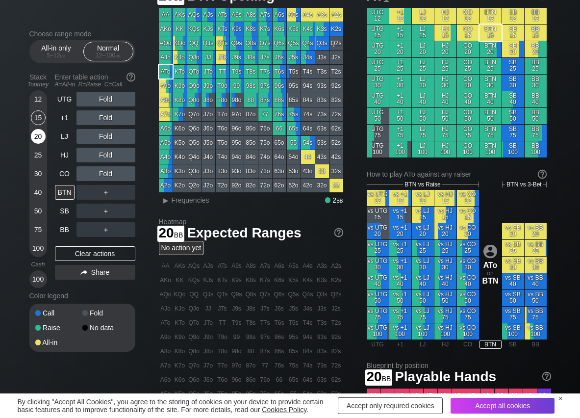
click at [32, 138] on div "20" at bounding box center [38, 136] width 15 height 15
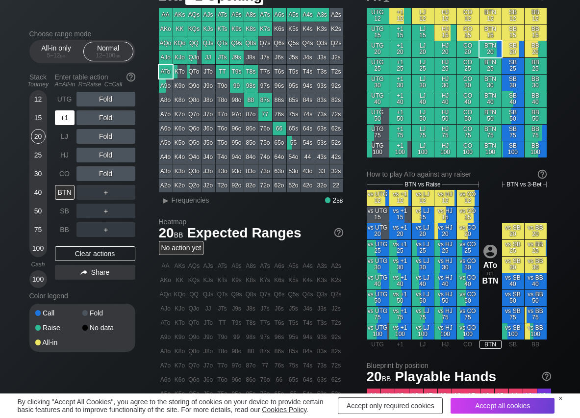
click at [66, 121] on div "+1" at bounding box center [65, 117] width 20 height 15
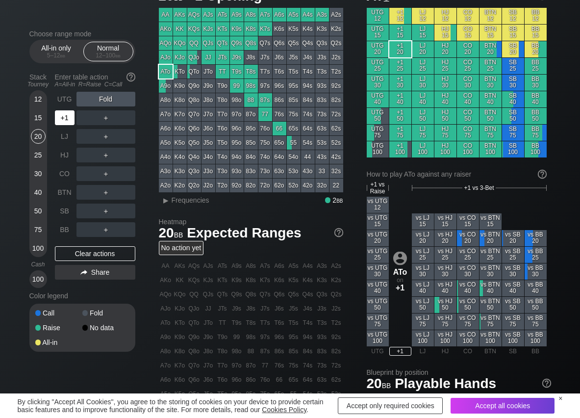
click at [67, 123] on div "+1" at bounding box center [65, 117] width 20 height 15
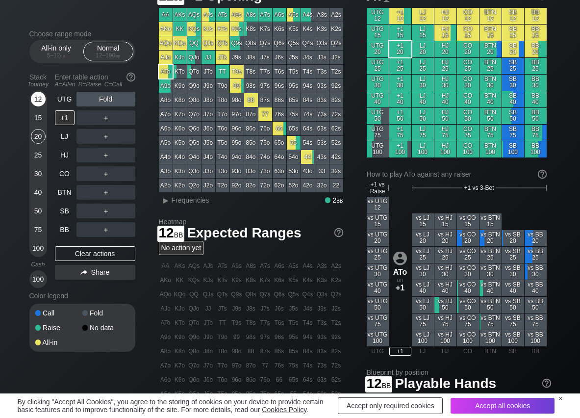
click at [44, 99] on div "12" at bounding box center [38, 99] width 15 height 15
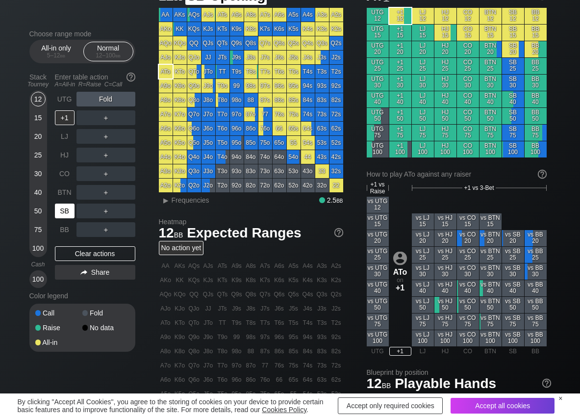
click at [68, 218] on div "SB" at bounding box center [65, 210] width 20 height 15
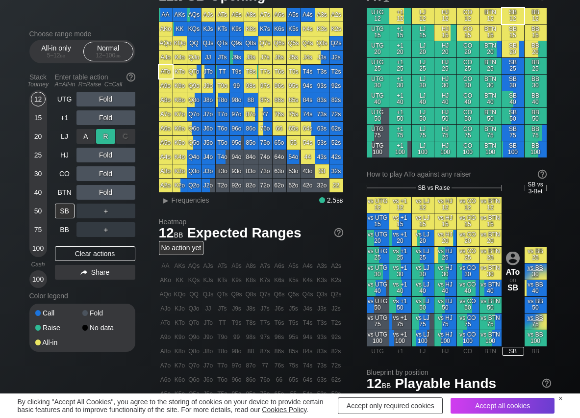
drag, startPoint x: 115, startPoint y: 134, endPoint x: 106, endPoint y: 135, distance: 8.9
click at [115, 135] on div "A ✕ R ✕ C ✕" at bounding box center [105, 136] width 59 height 15
click at [104, 135] on div "R ✕" at bounding box center [105, 136] width 19 height 15
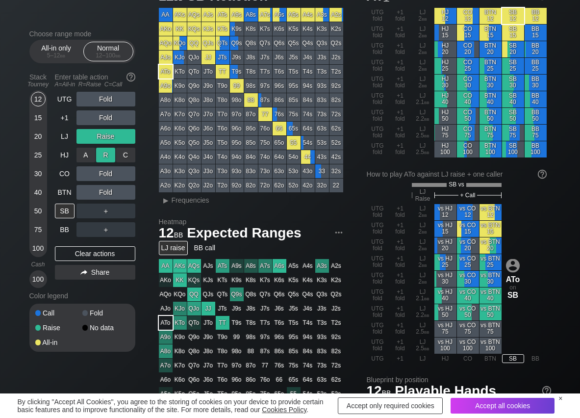
click at [103, 155] on div "R ✕" at bounding box center [105, 155] width 19 height 15
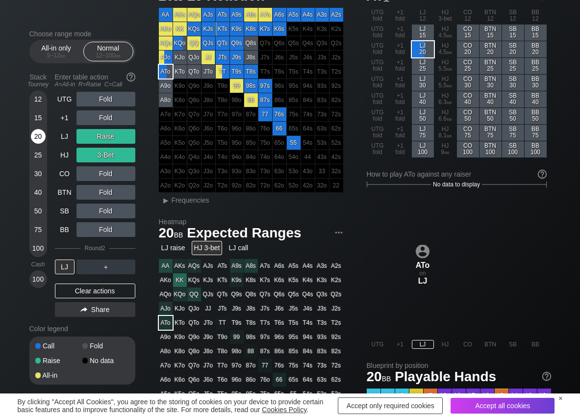
click at [40, 142] on div "20" at bounding box center [38, 136] width 15 height 15
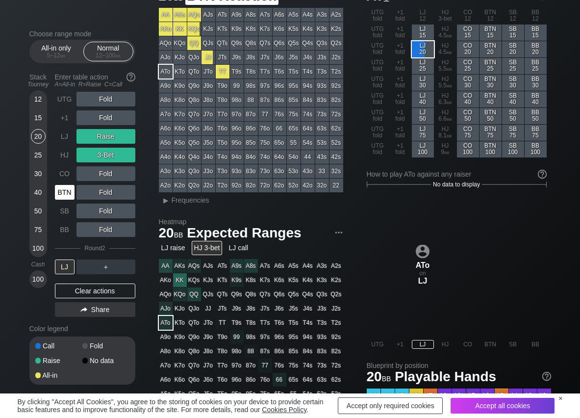
click at [65, 193] on div "BTN" at bounding box center [65, 192] width 20 height 15
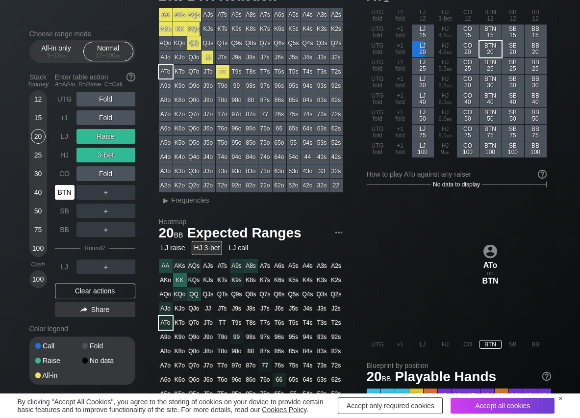
click at [65, 193] on div "BTN" at bounding box center [65, 192] width 20 height 15
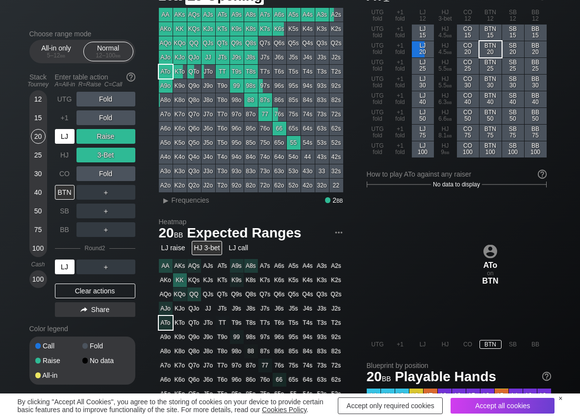
click at [69, 138] on div "LJ" at bounding box center [65, 136] width 20 height 15
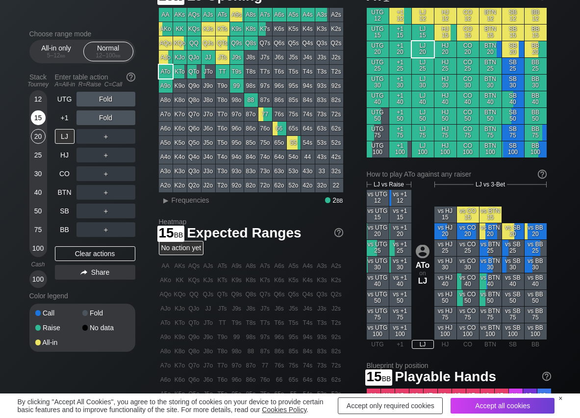
click at [39, 118] on div "15" at bounding box center [38, 117] width 15 height 15
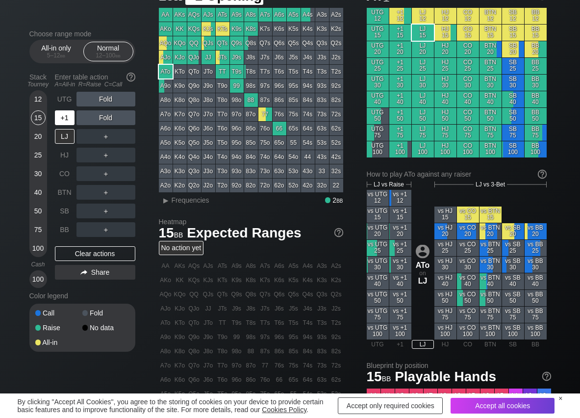
click at [61, 118] on div "+1" at bounding box center [65, 117] width 20 height 15
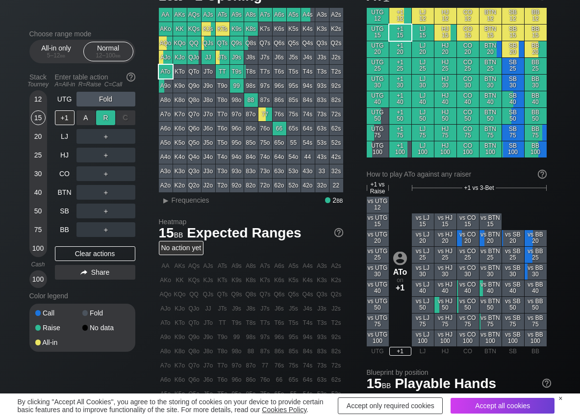
click at [100, 114] on div "R ✕" at bounding box center [105, 117] width 19 height 15
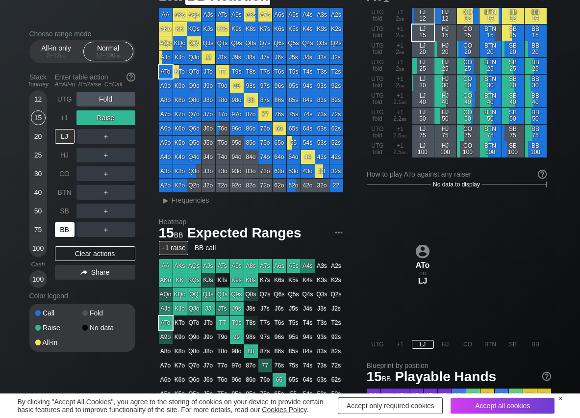
click at [63, 224] on div "BB" at bounding box center [65, 229] width 20 height 15
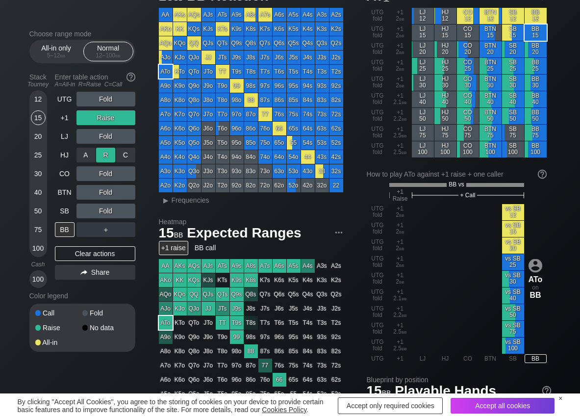
click at [106, 152] on div "R ✕" at bounding box center [105, 155] width 19 height 15
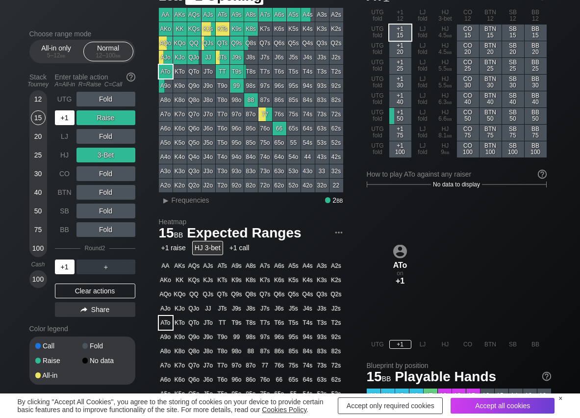
click at [73, 115] on div "+1" at bounding box center [65, 117] width 20 height 15
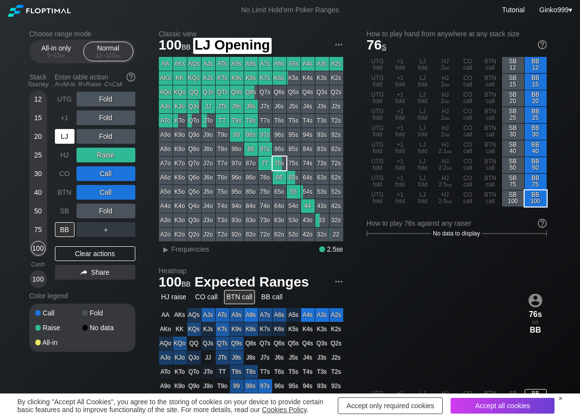
click at [67, 140] on div "LJ" at bounding box center [65, 136] width 20 height 15
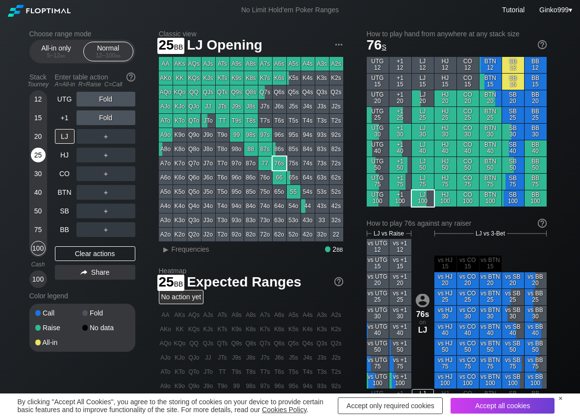
click at [37, 156] on div "25" at bounding box center [38, 155] width 15 height 15
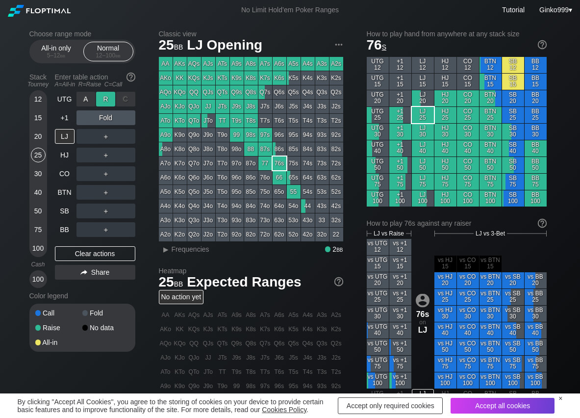
click at [115, 99] on div "R ✕" at bounding box center [105, 99] width 19 height 15
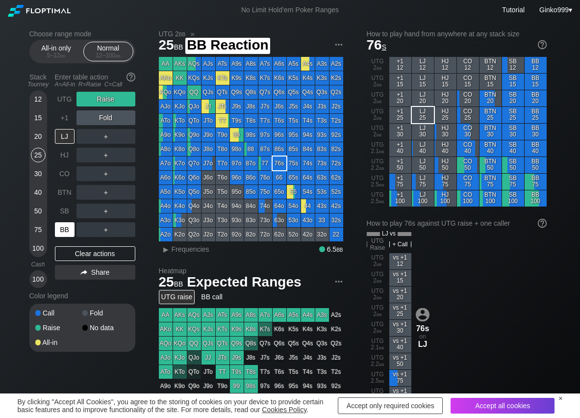
click at [62, 225] on div "BB" at bounding box center [65, 229] width 20 height 15
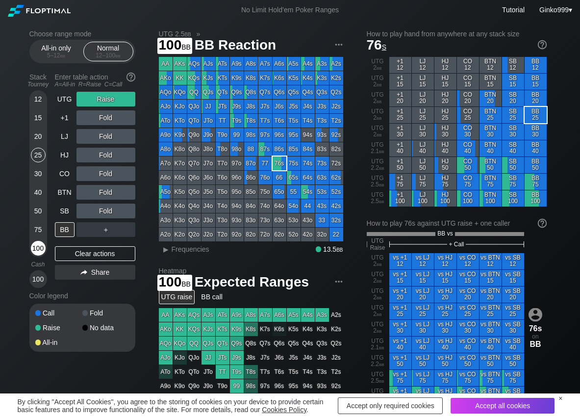
click at [36, 250] on div "100" at bounding box center [38, 248] width 15 height 15
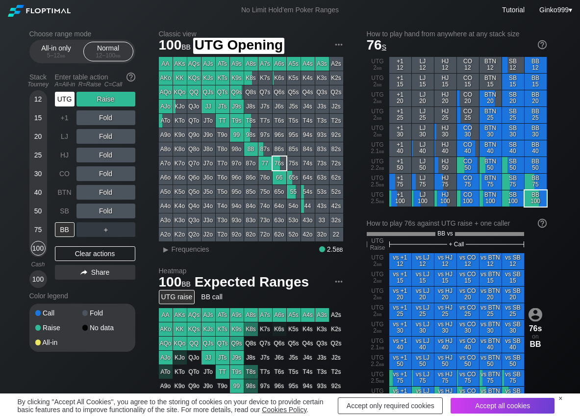
click at [60, 104] on div "UTG" at bounding box center [65, 99] width 20 height 15
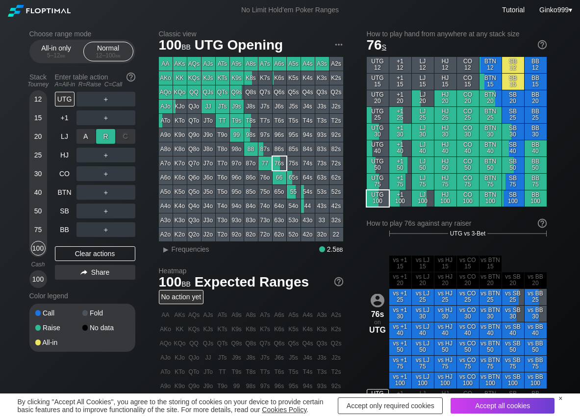
click at [106, 142] on div "R ✕" at bounding box center [105, 136] width 19 height 15
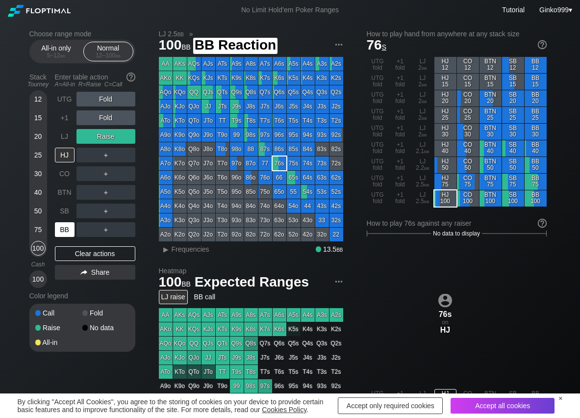
click at [67, 226] on div "BB" at bounding box center [65, 229] width 20 height 15
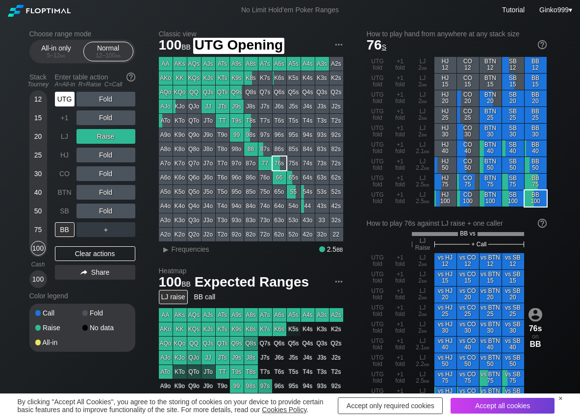
click at [66, 104] on div "UTG" at bounding box center [65, 99] width 20 height 15
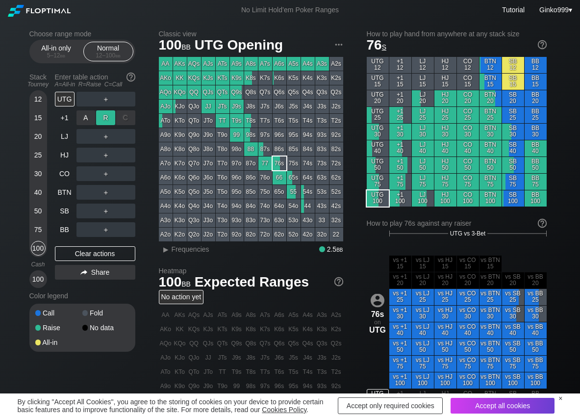
click at [108, 122] on div "R ✕" at bounding box center [105, 117] width 19 height 15
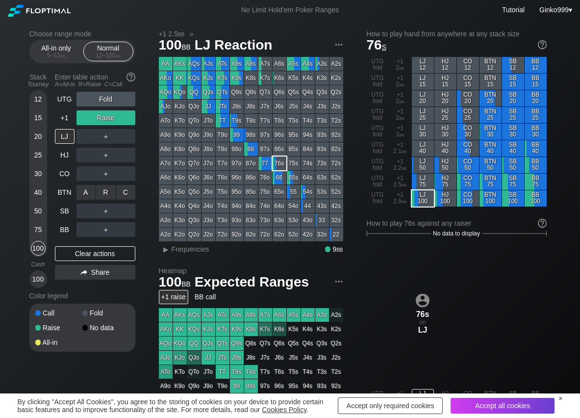
click at [126, 190] on div "C ✕" at bounding box center [125, 192] width 19 height 15
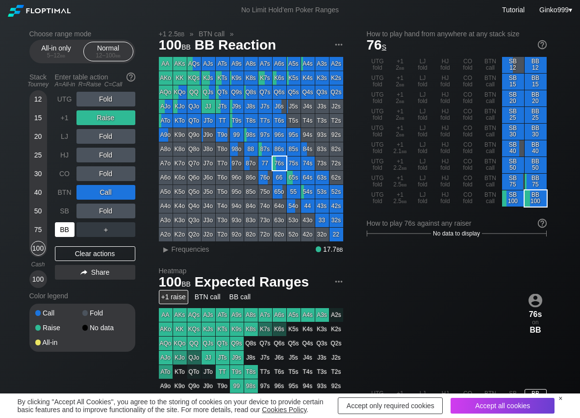
click at [69, 231] on div "BB" at bounding box center [65, 229] width 20 height 15
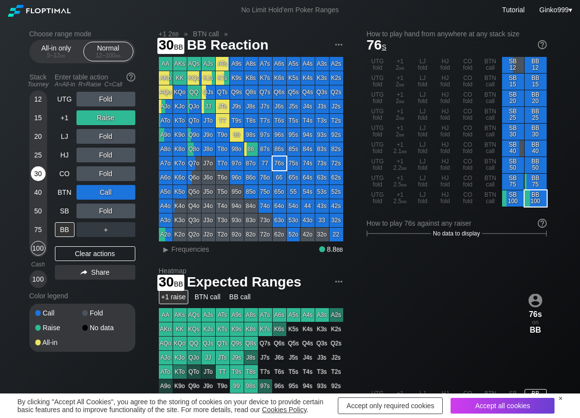
click at [39, 174] on div "30" at bounding box center [38, 173] width 15 height 15
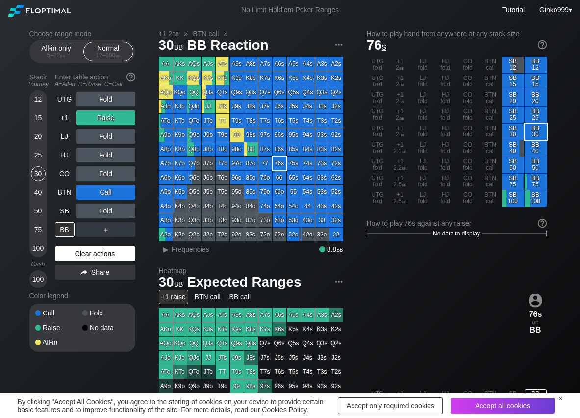
click at [62, 254] on div "Clear actions" at bounding box center [95, 253] width 80 height 15
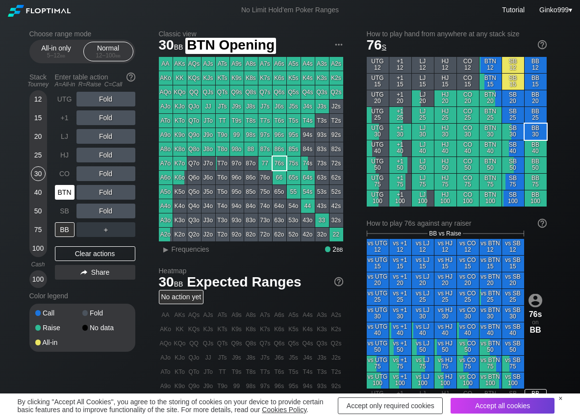
click at [58, 192] on div "BTN" at bounding box center [65, 192] width 20 height 15
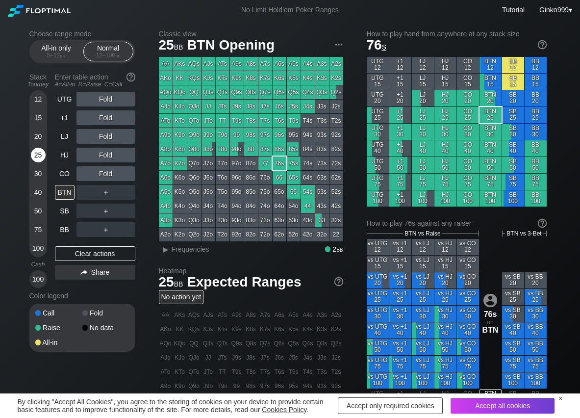
click at [38, 156] on div "25" at bounding box center [38, 155] width 15 height 15
click at [106, 179] on div "R ✕" at bounding box center [105, 173] width 19 height 15
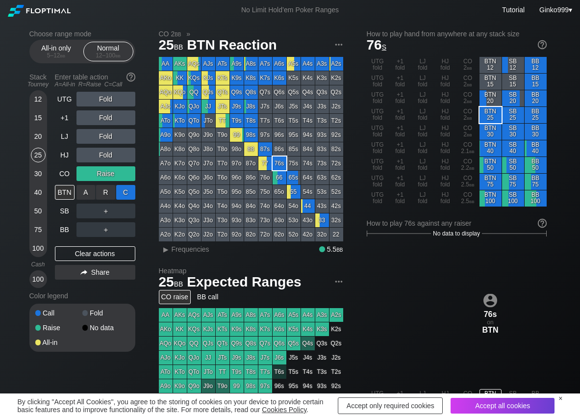
click at [124, 191] on div "C ✕" at bounding box center [125, 192] width 19 height 15
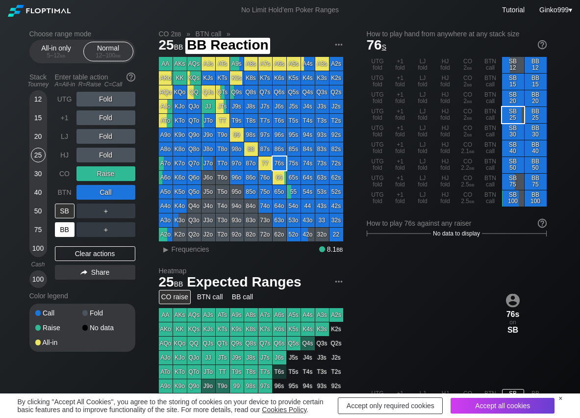
click at [74, 230] on div "BB" at bounding box center [65, 229] width 20 height 15
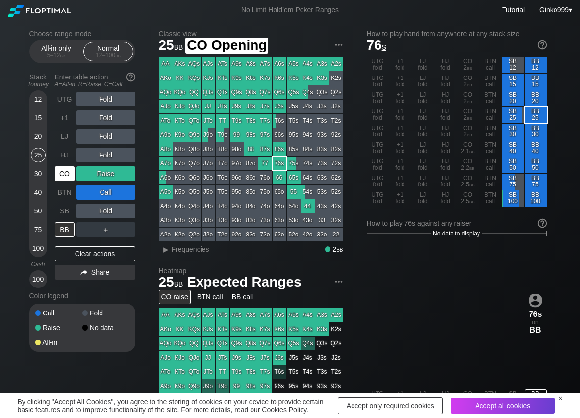
click at [64, 172] on div "CO" at bounding box center [65, 173] width 20 height 15
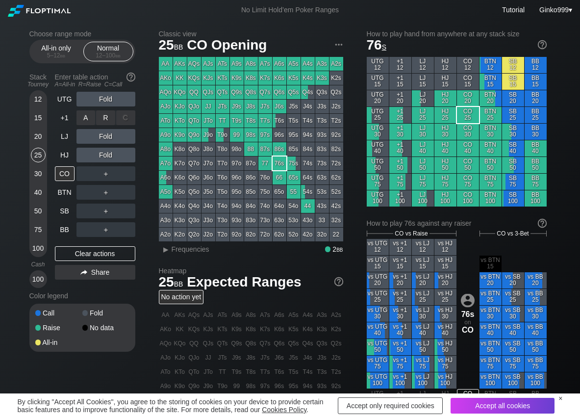
click at [110, 118] on div "R ✕" at bounding box center [105, 117] width 19 height 15
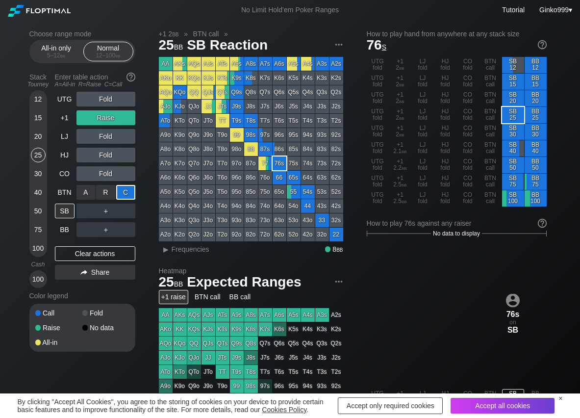
click at [131, 189] on div "C ✕" at bounding box center [125, 192] width 19 height 15
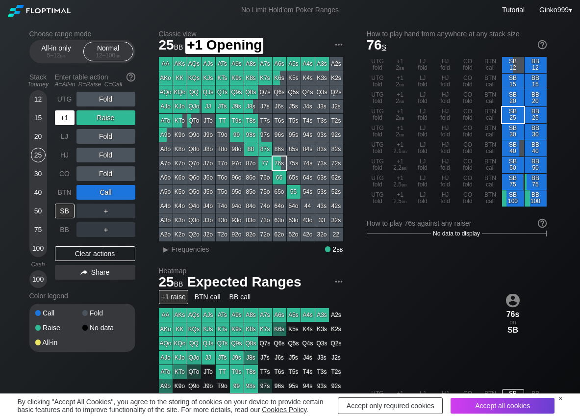
click at [70, 119] on div "+1" at bounding box center [65, 117] width 20 height 15
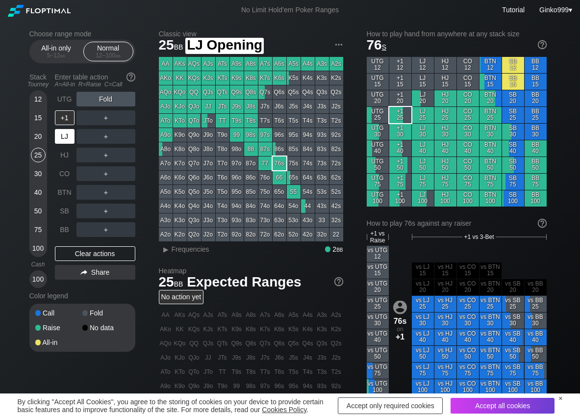
click at [69, 130] on div "LJ" at bounding box center [65, 136] width 20 height 15
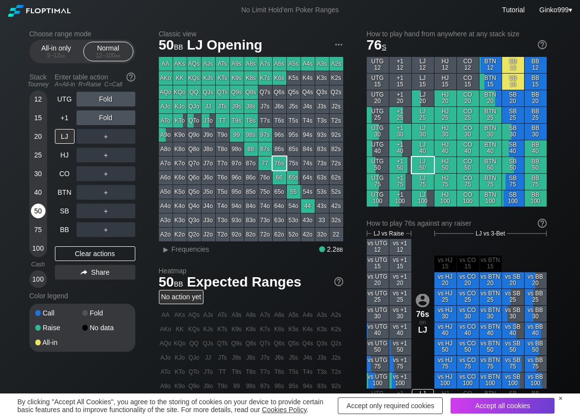
click at [36, 214] on div "50" at bounding box center [38, 210] width 15 height 15
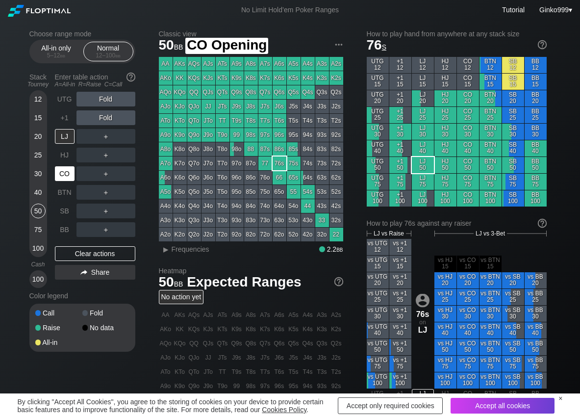
click at [63, 168] on div "CO" at bounding box center [65, 173] width 20 height 15
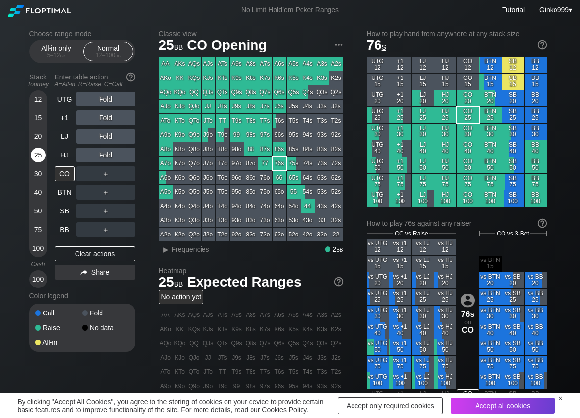
click at [39, 150] on div "25" at bounding box center [38, 155] width 15 height 15
click at [112, 158] on div "R ✕" at bounding box center [105, 155] width 19 height 15
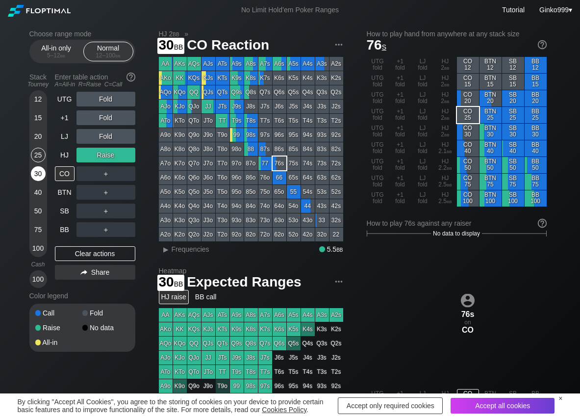
click at [36, 177] on div "30" at bounding box center [38, 173] width 15 height 15
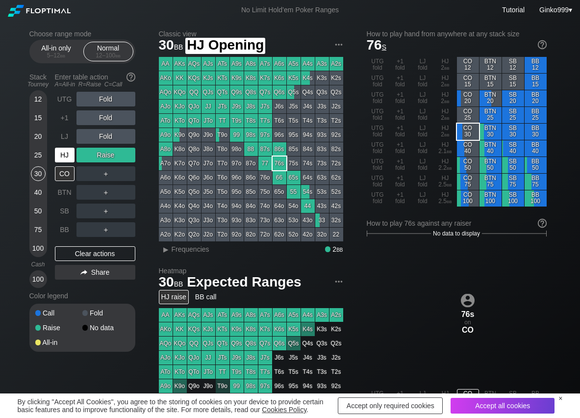
click at [62, 151] on div "HJ" at bounding box center [65, 155] width 20 height 15
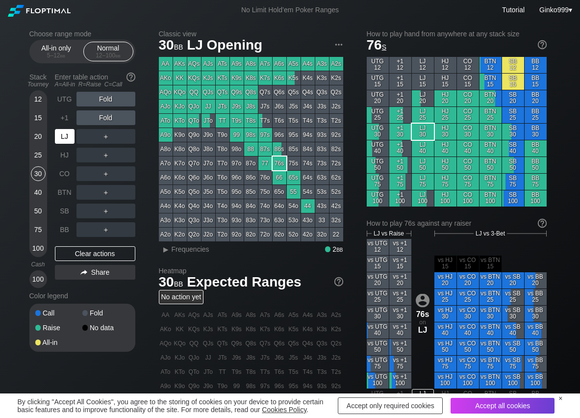
click at [61, 137] on div "LJ" at bounding box center [65, 136] width 20 height 15
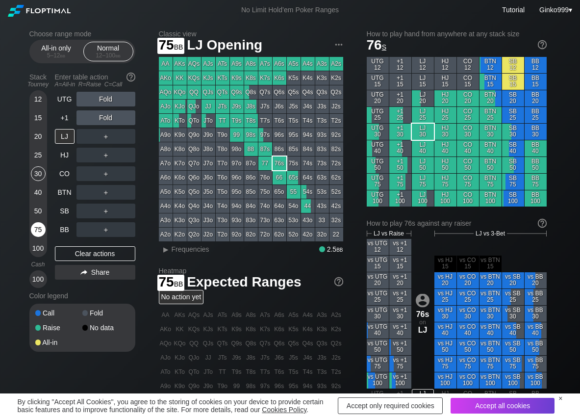
click at [36, 229] on div "75" at bounding box center [38, 229] width 15 height 15
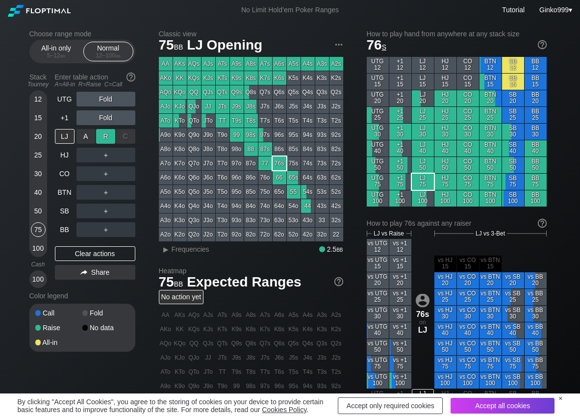
click at [110, 131] on div "R ✕" at bounding box center [105, 136] width 19 height 15
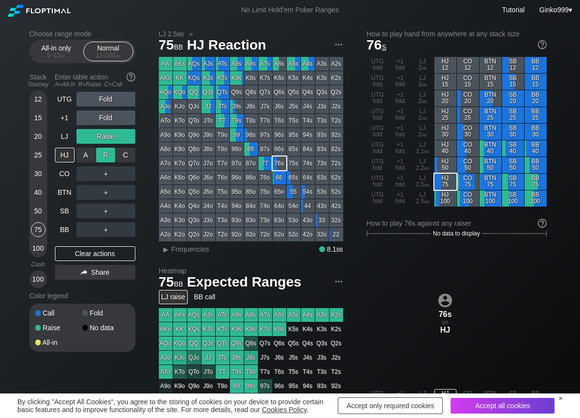
click at [110, 159] on div "R ✕" at bounding box center [105, 155] width 19 height 15
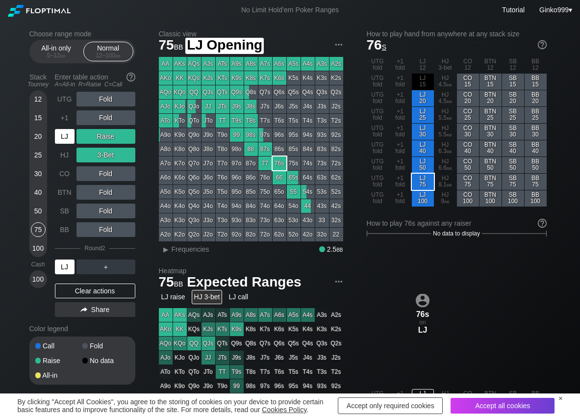
click at [71, 139] on div "LJ" at bounding box center [65, 136] width 20 height 15
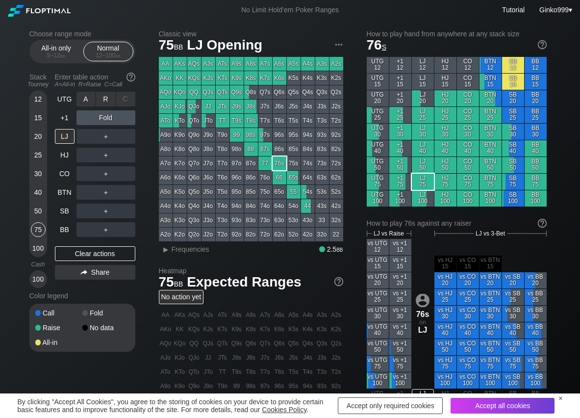
click at [110, 98] on div "R ✕" at bounding box center [105, 99] width 19 height 15
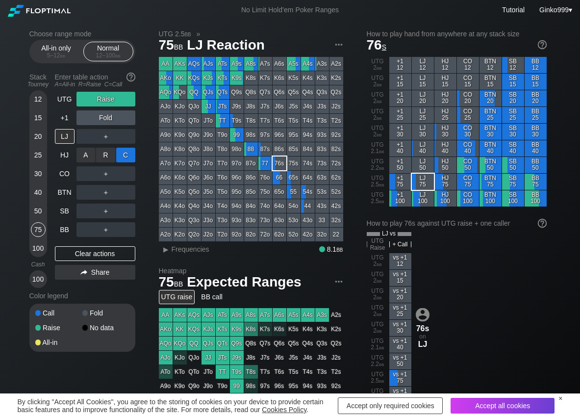
click at [122, 156] on div "C ✕" at bounding box center [125, 155] width 19 height 15
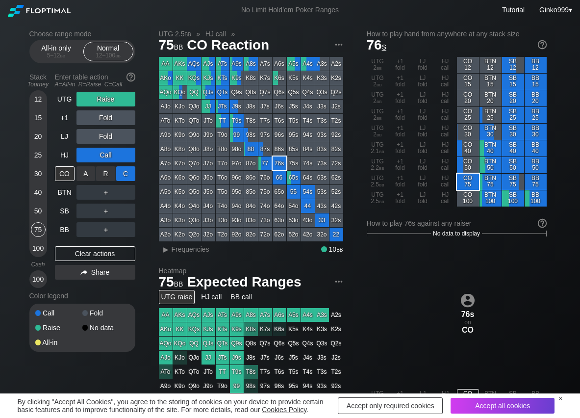
click at [125, 174] on div "C ✕" at bounding box center [125, 173] width 19 height 15
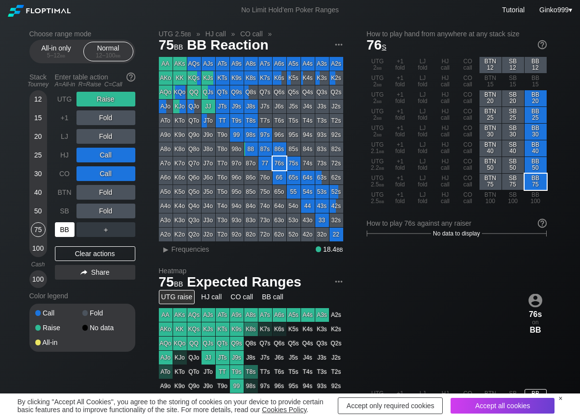
click at [64, 232] on div "BB" at bounding box center [65, 229] width 20 height 15
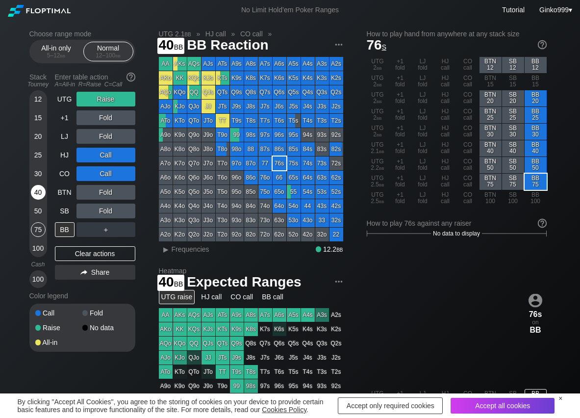
click at [38, 195] on div "40" at bounding box center [38, 192] width 15 height 15
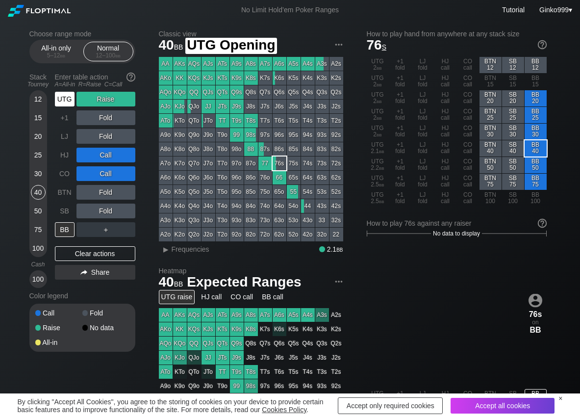
click at [70, 98] on div "UTG" at bounding box center [65, 99] width 20 height 15
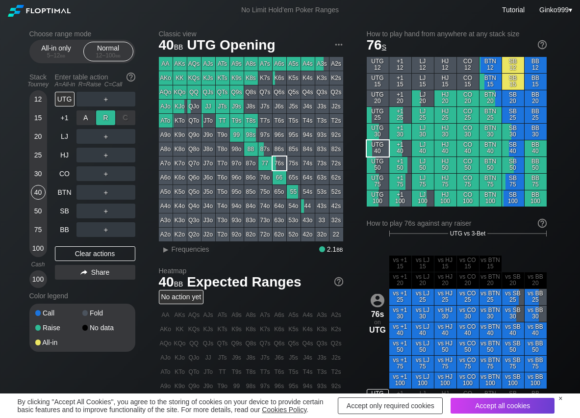
click at [103, 114] on div "R ✕" at bounding box center [105, 117] width 19 height 15
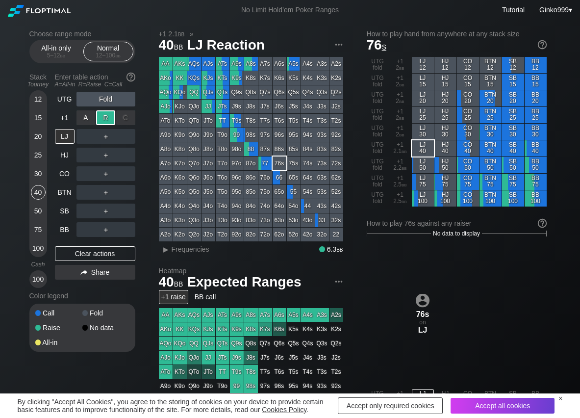
click at [101, 117] on div "R ✕" at bounding box center [105, 117] width 19 height 15
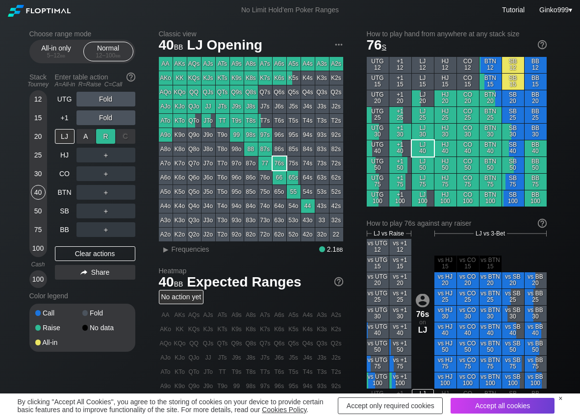
click at [103, 140] on div "R ✕" at bounding box center [105, 136] width 19 height 15
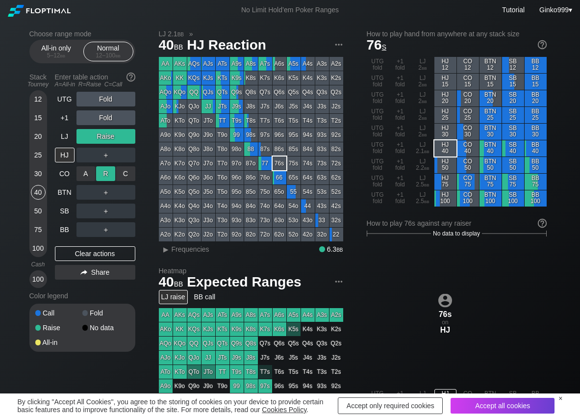
click at [109, 170] on div "R ✕" at bounding box center [105, 173] width 19 height 15
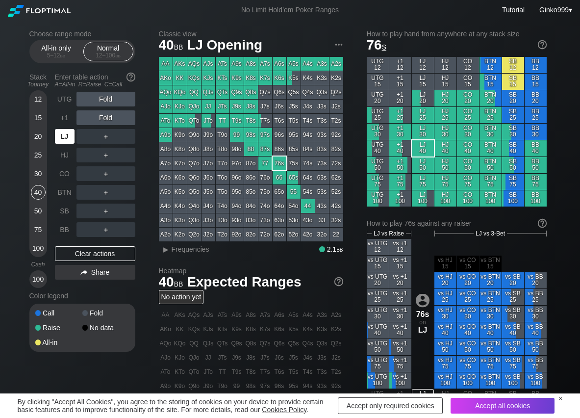
click at [57, 137] on div "LJ" at bounding box center [65, 136] width 20 height 15
click at [107, 131] on div "R ✕" at bounding box center [105, 136] width 19 height 15
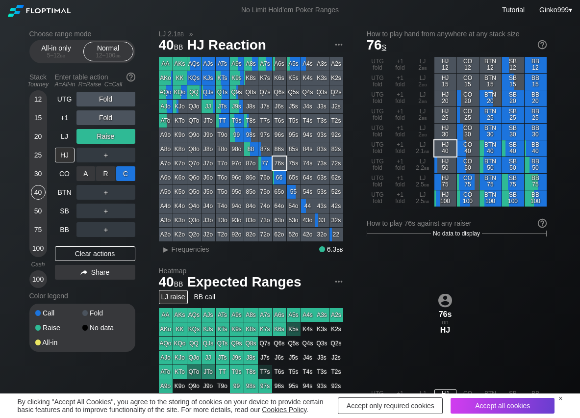
click at [130, 171] on div "C ✕" at bounding box center [125, 173] width 19 height 15
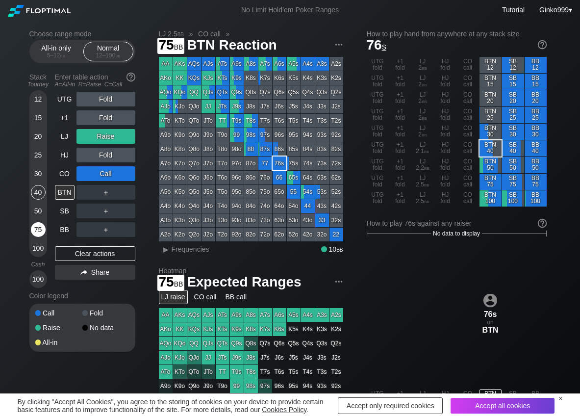
click at [36, 225] on div "75" at bounding box center [38, 229] width 15 height 15
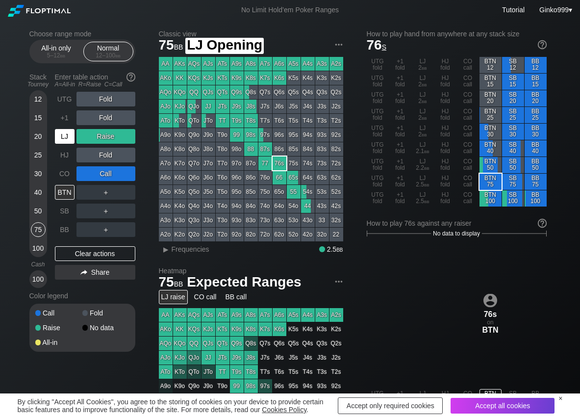
click at [63, 135] on div "LJ" at bounding box center [65, 136] width 20 height 15
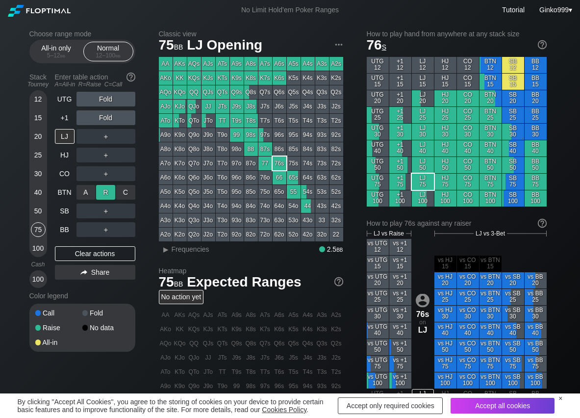
click at [105, 188] on div "R ✕" at bounding box center [105, 192] width 19 height 15
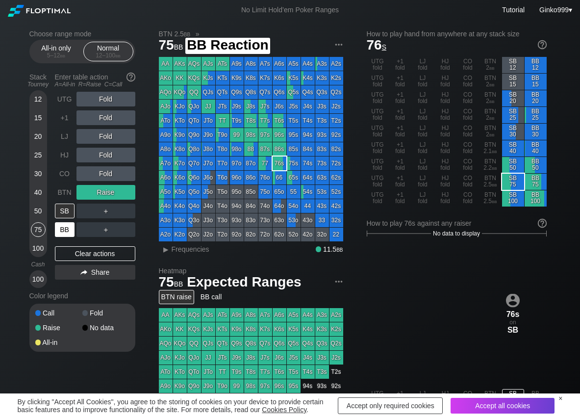
click at [64, 226] on div "BB" at bounding box center [65, 229] width 20 height 15
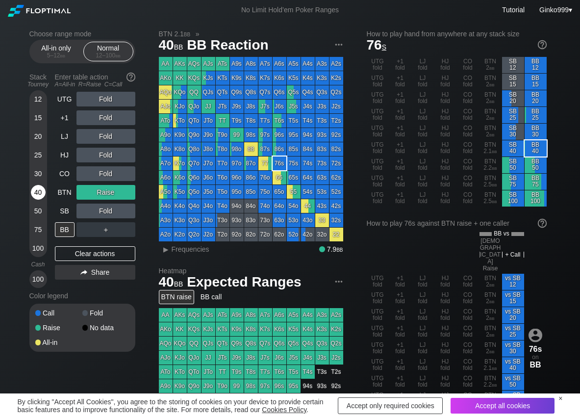
click at [39, 190] on div "40" at bounding box center [38, 192] width 15 height 15
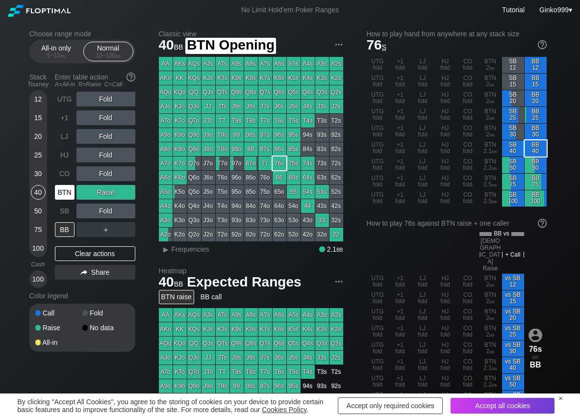
click at [64, 189] on div "BTN" at bounding box center [65, 192] width 20 height 15
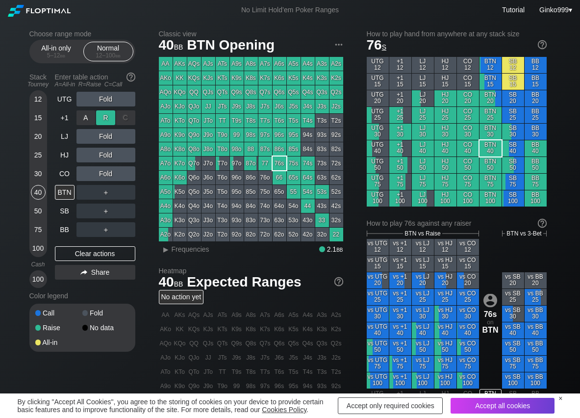
drag, startPoint x: 101, startPoint y: 119, endPoint x: 89, endPoint y: 150, distance: 33.9
click at [101, 120] on div "R ✕" at bounding box center [105, 117] width 19 height 15
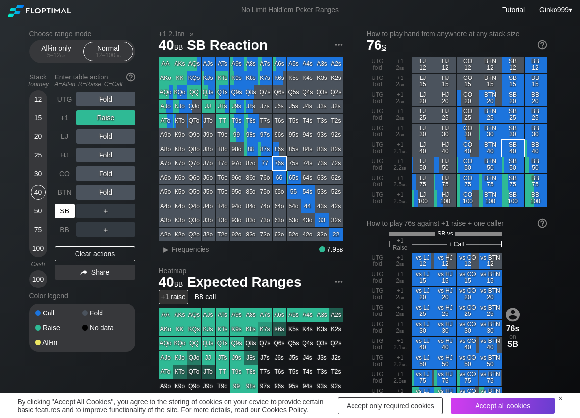
click at [64, 209] on div "SB" at bounding box center [65, 210] width 20 height 15
click at [105, 210] on div "R ✕" at bounding box center [105, 210] width 19 height 15
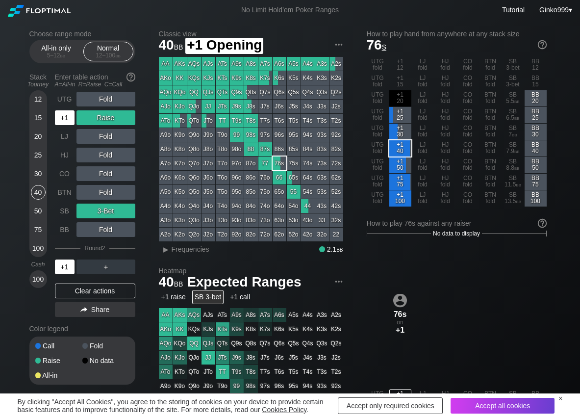
click at [57, 117] on div "+1" at bounding box center [65, 117] width 20 height 15
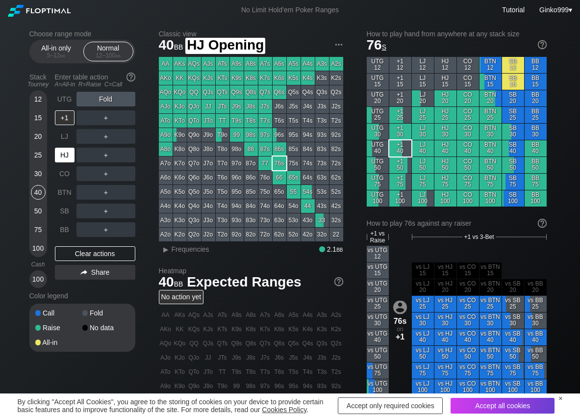
click at [66, 148] on div "HJ" at bounding box center [65, 155] width 20 height 15
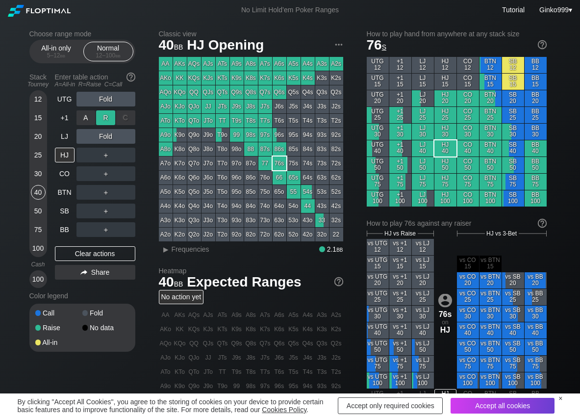
drag, startPoint x: 111, startPoint y: 119, endPoint x: 104, endPoint y: 129, distance: 11.7
click at [110, 120] on div "R ✕" at bounding box center [105, 117] width 19 height 15
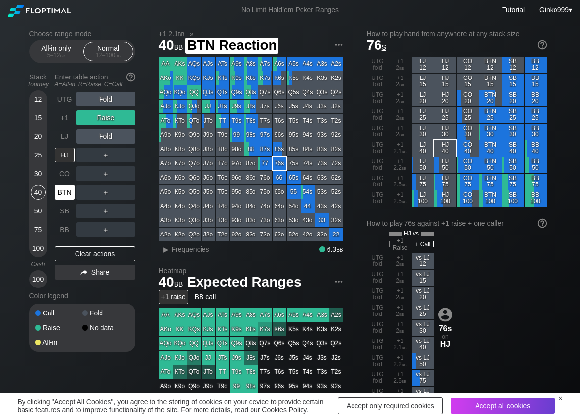
drag, startPoint x: 66, startPoint y: 189, endPoint x: 25, endPoint y: 212, distance: 46.6
click at [62, 191] on div "BTN" at bounding box center [65, 192] width 20 height 15
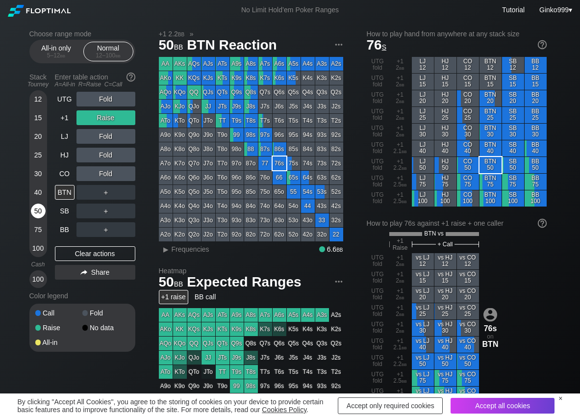
click at [39, 211] on div "50" at bounding box center [38, 210] width 15 height 15
click at [129, 158] on div "C ✕" at bounding box center [125, 155] width 19 height 15
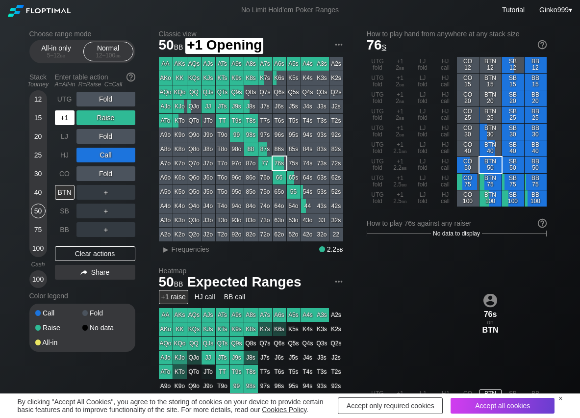
click at [63, 121] on div "+1" at bounding box center [65, 117] width 20 height 15
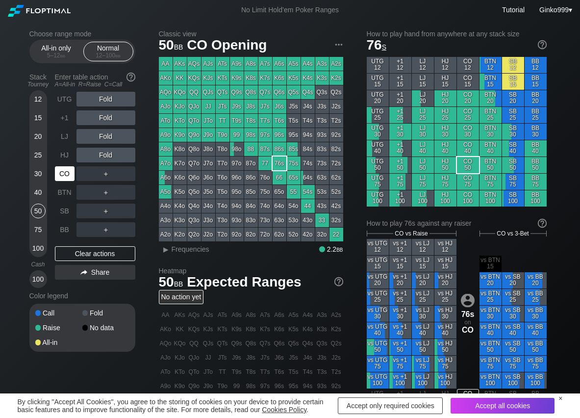
click at [61, 175] on div "CO" at bounding box center [65, 173] width 20 height 15
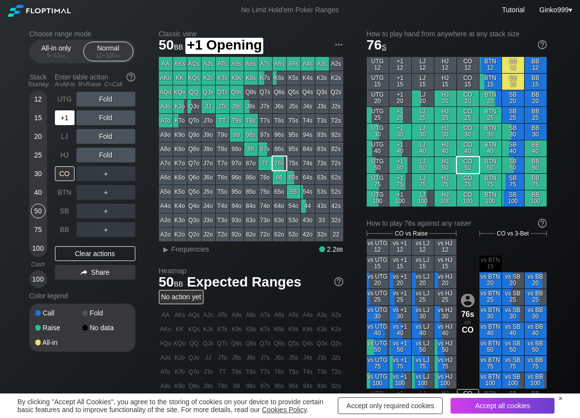
click at [67, 124] on div "+1" at bounding box center [65, 117] width 20 height 15
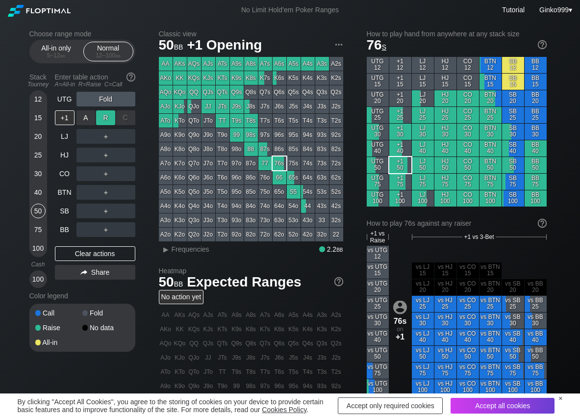
click at [99, 117] on div "R ✕" at bounding box center [105, 117] width 19 height 15
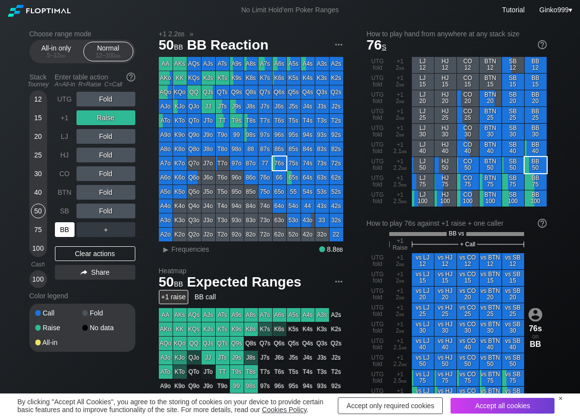
click at [64, 223] on div "BB" at bounding box center [65, 229] width 20 height 15
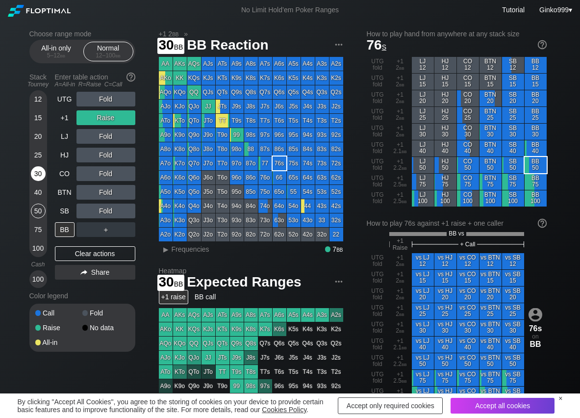
click at [37, 170] on div "30" at bounding box center [38, 173] width 15 height 15
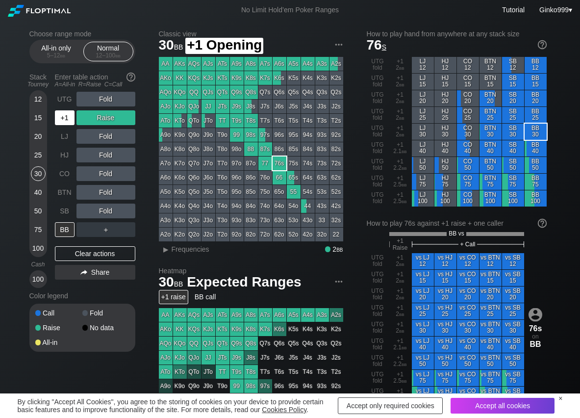
click at [60, 120] on div "+1" at bounding box center [65, 117] width 20 height 15
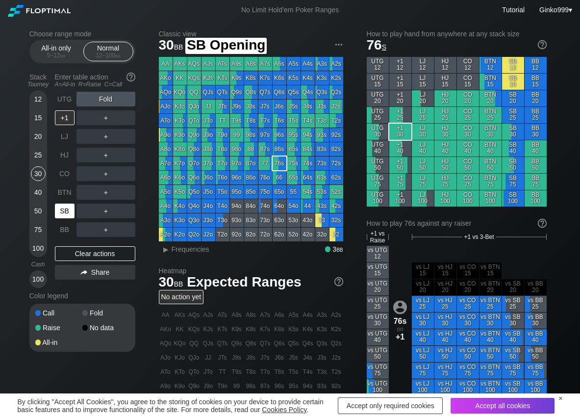
click at [68, 206] on div "SB" at bounding box center [65, 210] width 20 height 15
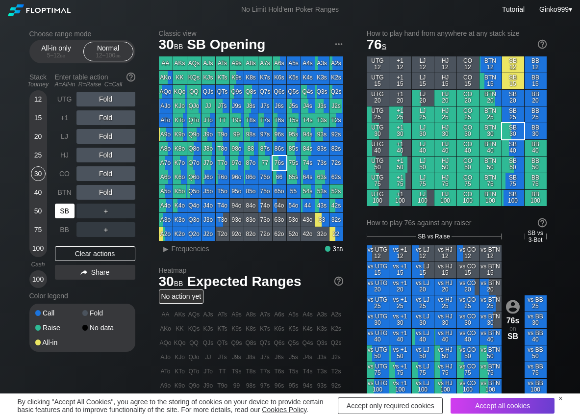
scroll to position [49, 0]
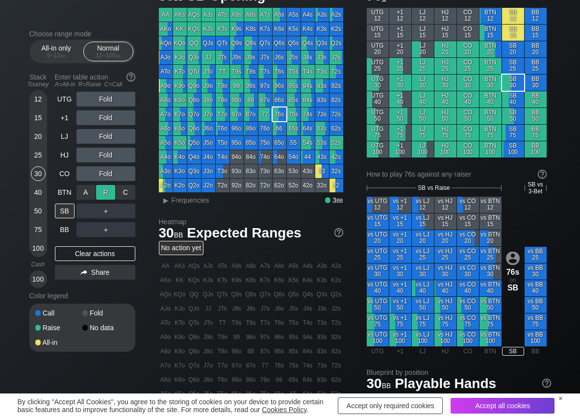
click at [108, 191] on div "R ✕" at bounding box center [105, 192] width 19 height 15
click at [102, 203] on div "A ✕ R ✕ C ✕ ＋" at bounding box center [105, 210] width 59 height 23
click at [102, 207] on div "R ✕" at bounding box center [105, 210] width 19 height 15
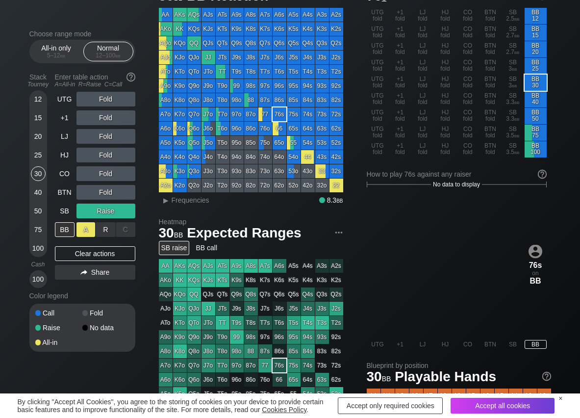
click at [82, 224] on div "A ✕" at bounding box center [85, 229] width 19 height 15
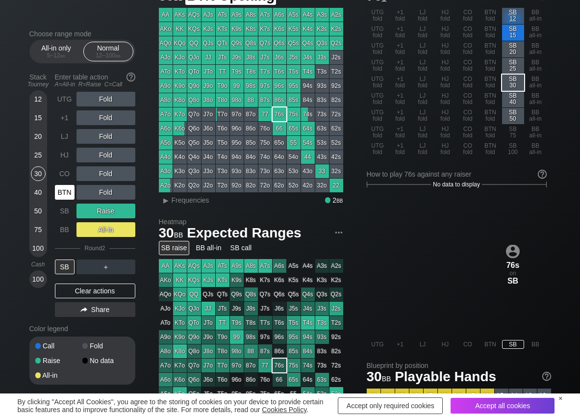
click at [63, 190] on div "BTN" at bounding box center [65, 192] width 20 height 15
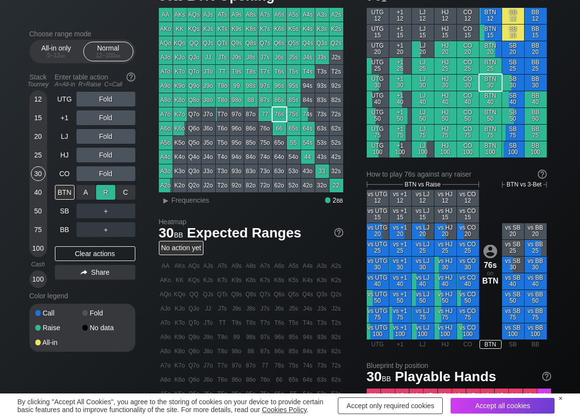
click at [101, 196] on div "R ✕" at bounding box center [105, 192] width 19 height 15
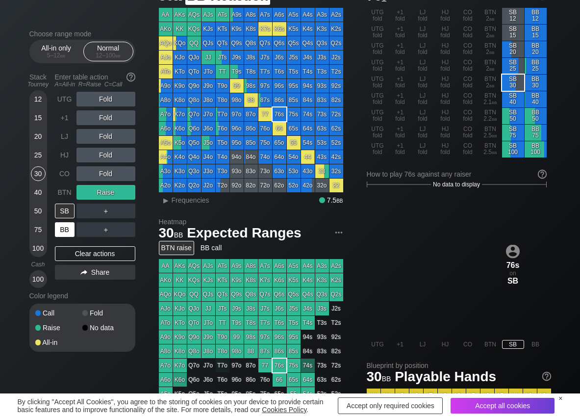
click at [72, 226] on div "BB" at bounding box center [65, 229] width 20 height 15
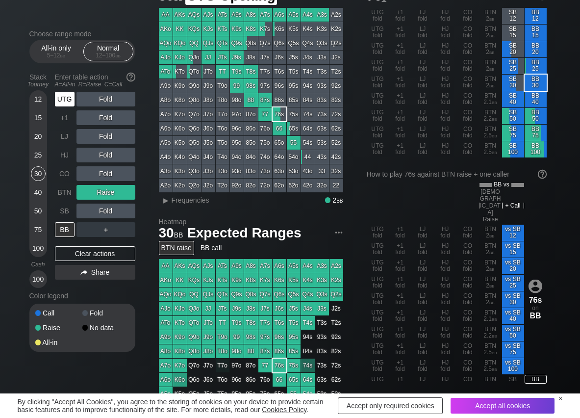
click at [73, 99] on div "UTG" at bounding box center [65, 99] width 20 height 15
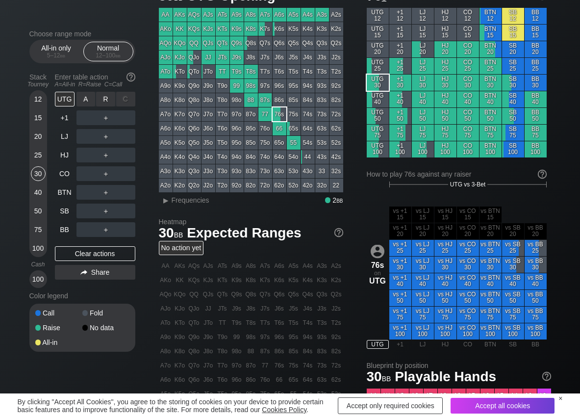
drag, startPoint x: 107, startPoint y: 101, endPoint x: 98, endPoint y: 106, distance: 10.5
click at [105, 102] on div "R ✕" at bounding box center [105, 99] width 19 height 15
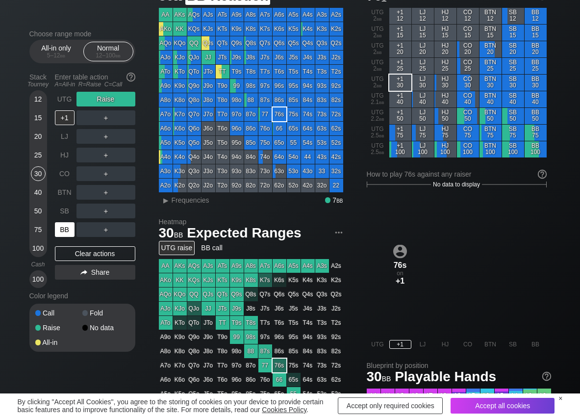
click at [67, 223] on div "BB" at bounding box center [65, 229] width 20 height 15
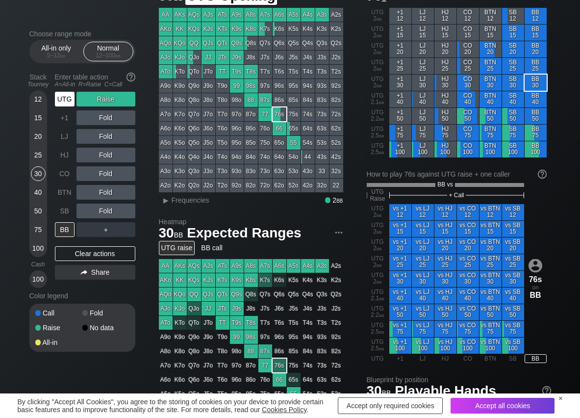
click at [66, 99] on div "UTG" at bounding box center [65, 99] width 20 height 15
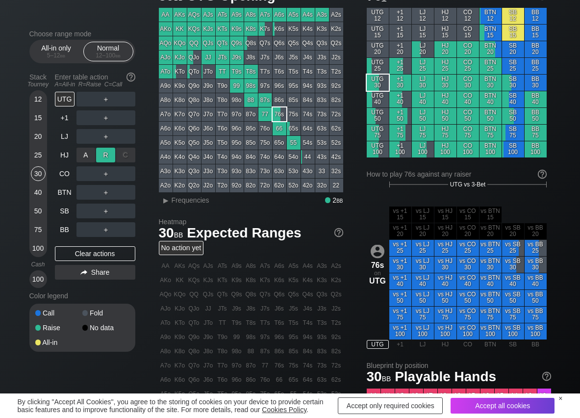
click at [109, 154] on div "R ✕" at bounding box center [105, 155] width 19 height 15
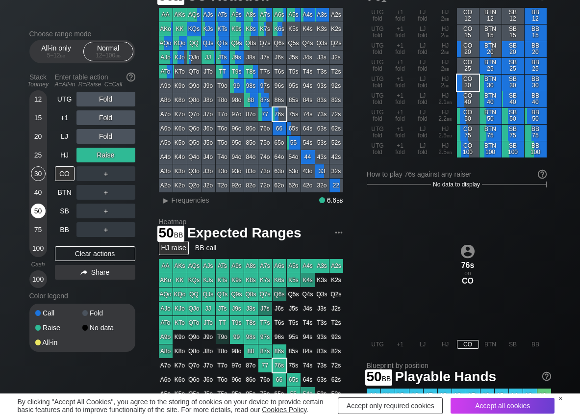
click at [35, 210] on div "50" at bounding box center [38, 210] width 15 height 15
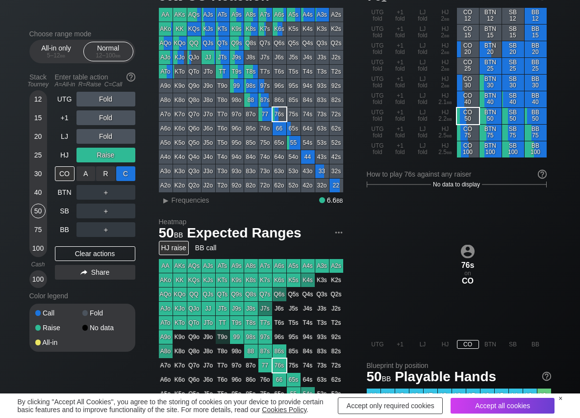
click at [122, 170] on div "C ✕" at bounding box center [125, 173] width 19 height 15
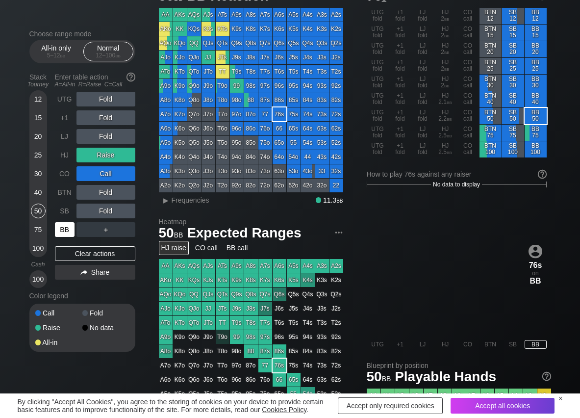
click at [59, 231] on div "BB" at bounding box center [65, 229] width 20 height 15
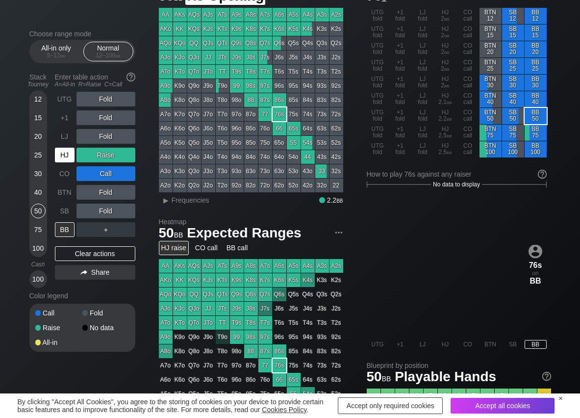
click at [63, 154] on div "HJ" at bounding box center [65, 155] width 20 height 15
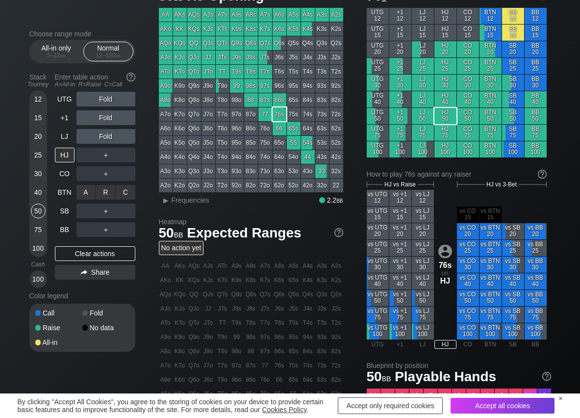
drag, startPoint x: 105, startPoint y: 189, endPoint x: 104, endPoint y: 202, distance: 12.8
click at [105, 190] on div "R ✕" at bounding box center [105, 192] width 19 height 15
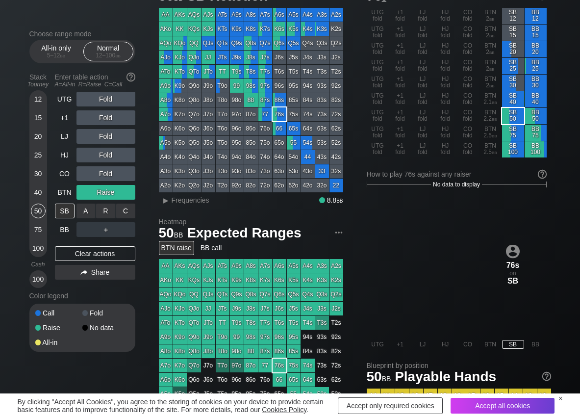
click at [104, 216] on div "R ✕" at bounding box center [105, 210] width 19 height 15
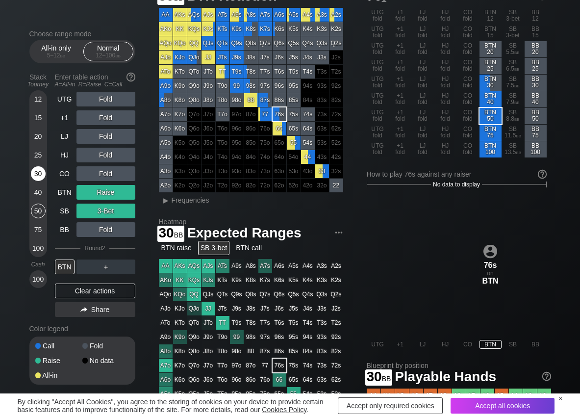
click at [33, 177] on div "30" at bounding box center [38, 173] width 15 height 15
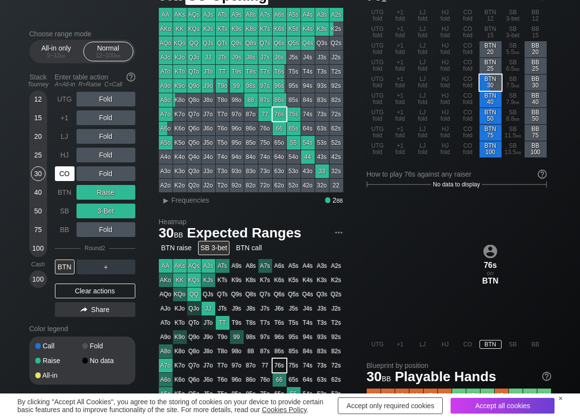
click at [61, 174] on div "CO" at bounding box center [65, 173] width 20 height 15
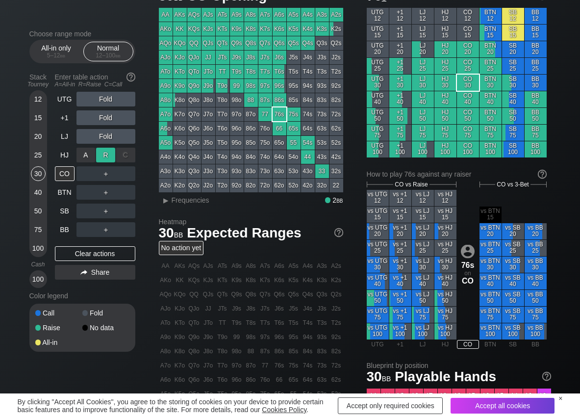
click at [99, 154] on div "R ✕" at bounding box center [105, 155] width 19 height 15
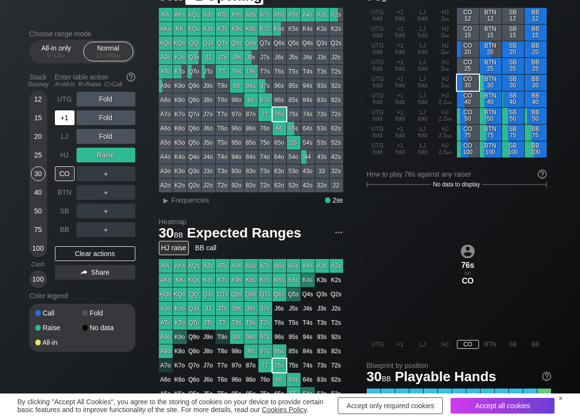
click at [65, 114] on div "+1" at bounding box center [65, 117] width 20 height 15
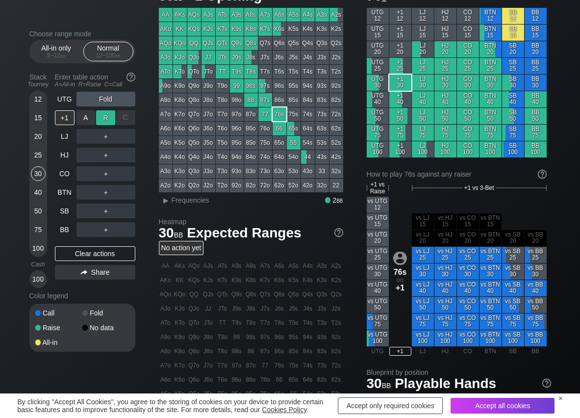
click at [107, 119] on div "R ✕" at bounding box center [105, 117] width 19 height 15
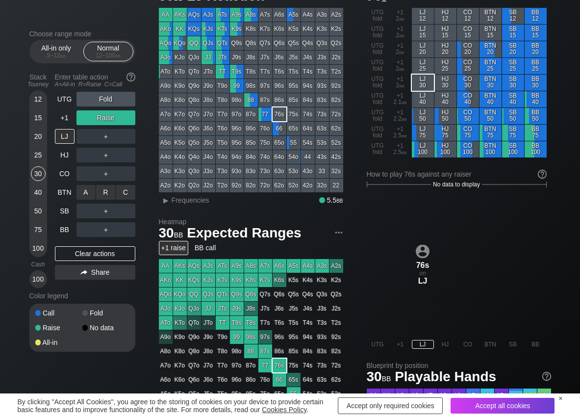
click at [125, 194] on div "C ✕" at bounding box center [125, 192] width 19 height 15
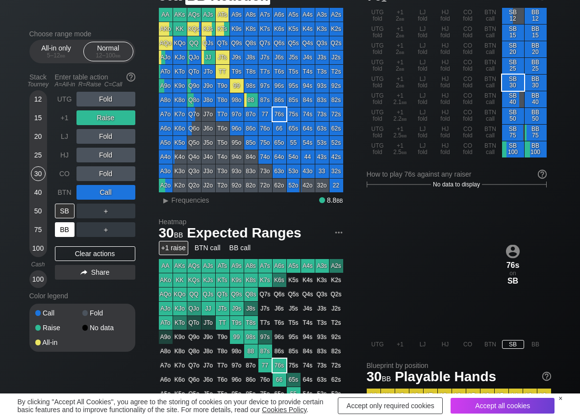
click at [62, 232] on div "BB" at bounding box center [65, 229] width 20 height 15
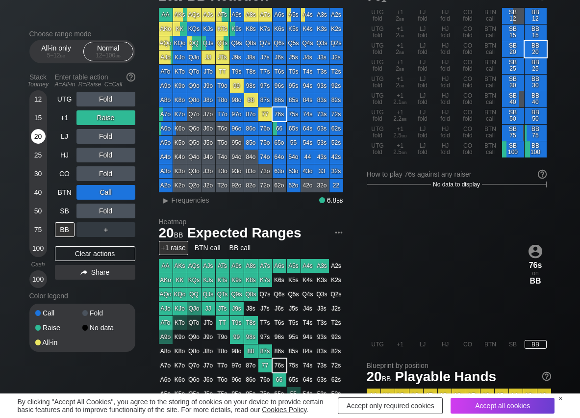
click at [35, 138] on div "20" at bounding box center [38, 136] width 15 height 15
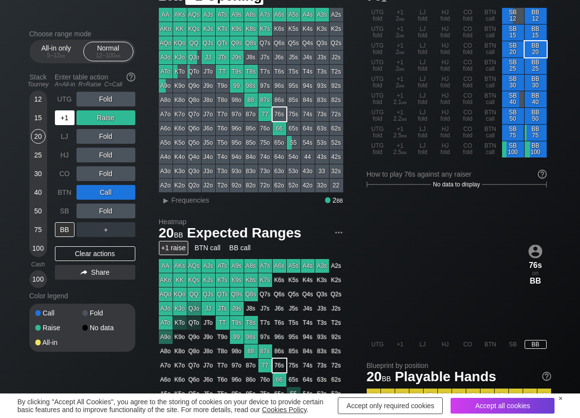
click at [59, 123] on div "+1" at bounding box center [65, 117] width 20 height 15
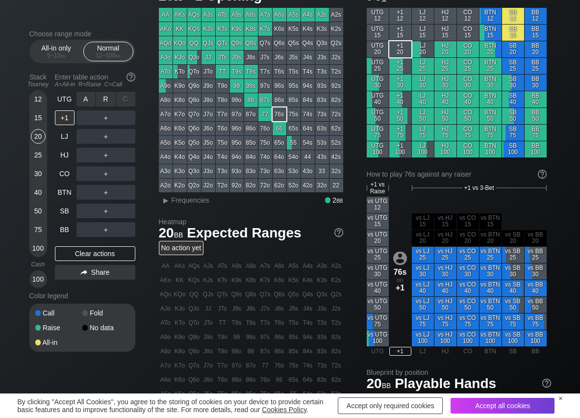
click at [103, 97] on div "R ✕" at bounding box center [105, 99] width 19 height 15
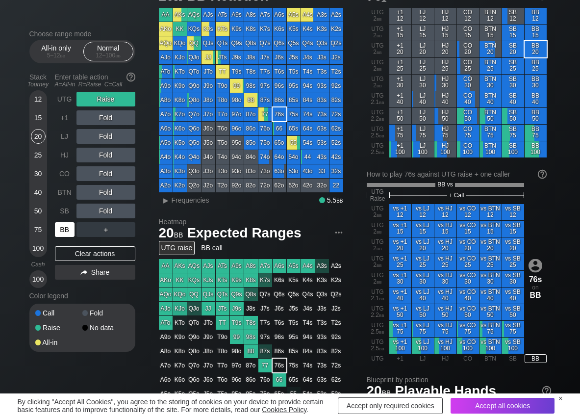
click at [62, 234] on div "BB" at bounding box center [65, 229] width 20 height 15
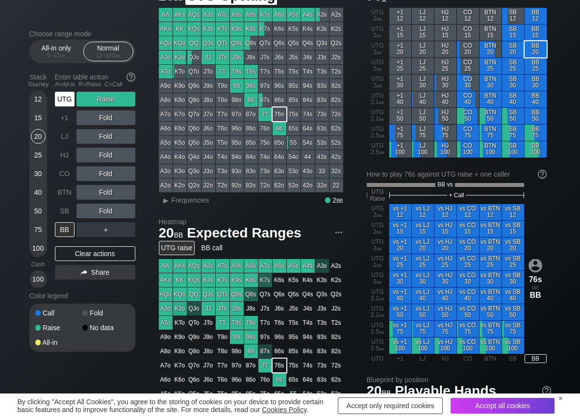
click at [66, 98] on div "UTG" at bounding box center [65, 99] width 20 height 15
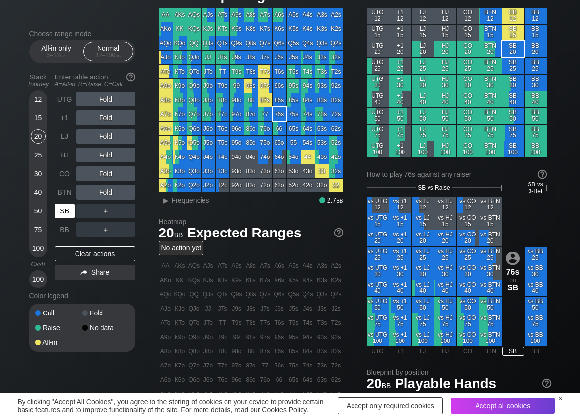
click at [62, 211] on div "SB" at bounding box center [65, 210] width 20 height 15
click at [103, 188] on div "R ✕" at bounding box center [105, 192] width 19 height 15
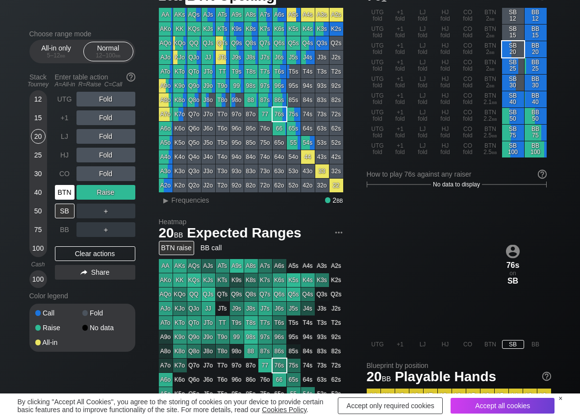
click at [72, 193] on div "BTN" at bounding box center [65, 192] width 20 height 15
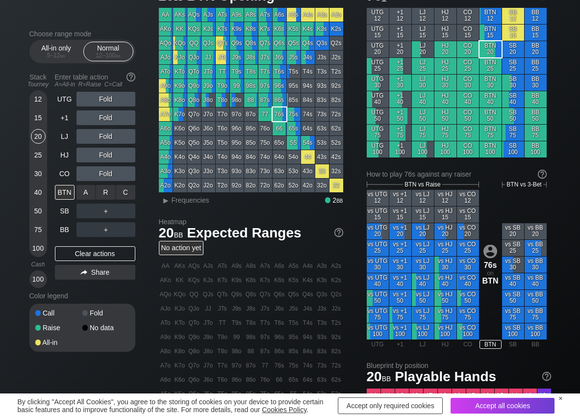
click at [104, 193] on div "R ✕" at bounding box center [105, 192] width 19 height 15
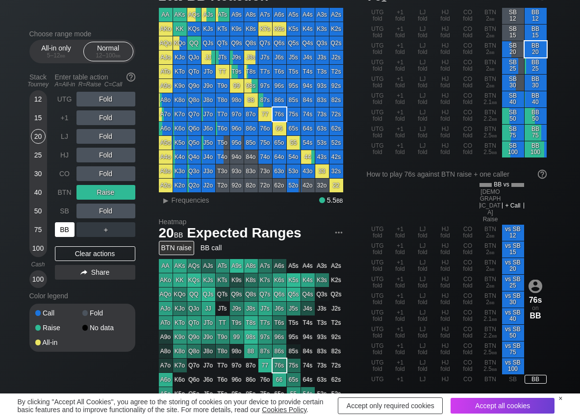
click at [63, 230] on div "BB" at bounding box center [65, 229] width 20 height 15
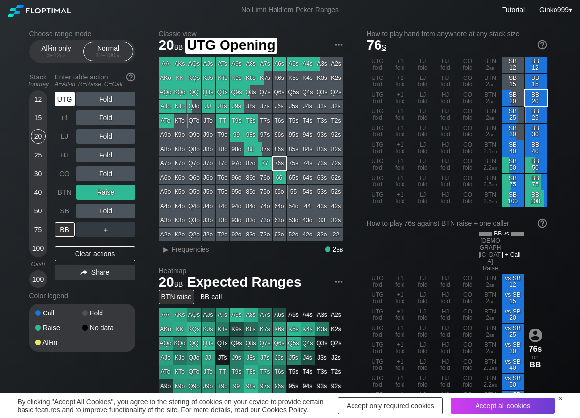
drag, startPoint x: 65, startPoint y: 97, endPoint x: 75, endPoint y: 98, distance: 10.4
click at [67, 97] on div "UTG" at bounding box center [65, 99] width 20 height 15
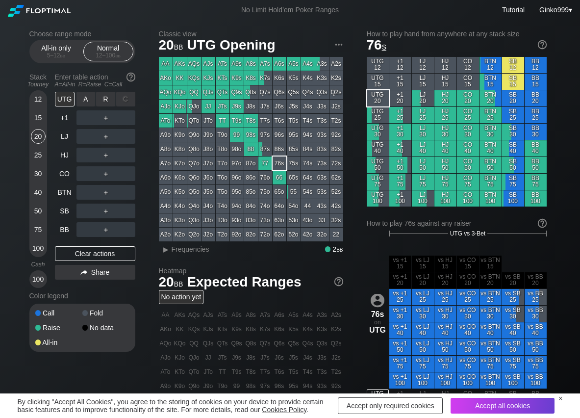
drag, startPoint x: 97, startPoint y: 98, endPoint x: 97, endPoint y: 108, distance: 10.3
click at [102, 101] on div "R ✕" at bounding box center [105, 99] width 19 height 15
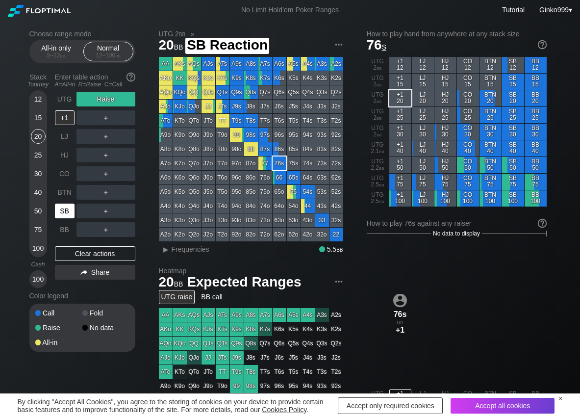
click at [60, 212] on div "SB" at bounding box center [65, 210] width 20 height 15
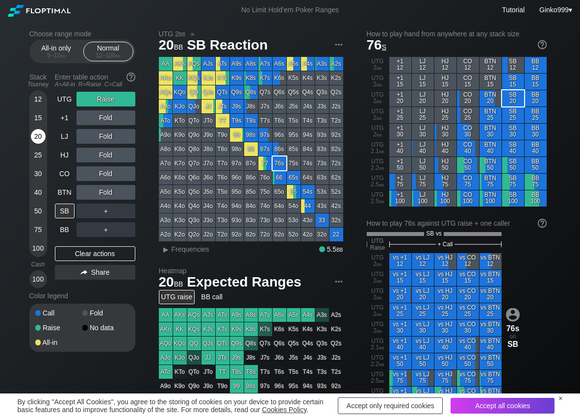
click at [36, 137] on div "20" at bounding box center [38, 136] width 15 height 15
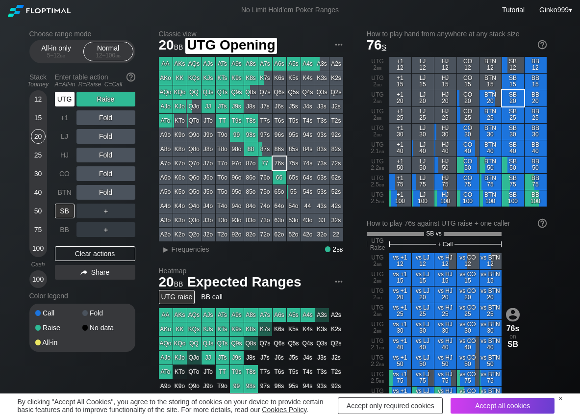
click at [73, 93] on div "UTG" at bounding box center [65, 99] width 20 height 15
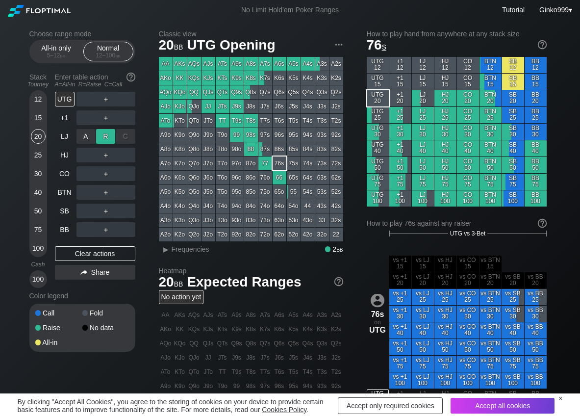
drag, startPoint x: 107, startPoint y: 128, endPoint x: 106, endPoint y: 135, distance: 6.9
click at [107, 129] on div "A ✕ R ✕ C ✕ ＋" at bounding box center [105, 136] width 59 height 23
drag, startPoint x: 106, startPoint y: 135, endPoint x: 95, endPoint y: 145, distance: 14.9
click at [104, 137] on div "R ✕" at bounding box center [105, 136] width 19 height 15
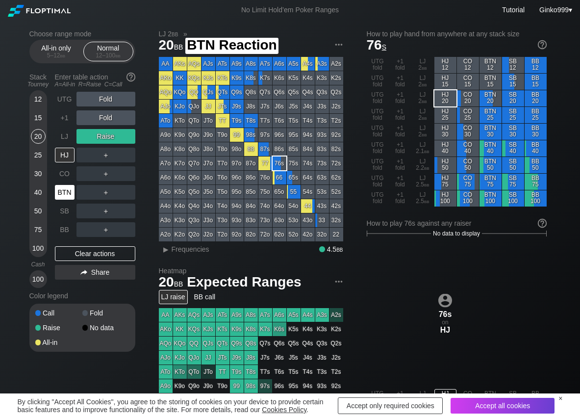
click at [66, 195] on div "BTN" at bounding box center [65, 192] width 20 height 15
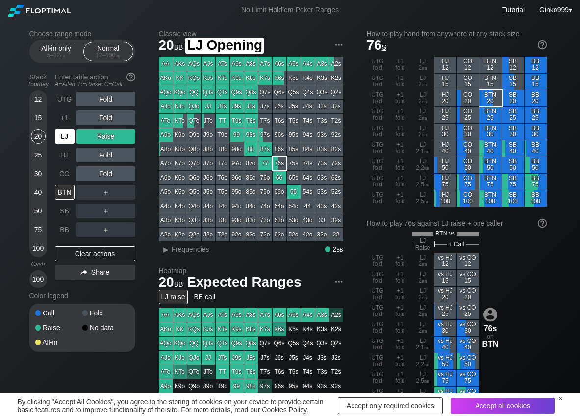
click at [65, 133] on div "LJ" at bounding box center [65, 136] width 20 height 15
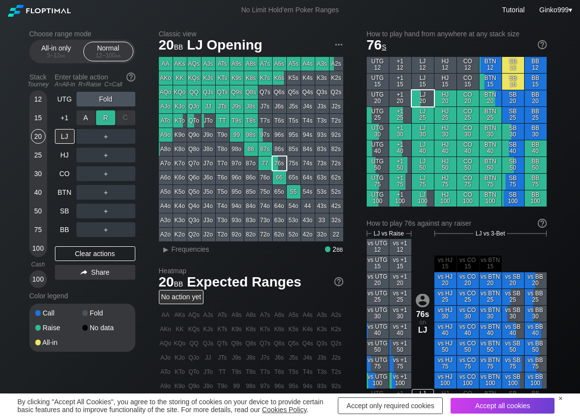
click at [101, 116] on div "R ✕" at bounding box center [105, 117] width 19 height 15
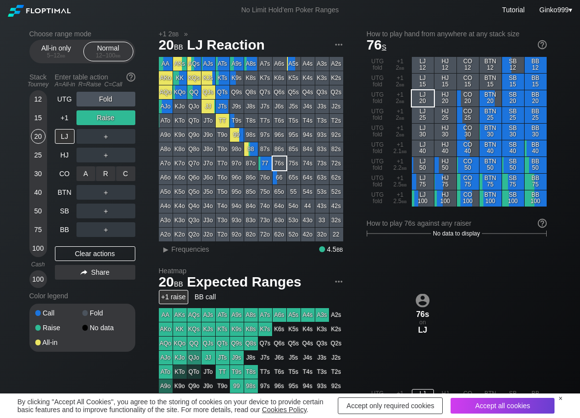
click at [108, 174] on div "R ✕" at bounding box center [105, 173] width 19 height 15
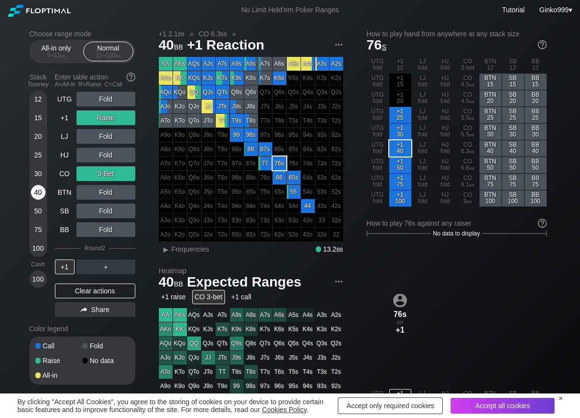
click at [41, 191] on div "40" at bounding box center [38, 192] width 15 height 15
click at [63, 297] on div "Clear actions" at bounding box center [95, 290] width 80 height 15
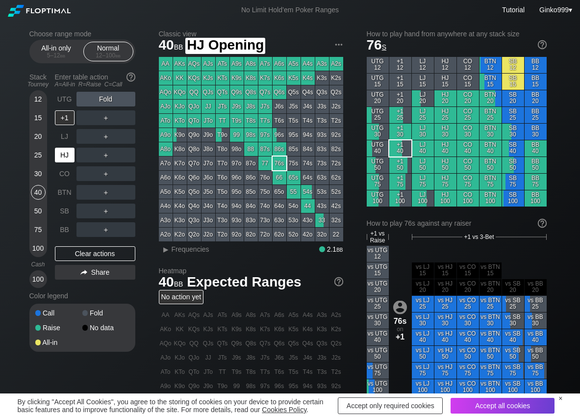
click at [67, 158] on div "HJ" at bounding box center [65, 155] width 20 height 15
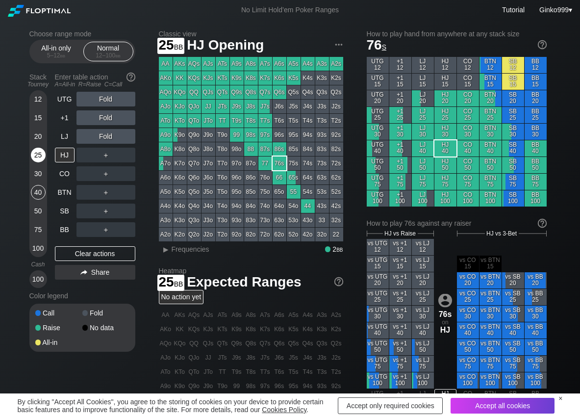
click at [38, 150] on div "25" at bounding box center [38, 155] width 15 height 15
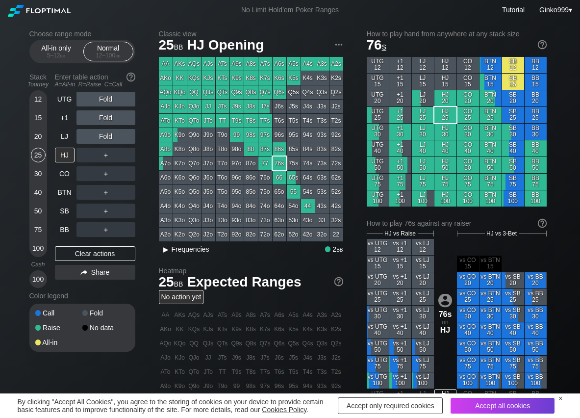
click at [167, 251] on div "▸" at bounding box center [166, 249] width 13 height 12
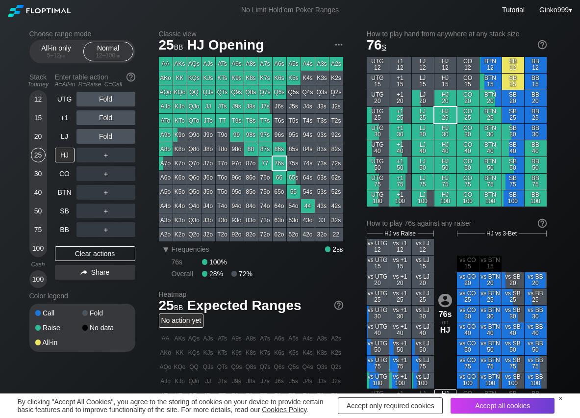
scroll to position [49, 0]
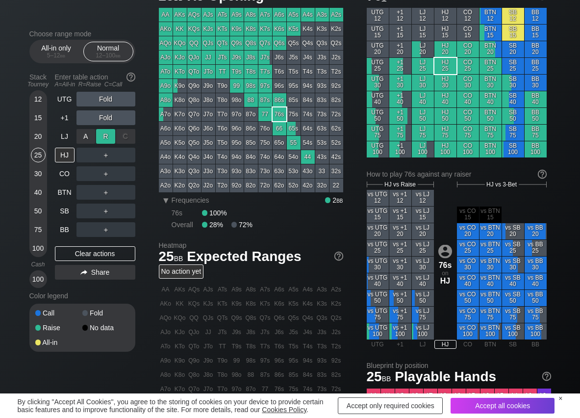
click at [112, 131] on div "R ✕" at bounding box center [105, 136] width 19 height 15
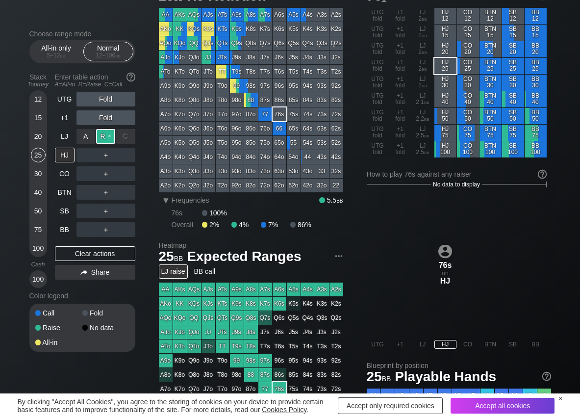
click at [112, 131] on div "R ✕" at bounding box center [105, 136] width 19 height 15
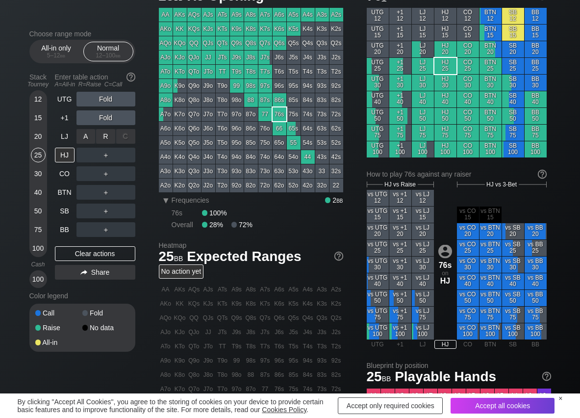
click at [108, 143] on div "R ✕" at bounding box center [105, 136] width 19 height 15
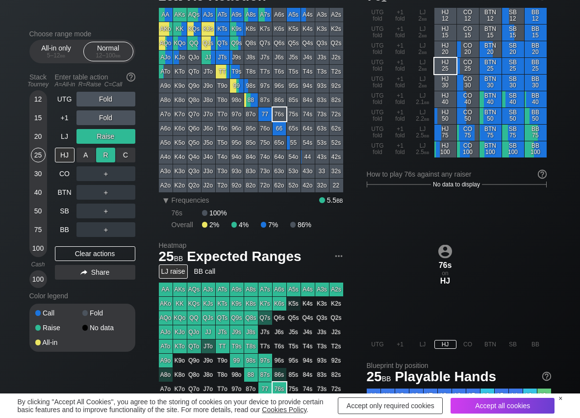
click at [104, 159] on div "R ✕" at bounding box center [105, 155] width 19 height 15
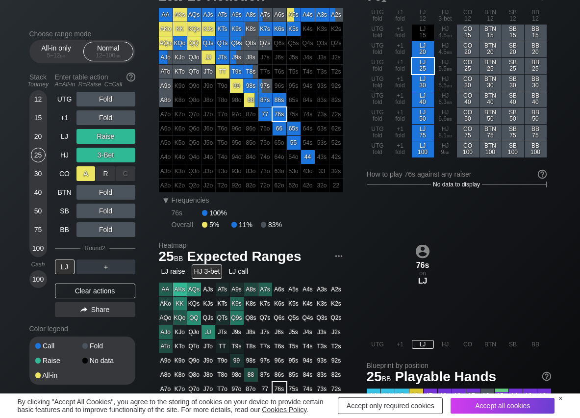
click at [81, 176] on div "A ✕" at bounding box center [85, 173] width 19 height 15
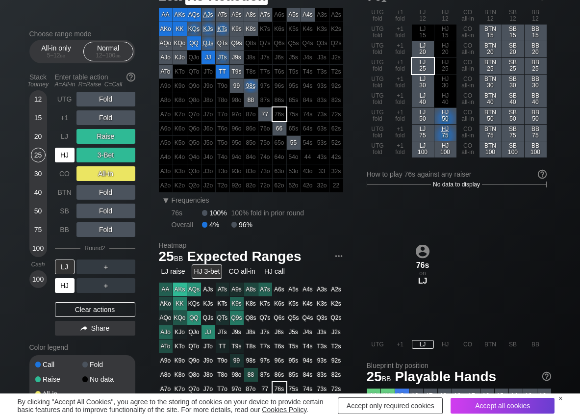
click at [69, 287] on div "HJ" at bounding box center [65, 285] width 20 height 15
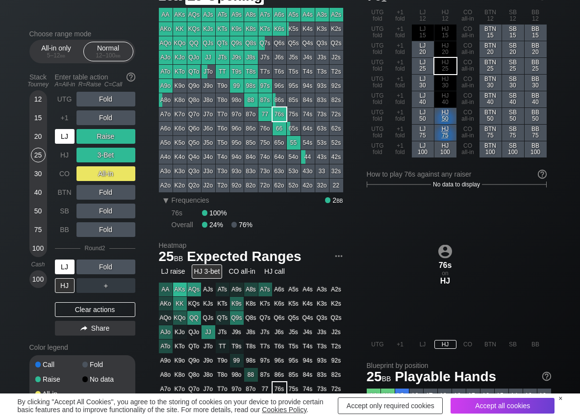
click at [66, 140] on div "LJ" at bounding box center [65, 136] width 20 height 15
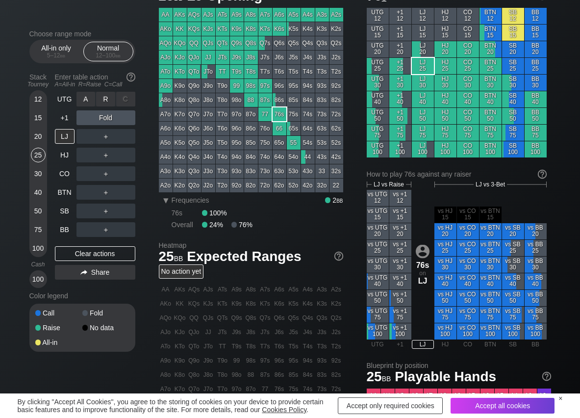
click at [110, 95] on div "R ✕" at bounding box center [105, 99] width 19 height 15
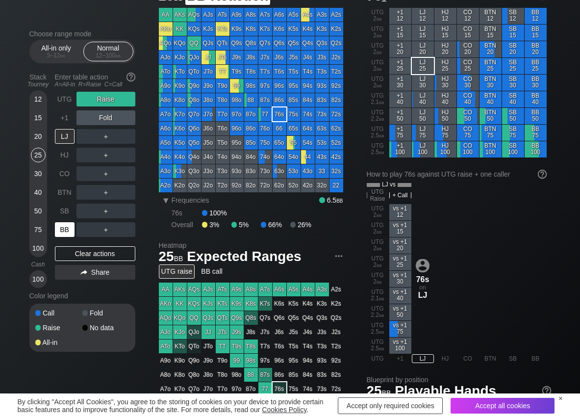
click at [60, 231] on div "BB" at bounding box center [65, 229] width 20 height 15
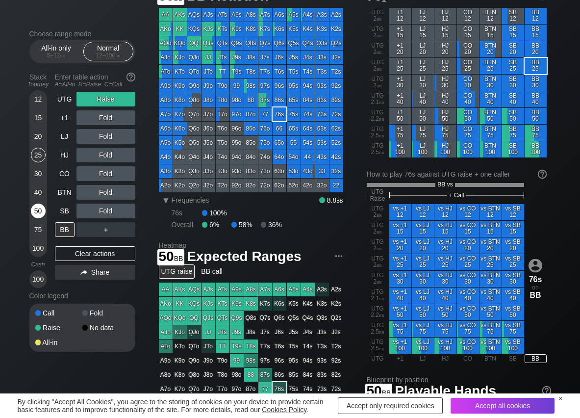
click at [41, 212] on div "50" at bounding box center [38, 210] width 15 height 15
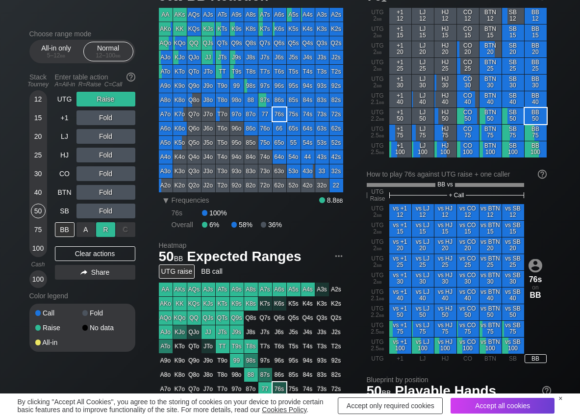
click at [102, 231] on div "R ✕" at bounding box center [105, 229] width 19 height 15
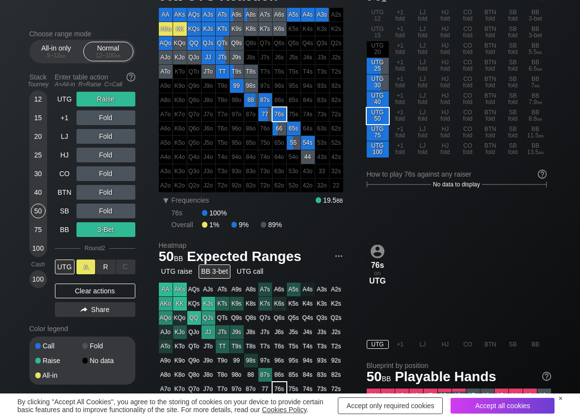
click at [78, 267] on div "A ✕" at bounding box center [85, 266] width 19 height 15
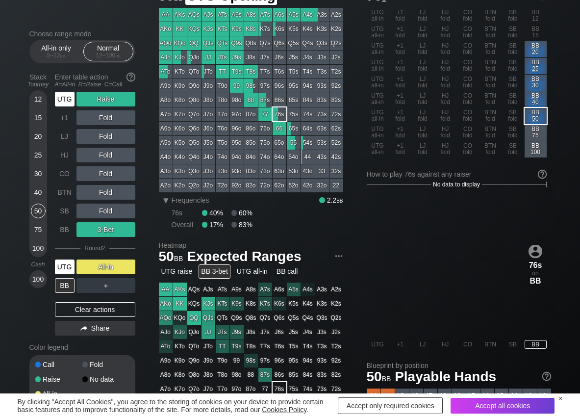
click at [65, 97] on div "UTG" at bounding box center [65, 99] width 20 height 15
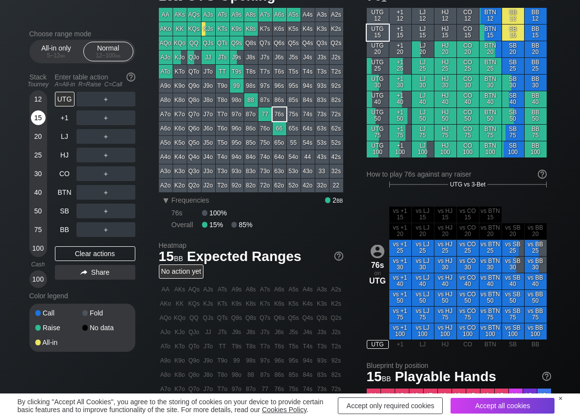
click at [37, 124] on div "15" at bounding box center [38, 117] width 15 height 15
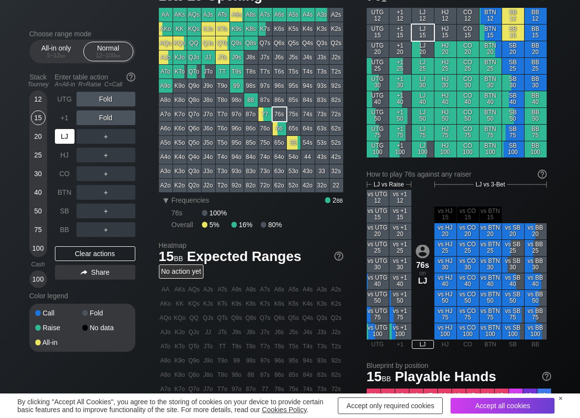
click at [62, 137] on div "LJ" at bounding box center [65, 136] width 20 height 15
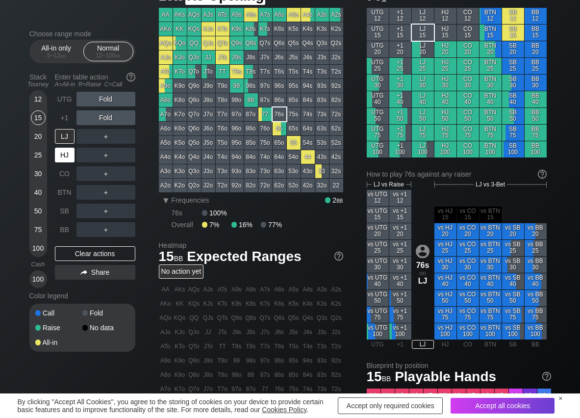
click at [74, 152] on div "HJ" at bounding box center [65, 155] width 20 height 15
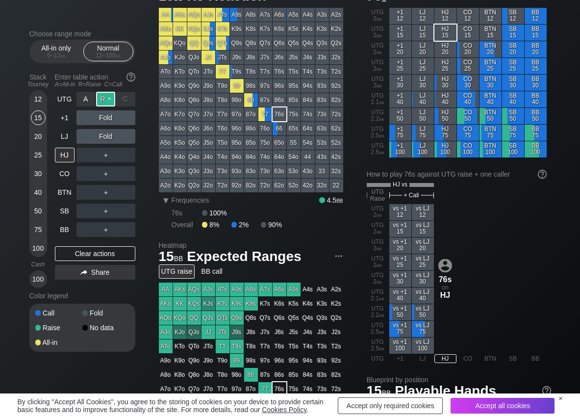
click at [101, 98] on div "R ✕" at bounding box center [105, 99] width 19 height 15
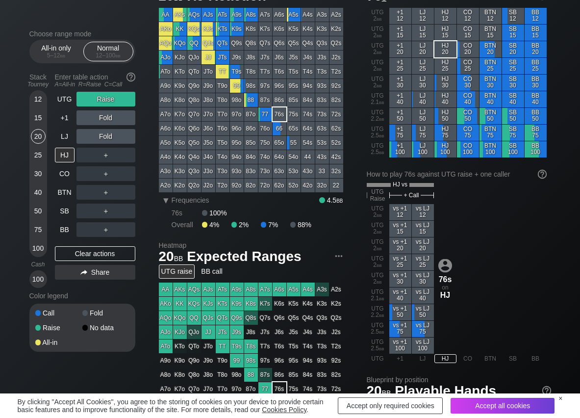
drag, startPoint x: 40, startPoint y: 132, endPoint x: 2, endPoint y: 144, distance: 39.1
click at [40, 133] on div "20" at bounding box center [38, 136] width 15 height 15
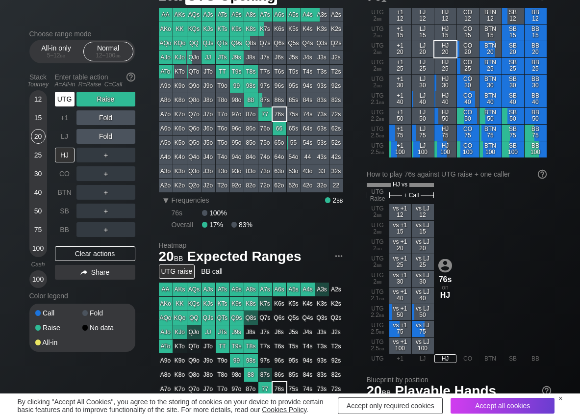
click at [56, 103] on div "UTG" at bounding box center [65, 99] width 20 height 15
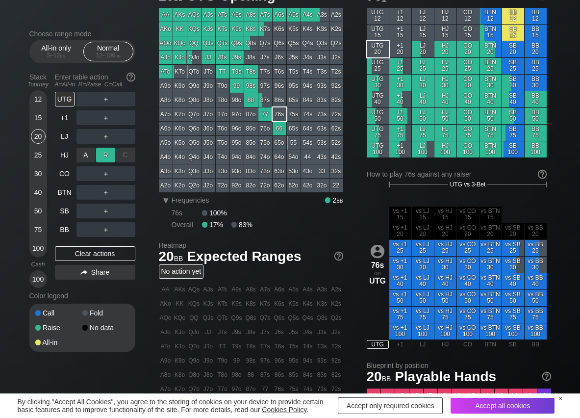
click at [111, 156] on div "R ✕" at bounding box center [105, 155] width 19 height 15
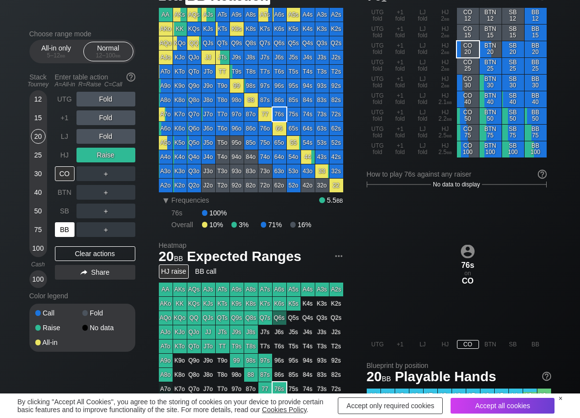
click at [63, 228] on div "BB" at bounding box center [65, 229] width 20 height 15
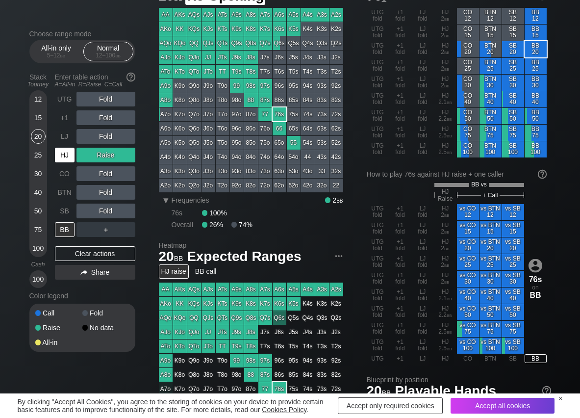
click at [64, 152] on div "HJ" at bounding box center [65, 155] width 20 height 15
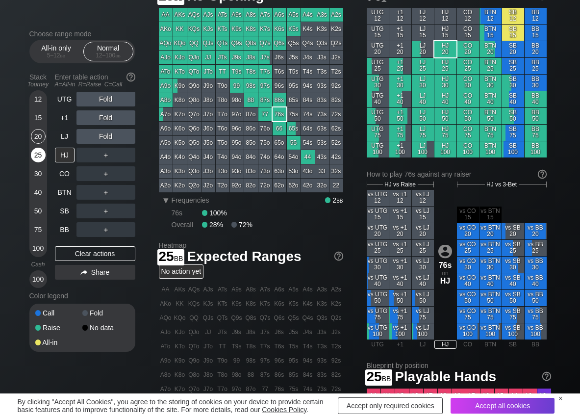
click at [33, 155] on div "25" at bounding box center [38, 155] width 15 height 15
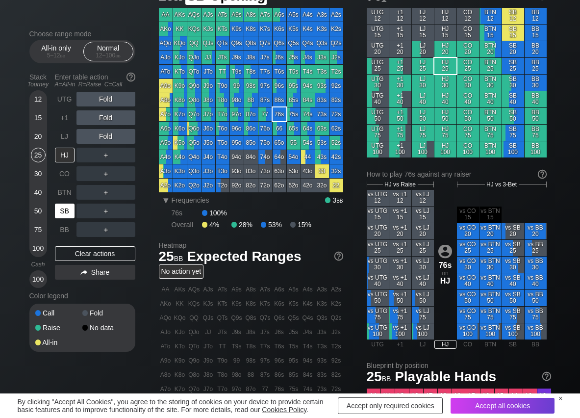
click at [62, 212] on div "SB" at bounding box center [65, 210] width 20 height 15
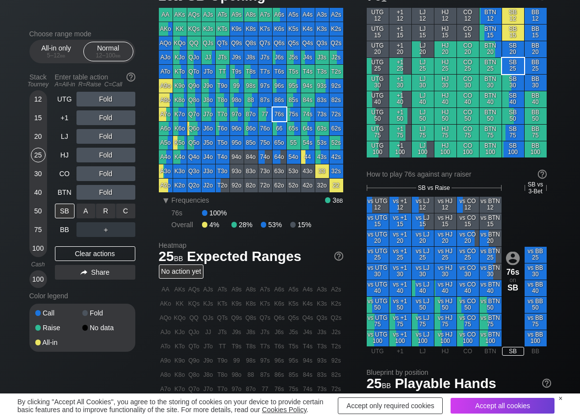
click at [125, 211] on div "C ✕" at bounding box center [125, 210] width 19 height 15
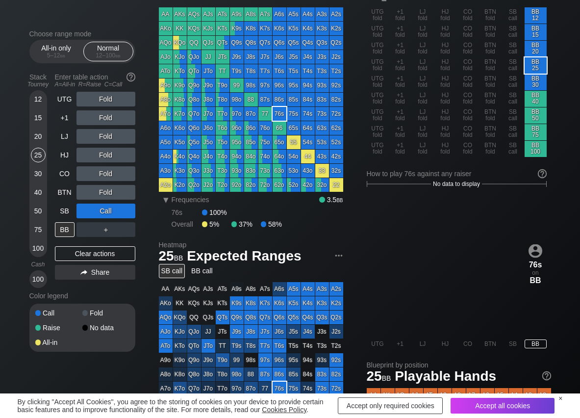
scroll to position [49, 0]
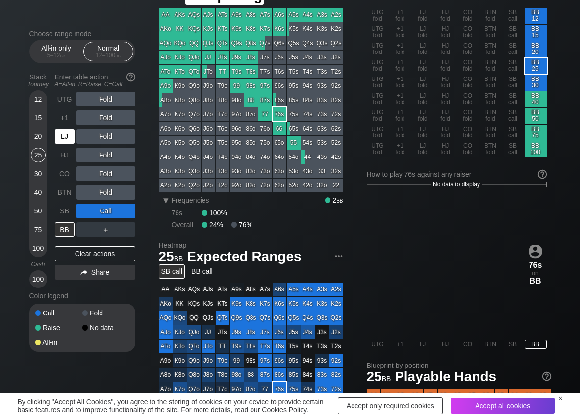
click at [60, 140] on div "LJ" at bounding box center [65, 136] width 20 height 15
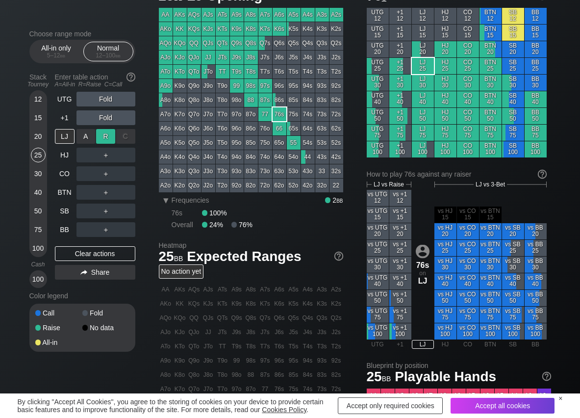
click at [104, 141] on div "R ✕" at bounding box center [105, 136] width 19 height 15
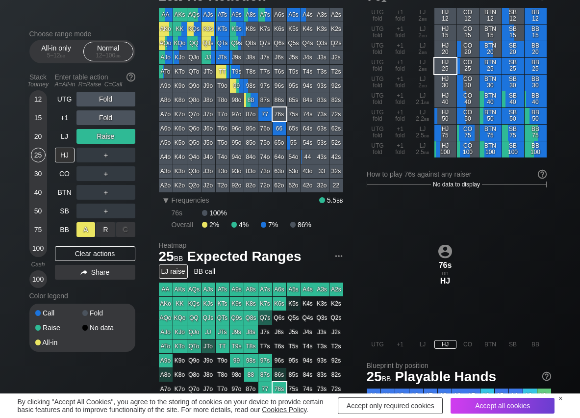
click at [92, 233] on div "A ✕" at bounding box center [85, 229] width 19 height 15
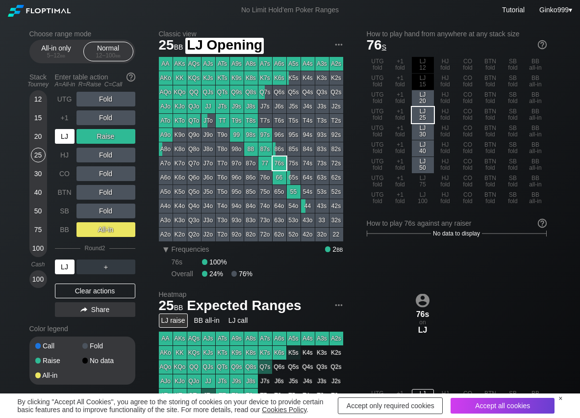
click at [61, 136] on div "LJ" at bounding box center [65, 136] width 20 height 15
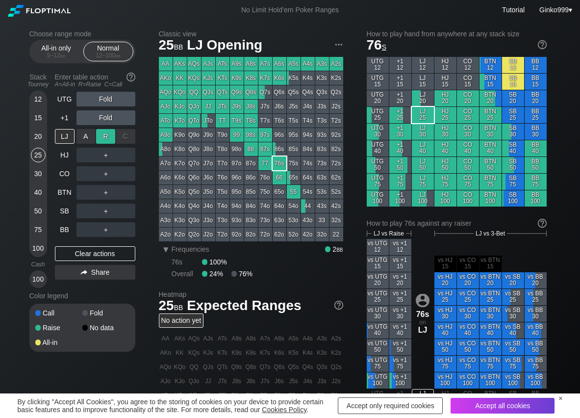
click at [104, 137] on div "R ✕" at bounding box center [105, 136] width 19 height 15
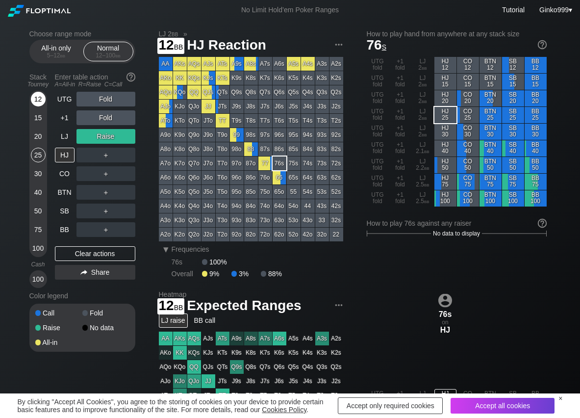
click at [41, 96] on div "12" at bounding box center [38, 99] width 15 height 15
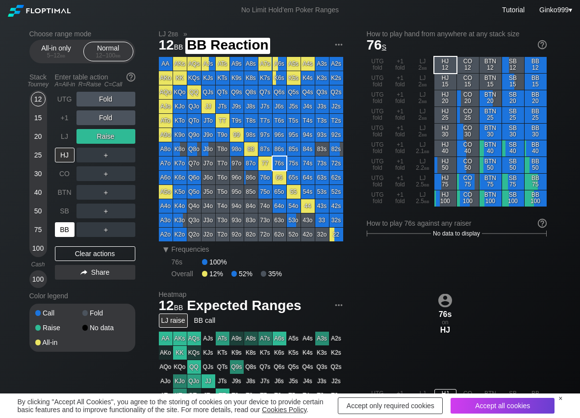
click at [64, 229] on div "BB" at bounding box center [65, 229] width 20 height 15
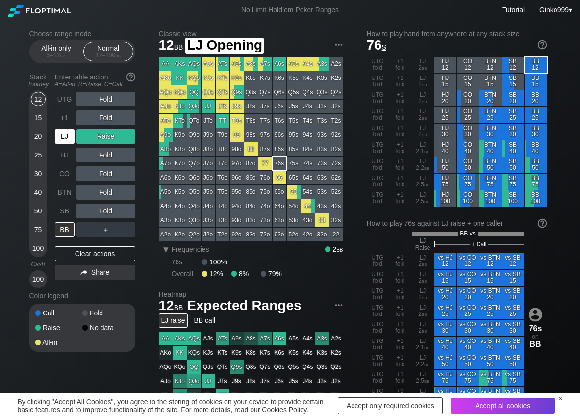
click at [67, 137] on div "LJ" at bounding box center [65, 136] width 20 height 15
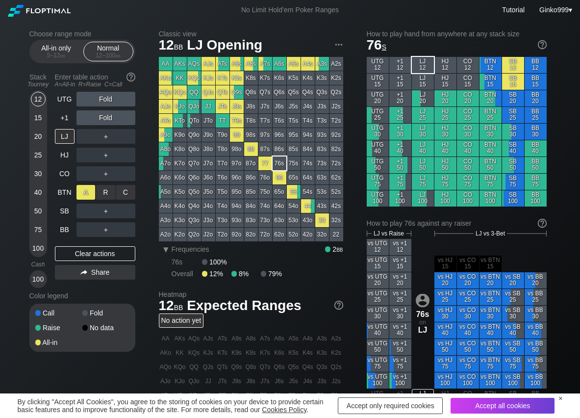
drag, startPoint x: 105, startPoint y: 191, endPoint x: 88, endPoint y: 198, distance: 18.7
click at [103, 192] on div "R ✕" at bounding box center [105, 192] width 19 height 15
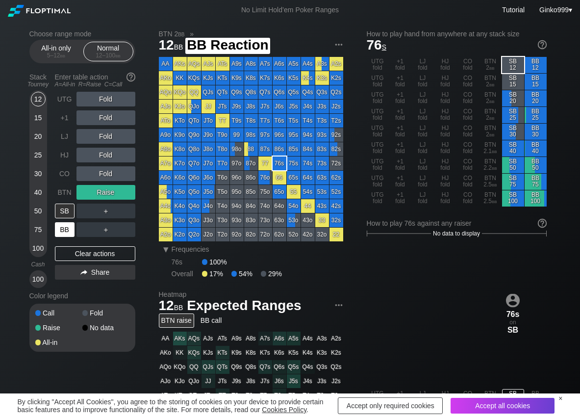
click at [61, 228] on div "BB" at bounding box center [65, 229] width 20 height 15
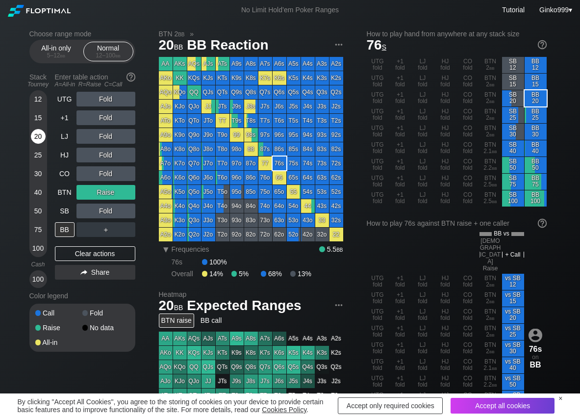
click at [34, 133] on div "20" at bounding box center [38, 136] width 15 height 15
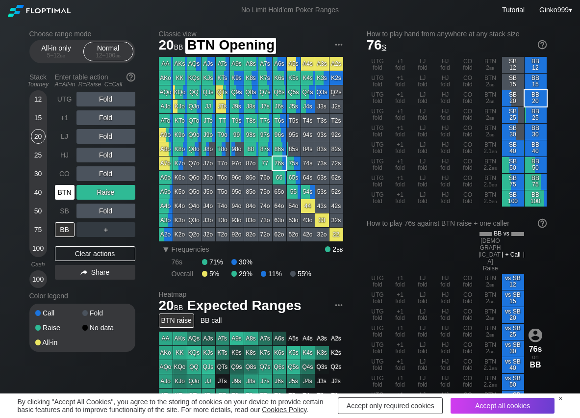
click at [67, 194] on div "BTN" at bounding box center [65, 192] width 20 height 15
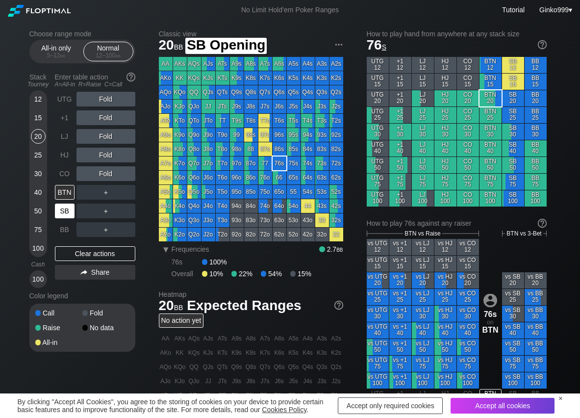
click at [65, 213] on div "SB" at bounding box center [65, 210] width 20 height 15
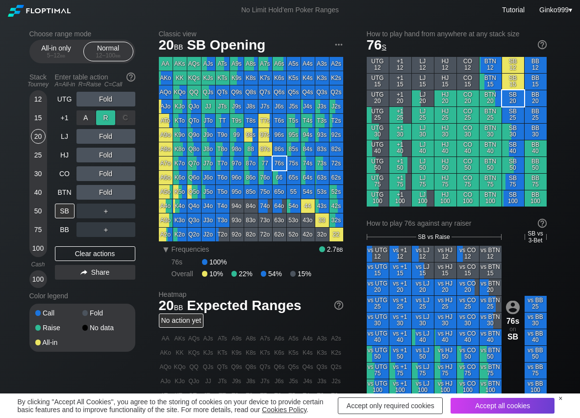
click at [107, 117] on div "R ✕" at bounding box center [105, 117] width 19 height 15
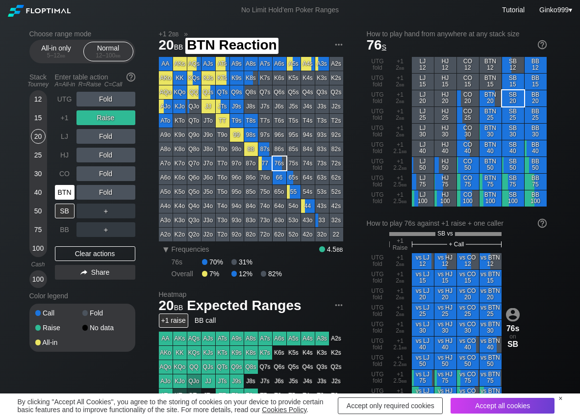
click at [64, 186] on div "BTN" at bounding box center [65, 192] width 20 height 15
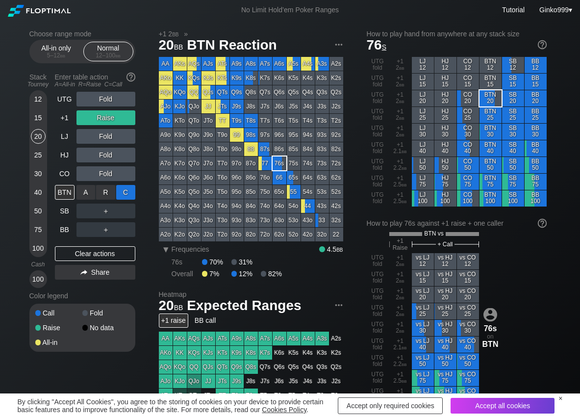
click at [132, 194] on div "C ✕" at bounding box center [125, 192] width 19 height 15
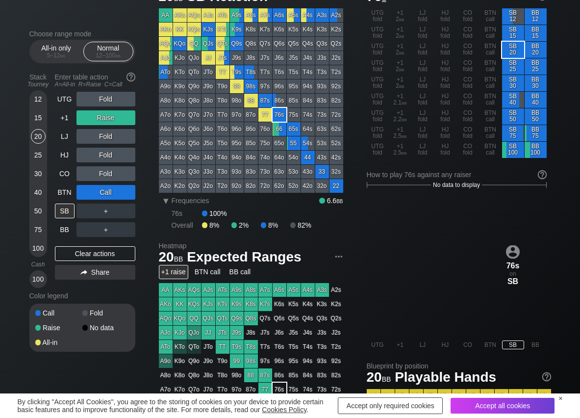
scroll to position [49, 0]
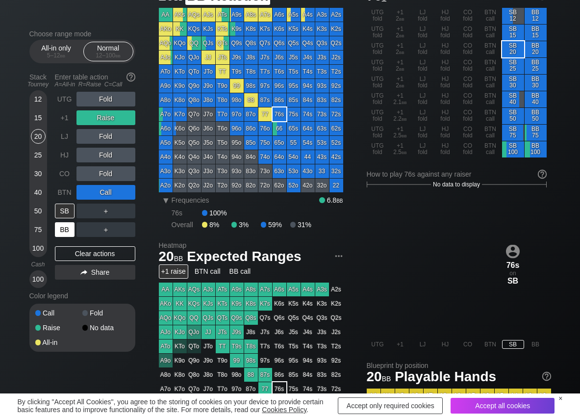
click at [74, 228] on div "BB" at bounding box center [65, 229] width 20 height 15
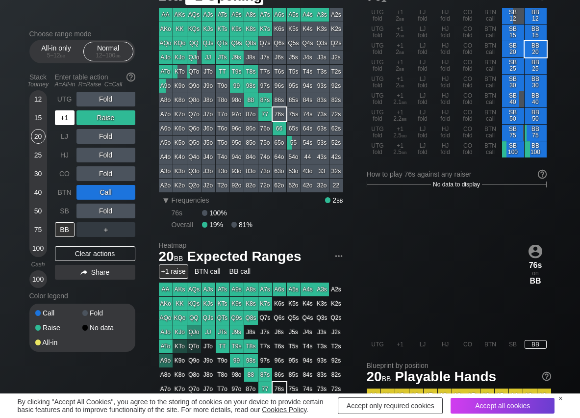
click at [60, 119] on div "+1" at bounding box center [65, 117] width 20 height 15
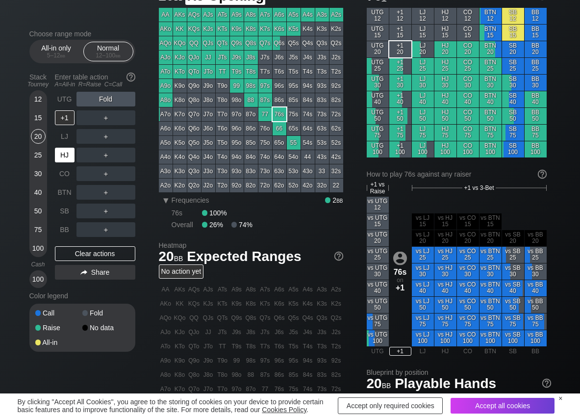
click at [58, 160] on div "HJ" at bounding box center [65, 155] width 20 height 15
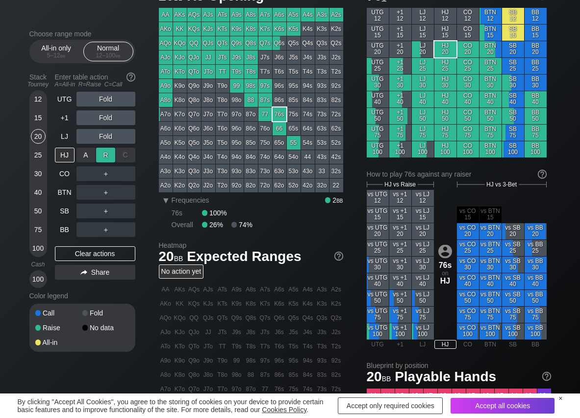
click at [111, 155] on div "R ✕" at bounding box center [105, 155] width 19 height 15
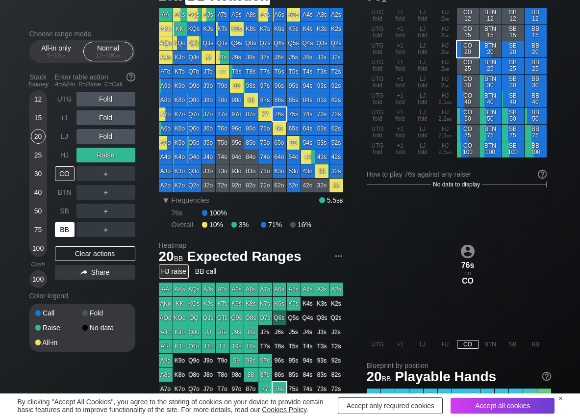
click at [67, 228] on div "BB" at bounding box center [65, 229] width 20 height 15
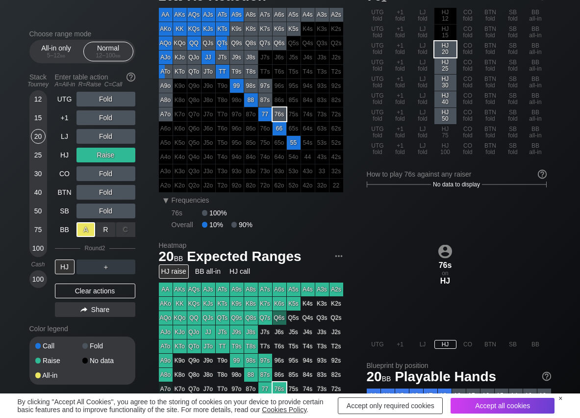
click at [78, 228] on div "A ✕" at bounding box center [85, 229] width 19 height 15
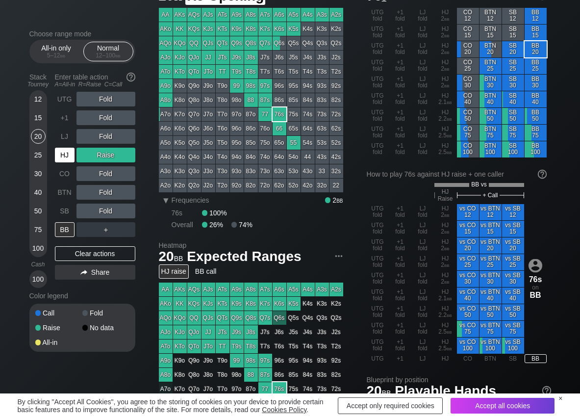
click at [67, 156] on div "HJ" at bounding box center [65, 155] width 20 height 15
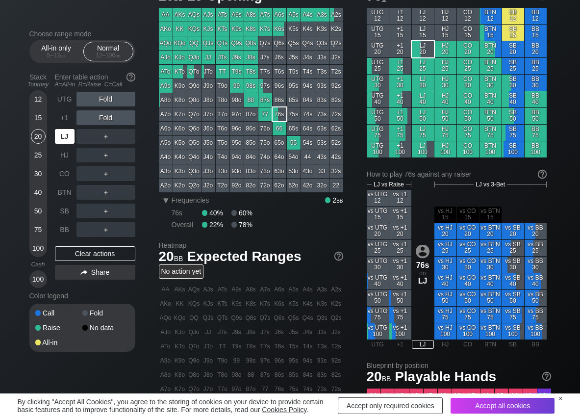
click at [67, 140] on div "LJ" at bounding box center [65, 136] width 20 height 15
click at [105, 115] on div "R ✕" at bounding box center [105, 117] width 19 height 15
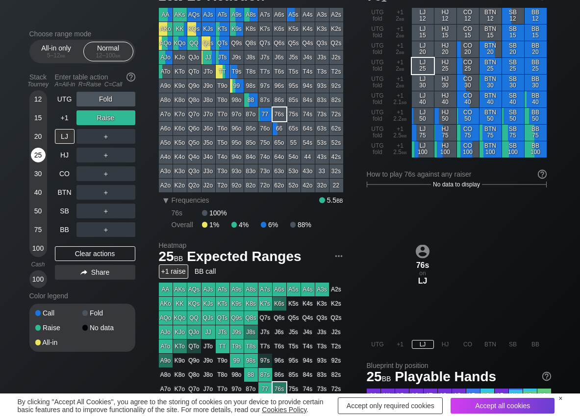
click at [42, 155] on div "25" at bounding box center [38, 155] width 15 height 15
click at [120, 134] on div "C ✕" at bounding box center [125, 136] width 19 height 15
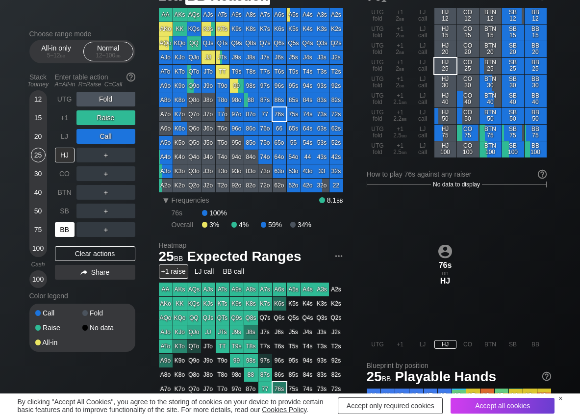
click at [62, 226] on div "BB" at bounding box center [65, 229] width 20 height 15
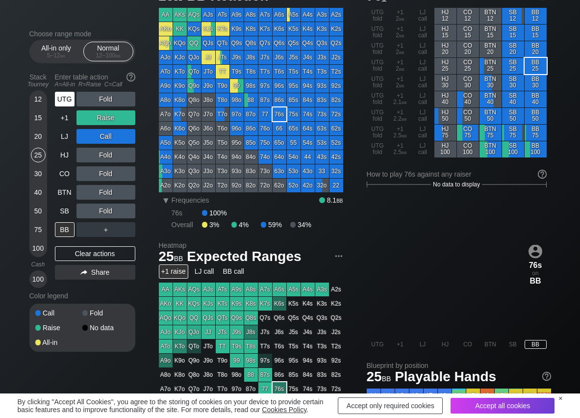
click at [62, 98] on div "UTG" at bounding box center [65, 99] width 20 height 15
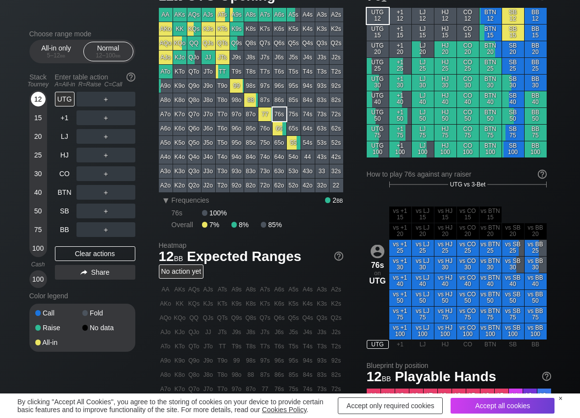
click at [39, 96] on div "12" at bounding box center [38, 99] width 15 height 15
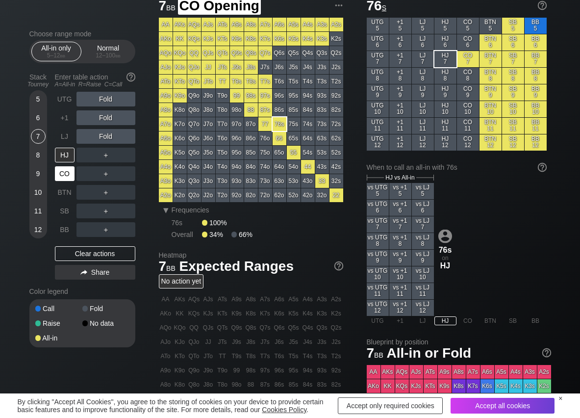
scroll to position [39, 0]
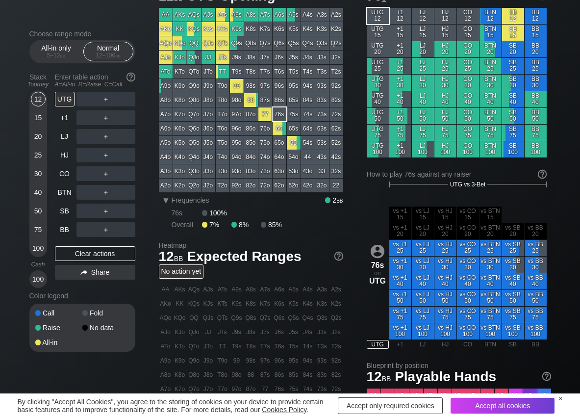
scroll to position [49, 0]
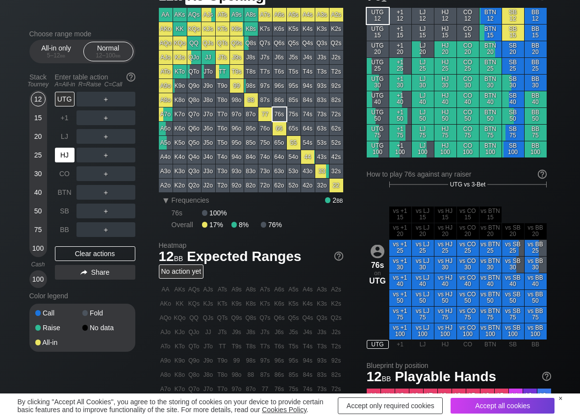
click at [68, 159] on div "HJ" at bounding box center [65, 155] width 20 height 15
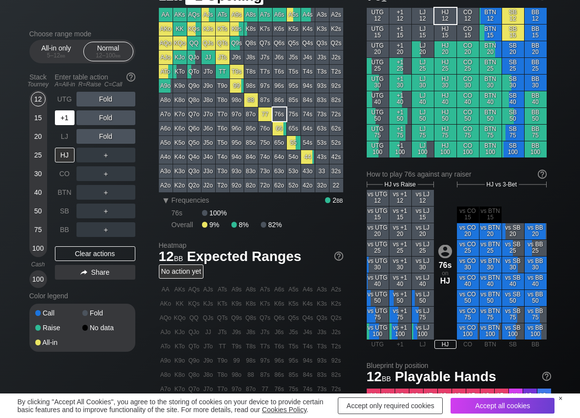
click at [64, 119] on div "+1" at bounding box center [65, 117] width 20 height 15
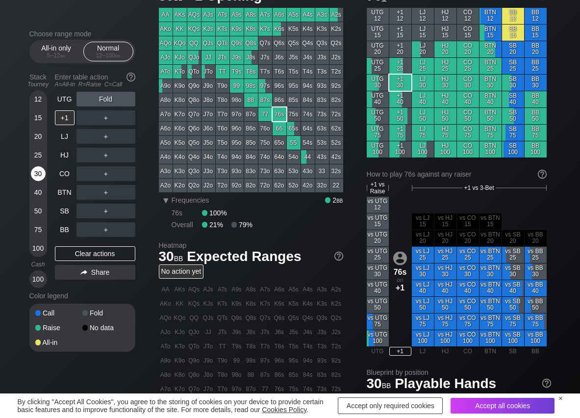
click at [40, 173] on div "30" at bounding box center [38, 173] width 15 height 15
click at [99, 153] on div "R ✕" at bounding box center [105, 155] width 19 height 15
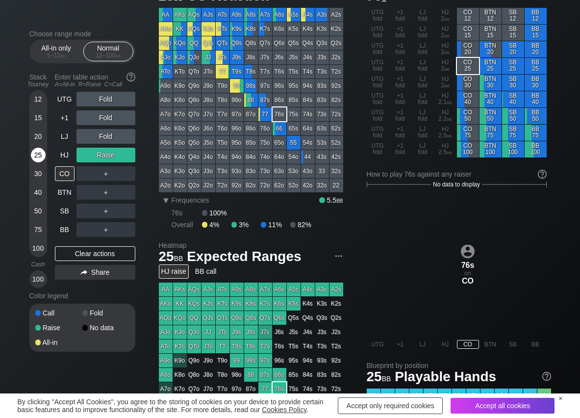
click at [34, 150] on div "25" at bounding box center [38, 155] width 15 height 15
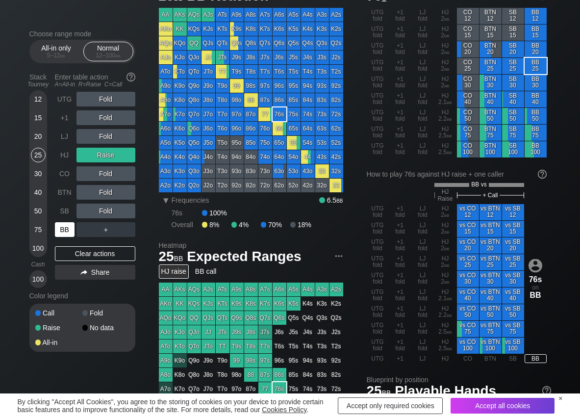
click at [62, 230] on div "BB" at bounding box center [65, 229] width 20 height 15
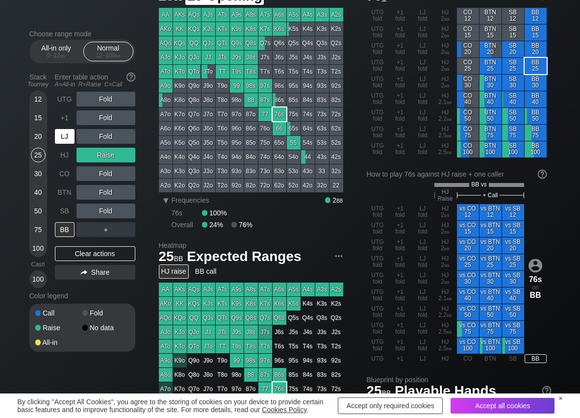
click at [66, 137] on div "LJ" at bounding box center [65, 136] width 20 height 15
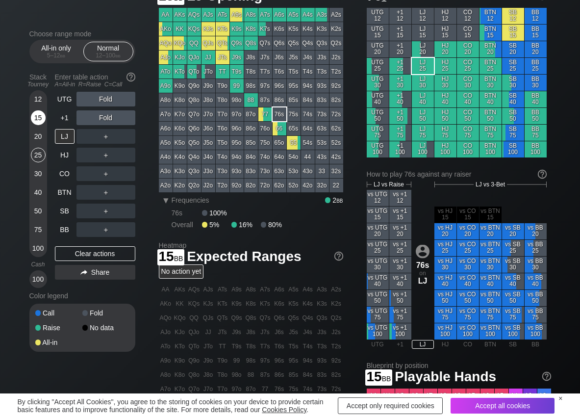
click at [42, 118] on div "15" at bounding box center [38, 117] width 15 height 15
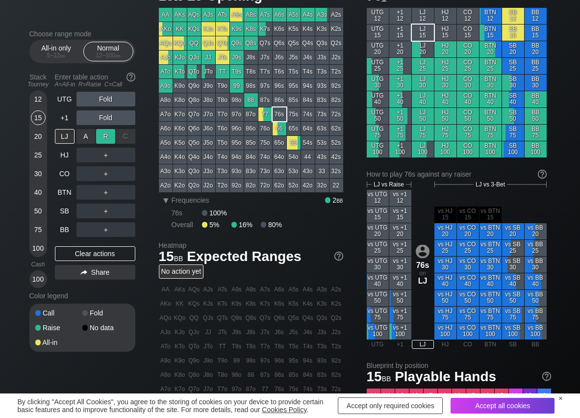
click at [107, 138] on div "R ✕" at bounding box center [105, 136] width 19 height 15
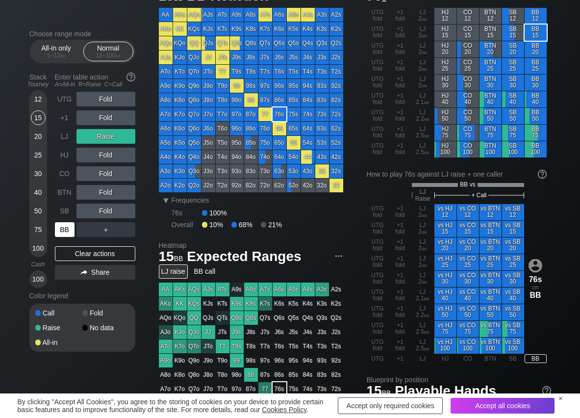
click at [56, 228] on div "BB" at bounding box center [65, 229] width 20 height 15
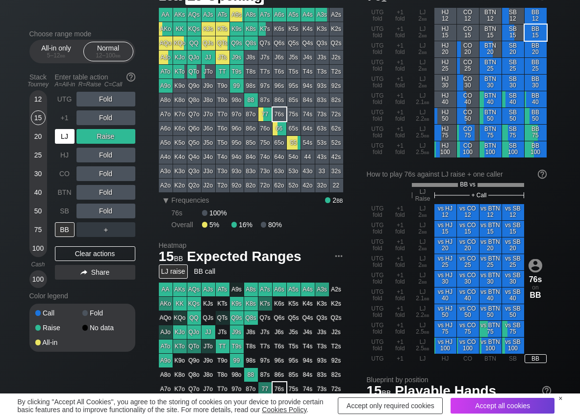
click at [64, 141] on div "LJ" at bounding box center [65, 136] width 20 height 15
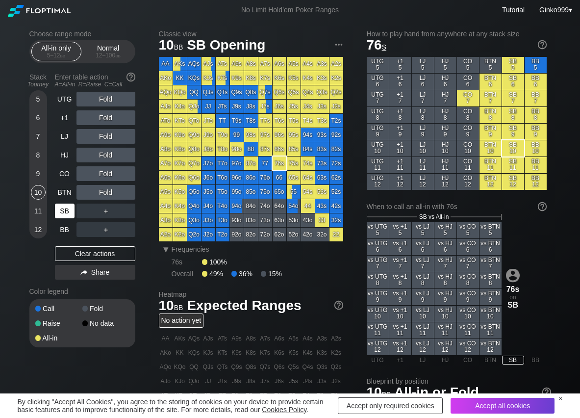
scroll to position [39, 0]
